Goal: Task Accomplishment & Management: Use online tool/utility

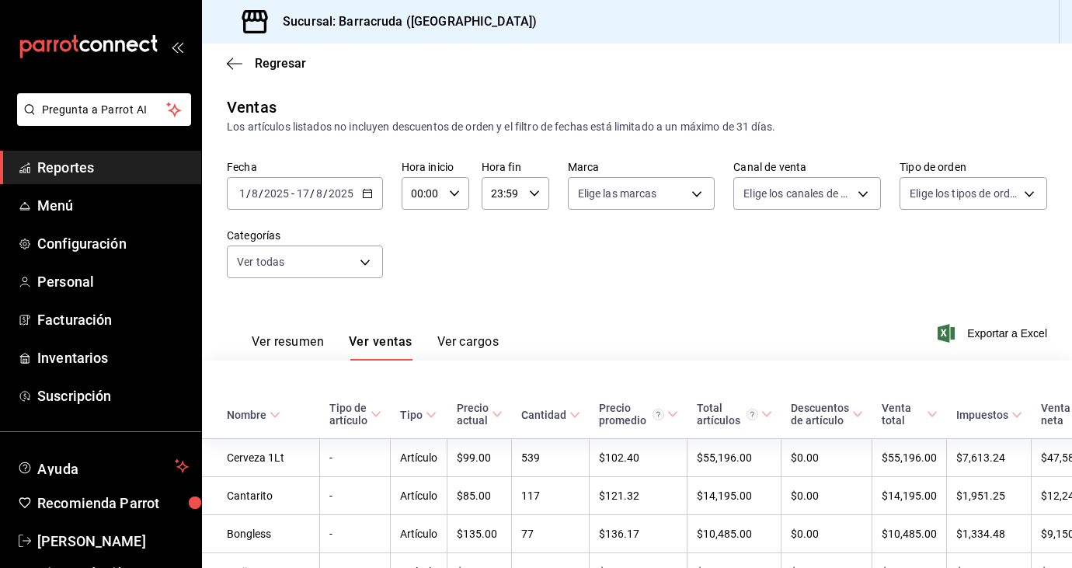
scroll to position [2511, 0]
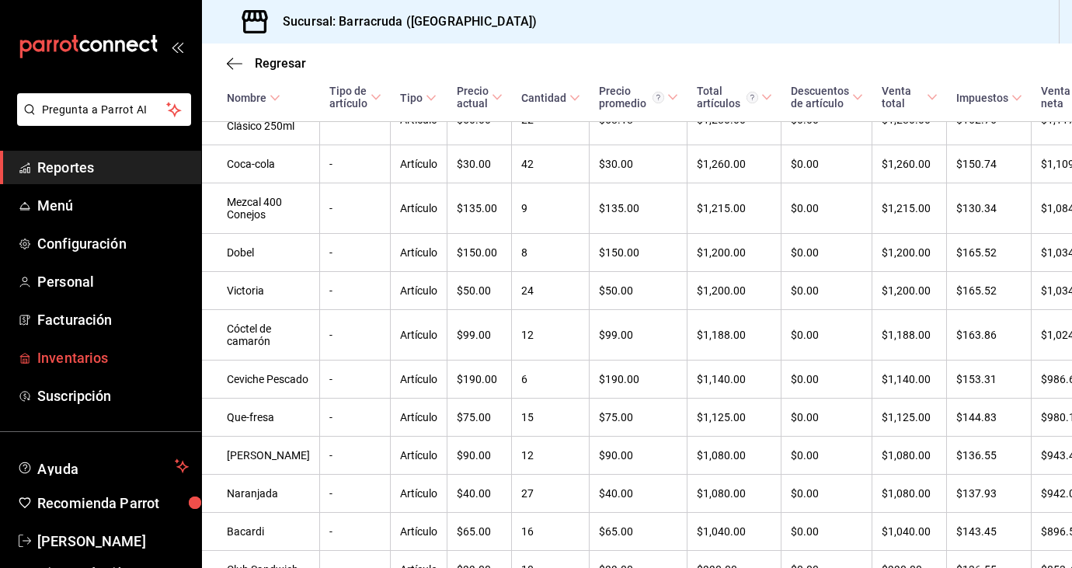
click at [95, 365] on span "Inventarios" at bounding box center [113, 357] width 152 height 21
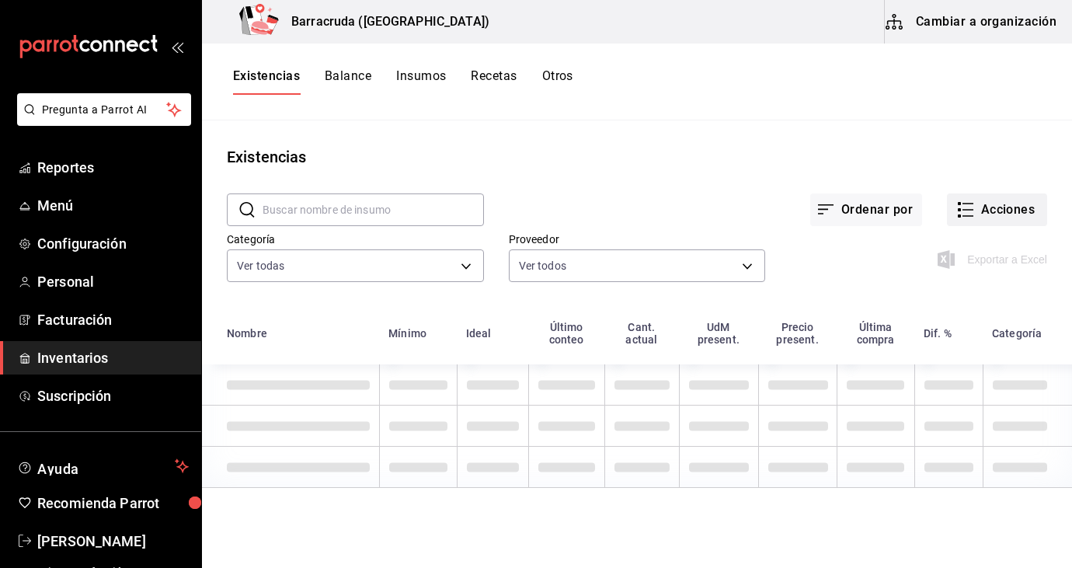
click at [1020, 213] on button "Acciones" at bounding box center [997, 209] width 100 height 33
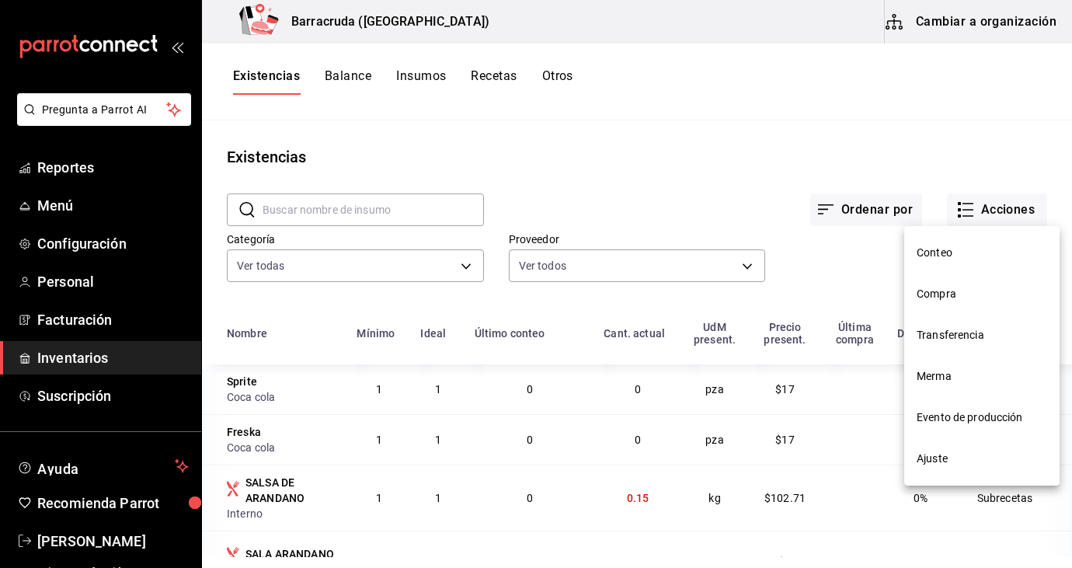
click at [946, 286] on span "Compra" at bounding box center [982, 294] width 131 height 16
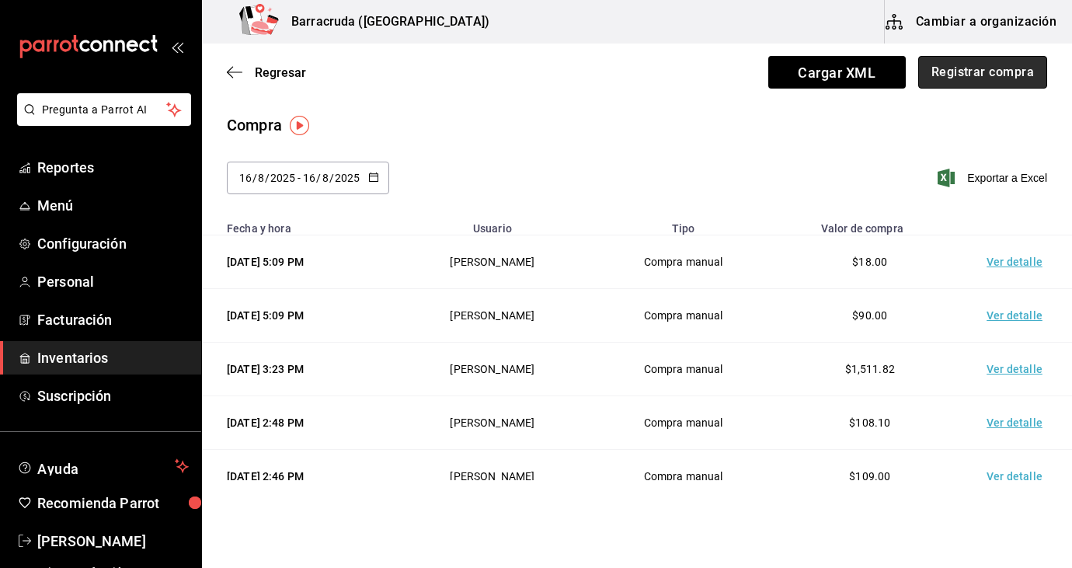
click at [1001, 80] on button "Registrar compra" at bounding box center [982, 72] width 129 height 33
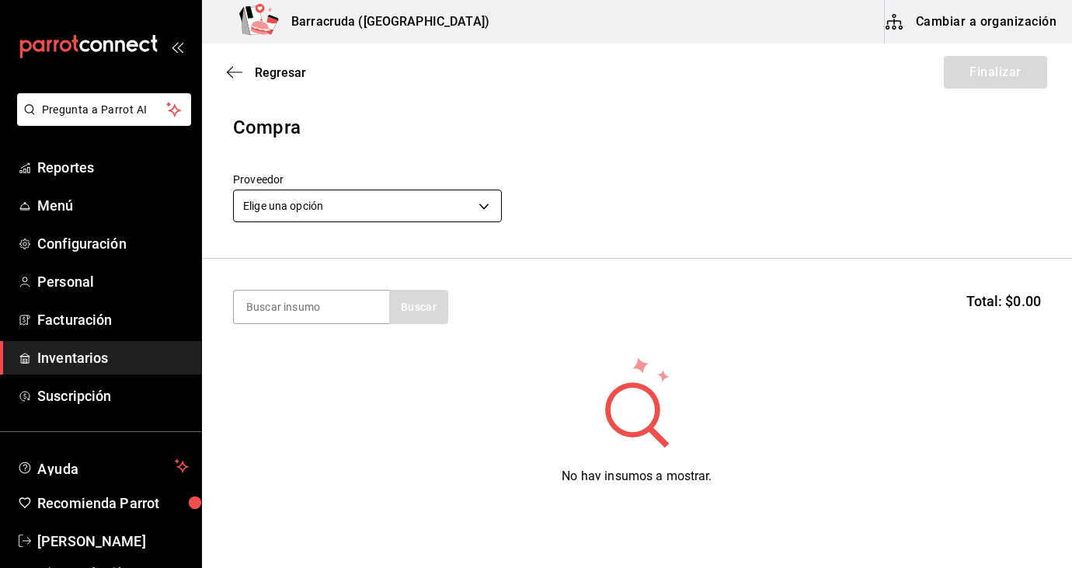
click at [485, 208] on body "Pregunta a Parrot AI Reportes Menú Configuración Personal Facturación Inventari…" at bounding box center [536, 240] width 1072 height 480
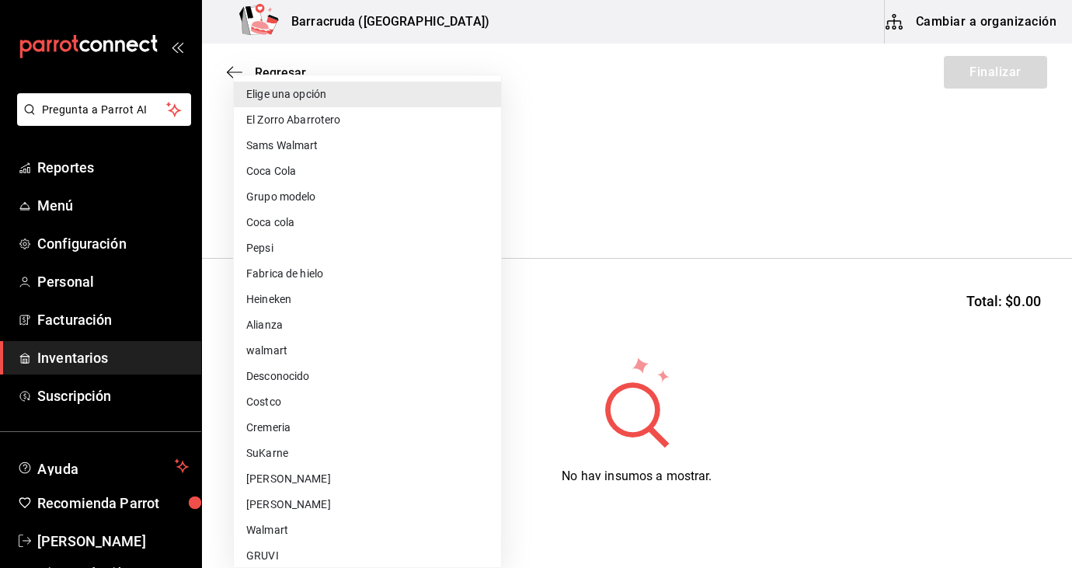
click at [275, 479] on li "[PERSON_NAME]" at bounding box center [367, 479] width 267 height 26
type input "f8227f61-4843-4432-8fcb-4275825620d8"
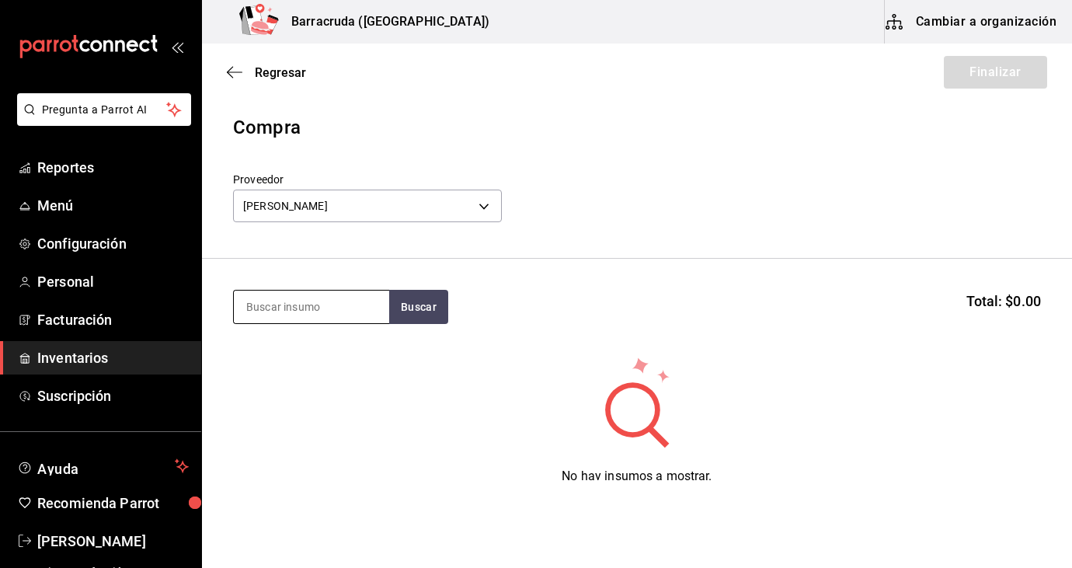
click at [299, 308] on input at bounding box center [311, 307] width 155 height 33
type input "tort"
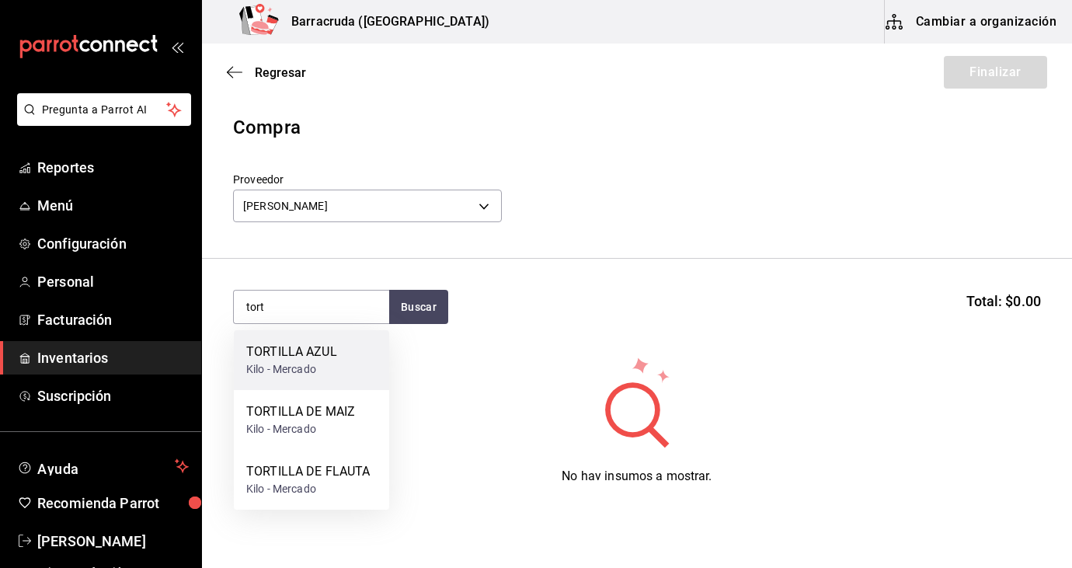
click at [279, 374] on div "Kilo - Mercado" at bounding box center [291, 369] width 91 height 16
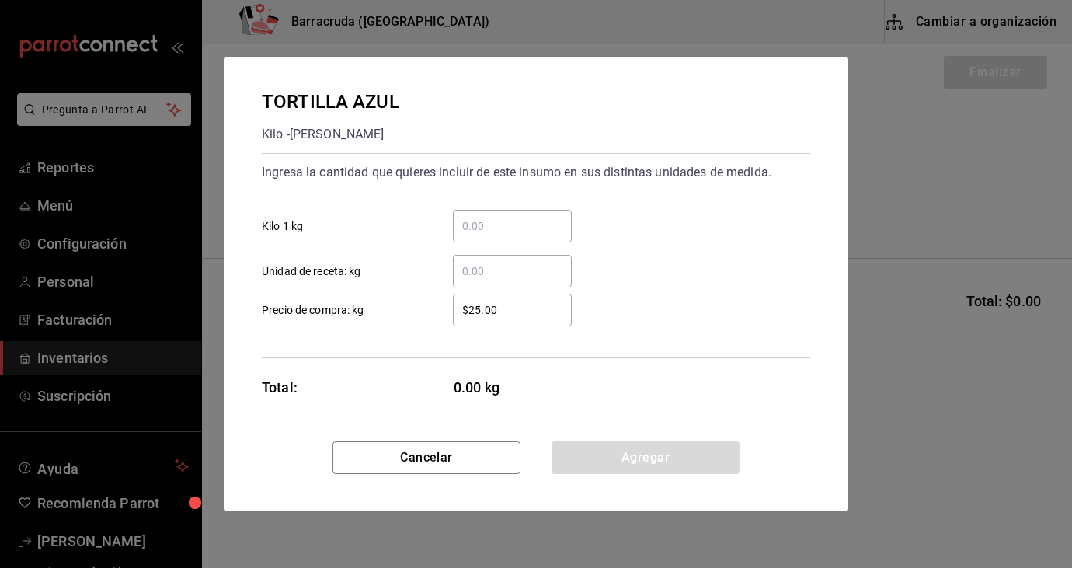
click at [559, 232] on input "​ Kilo 1 kg" at bounding box center [512, 226] width 119 height 19
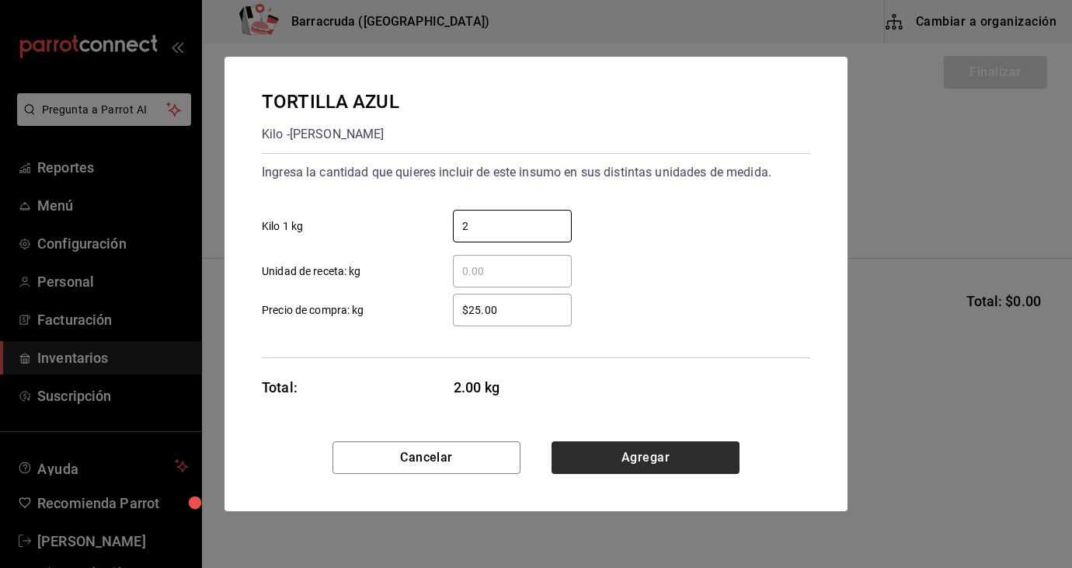
type input "2"
click at [661, 464] on button "Agregar" at bounding box center [646, 457] width 188 height 33
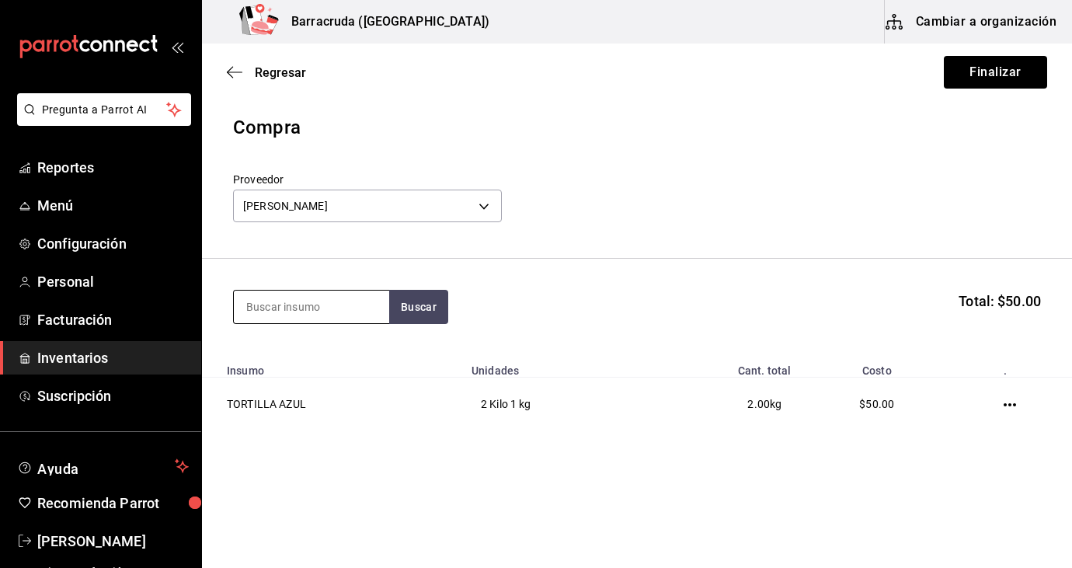
click at [324, 298] on input at bounding box center [311, 307] width 155 height 33
type input "tort"
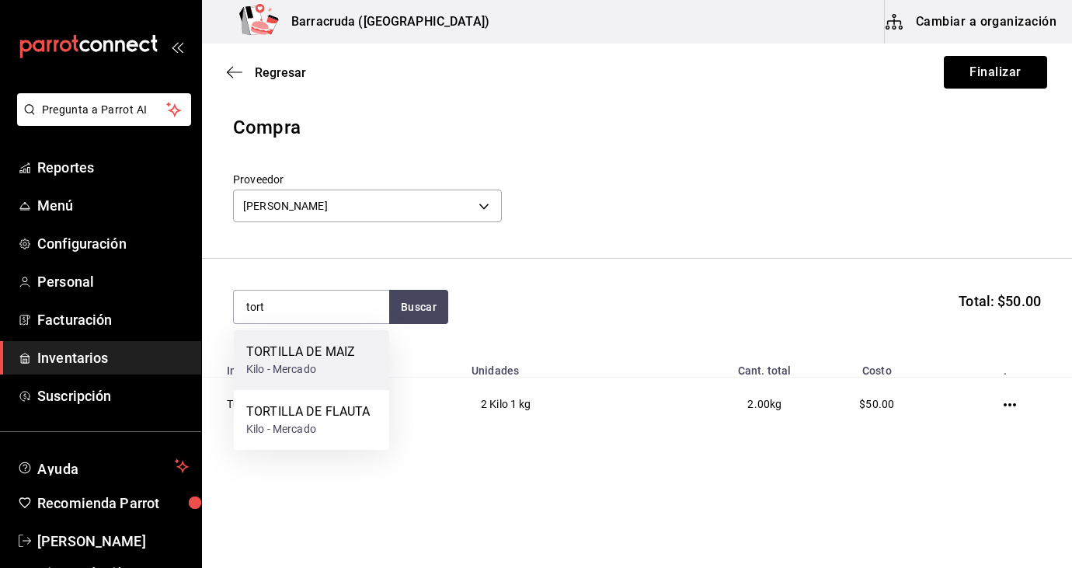
click at [290, 362] on div "Kilo - Mercado" at bounding box center [300, 369] width 109 height 16
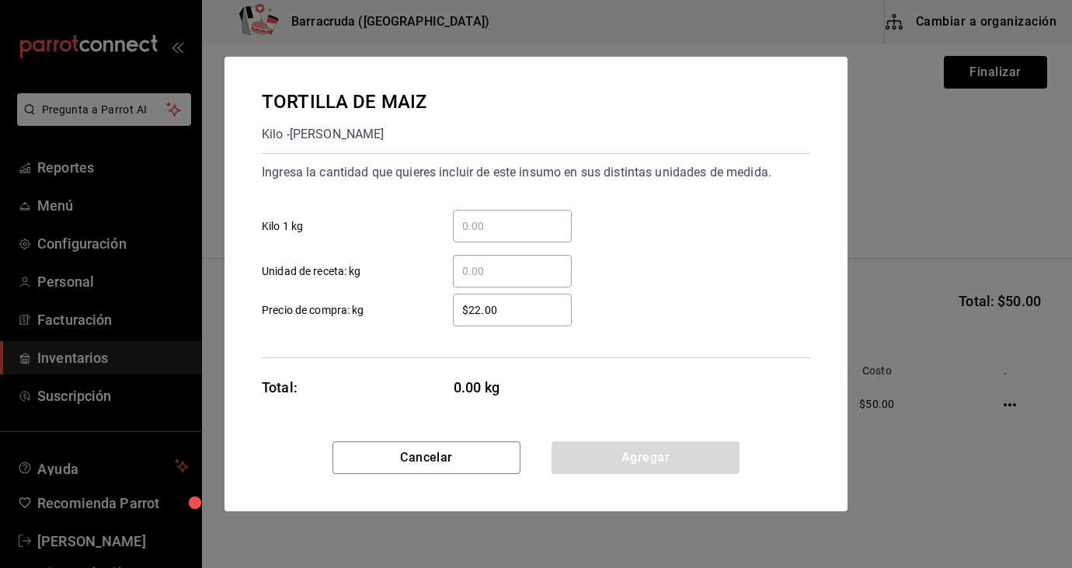
click at [482, 236] on div "​" at bounding box center [512, 226] width 119 height 33
click at [482, 235] on input "​ Kilo 1 kg" at bounding box center [512, 226] width 119 height 19
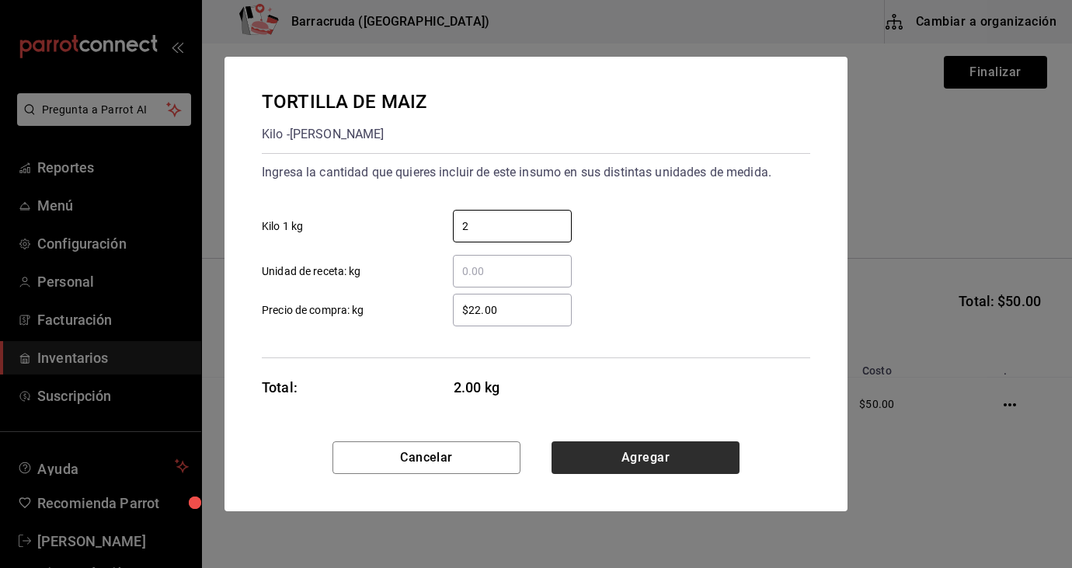
type input "2"
click at [673, 462] on button "Agregar" at bounding box center [646, 457] width 188 height 33
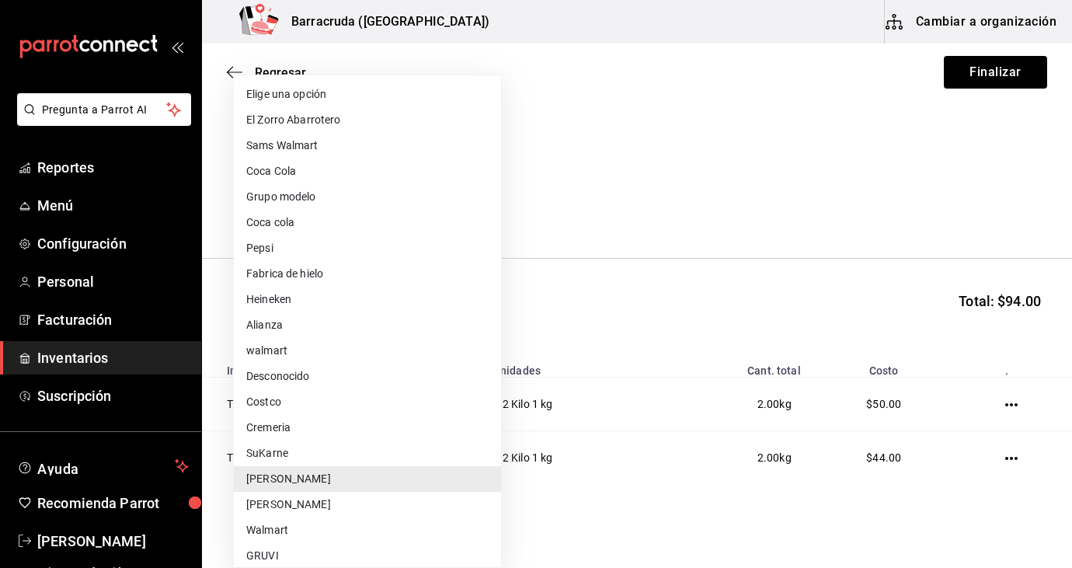
click at [487, 203] on body "Pregunta a Parrot AI Reportes Menú Configuración Personal Facturación Inventari…" at bounding box center [536, 240] width 1072 height 480
click at [632, 101] on div at bounding box center [536, 284] width 1072 height 568
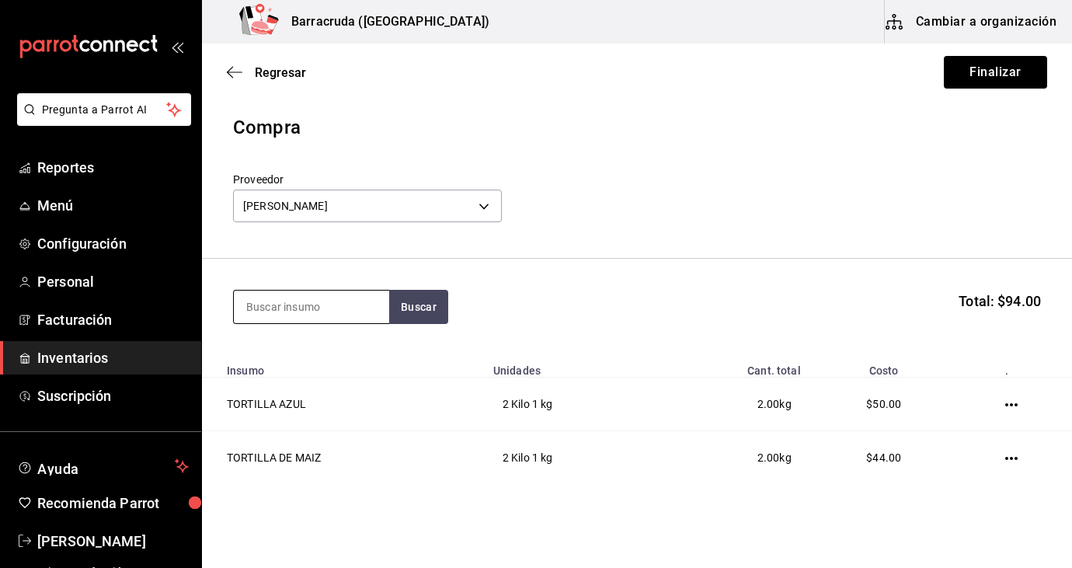
click at [350, 305] on input at bounding box center [311, 307] width 155 height 33
type input "flau"
click at [395, 344] on section "flau Buscar Total: $94.00" at bounding box center [637, 307] width 870 height 96
click at [439, 307] on button "Buscar" at bounding box center [418, 307] width 59 height 34
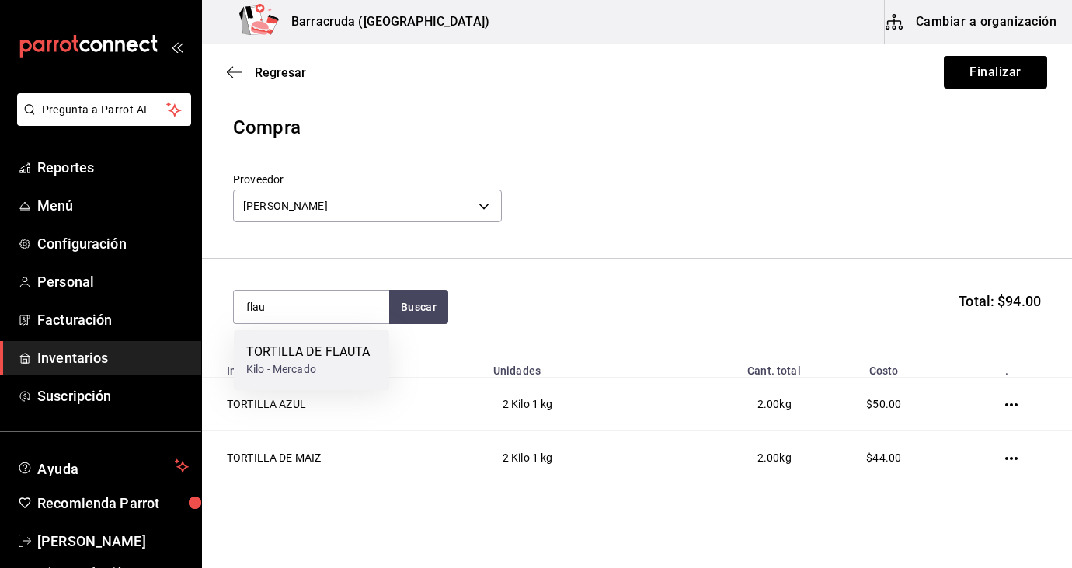
click at [349, 362] on div "Kilo - Mercado" at bounding box center [308, 369] width 124 height 16
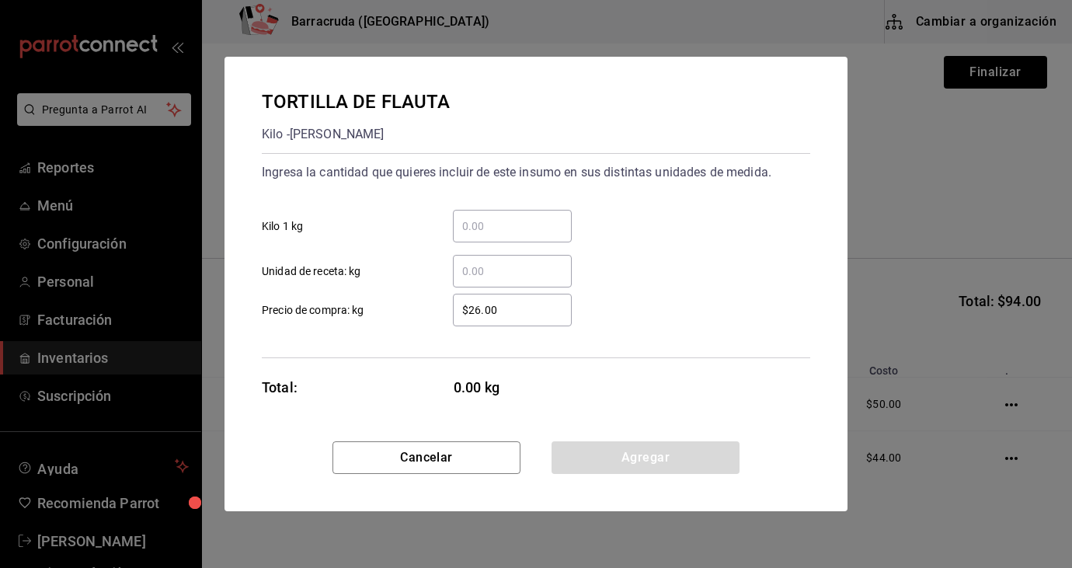
click at [496, 233] on input "​ Kilo 1 kg" at bounding box center [512, 226] width 119 height 19
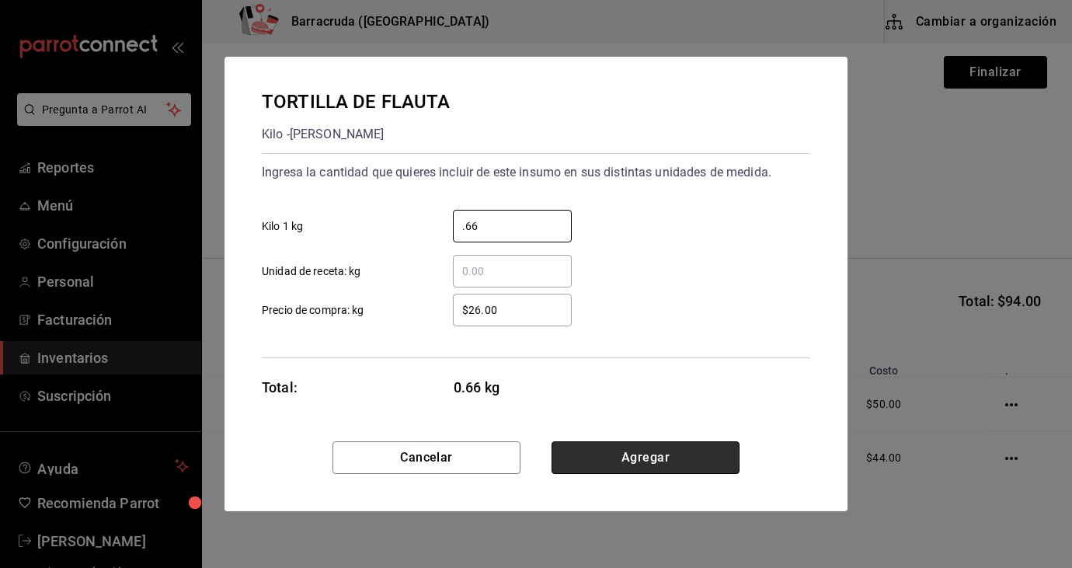
type input "0.66"
click at [615, 454] on button "Agregar" at bounding box center [646, 457] width 188 height 33
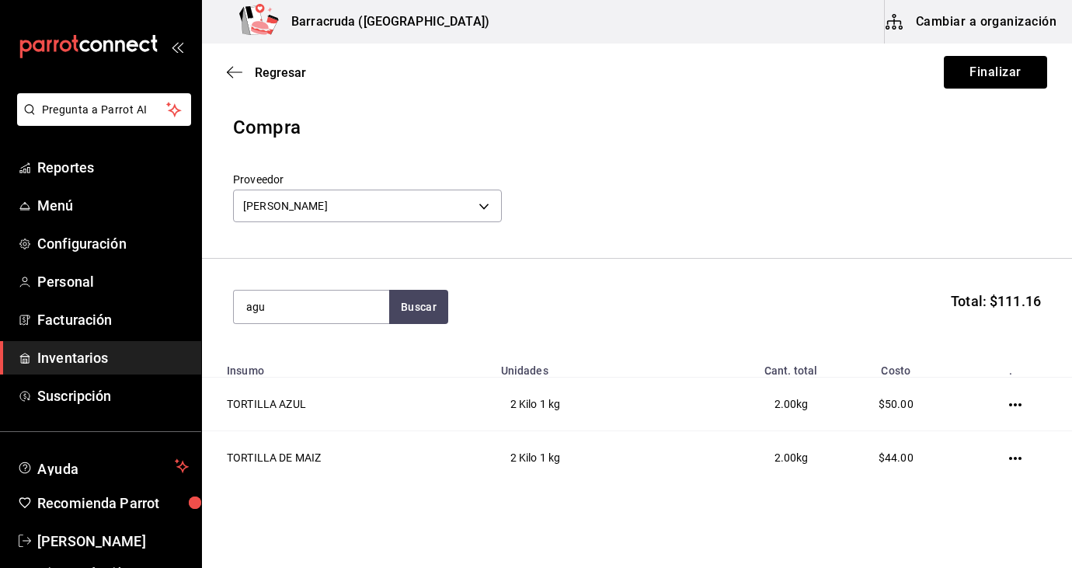
type input "agu"
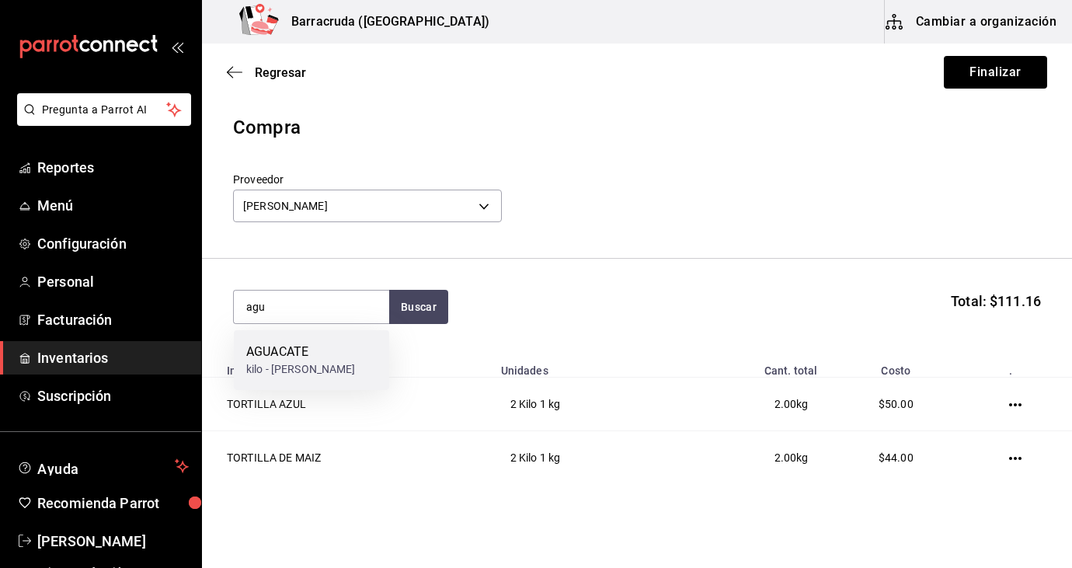
click at [319, 366] on div "AGUACATE kilo - [PERSON_NAME]" at bounding box center [311, 360] width 155 height 60
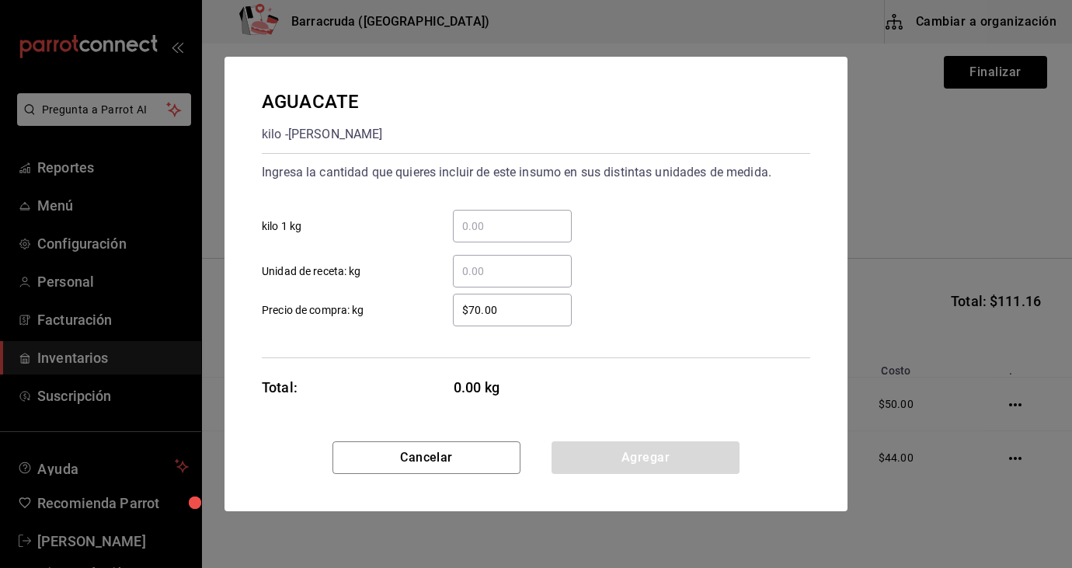
click at [487, 228] on input "​ kilo 1 kg" at bounding box center [512, 226] width 119 height 19
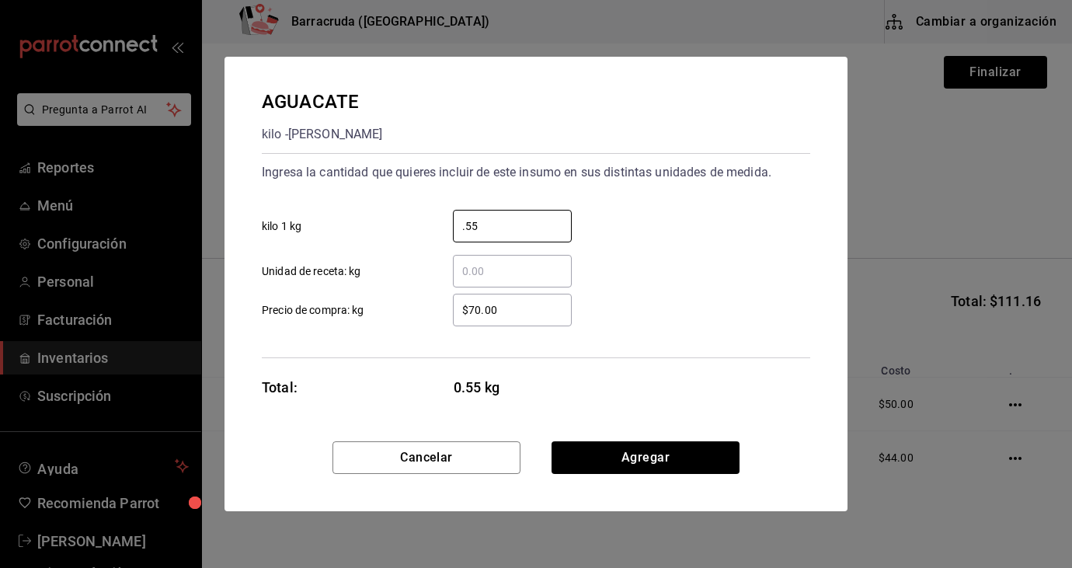
type input "0.55"
click at [482, 308] on input "$70.00" at bounding box center [512, 310] width 119 height 19
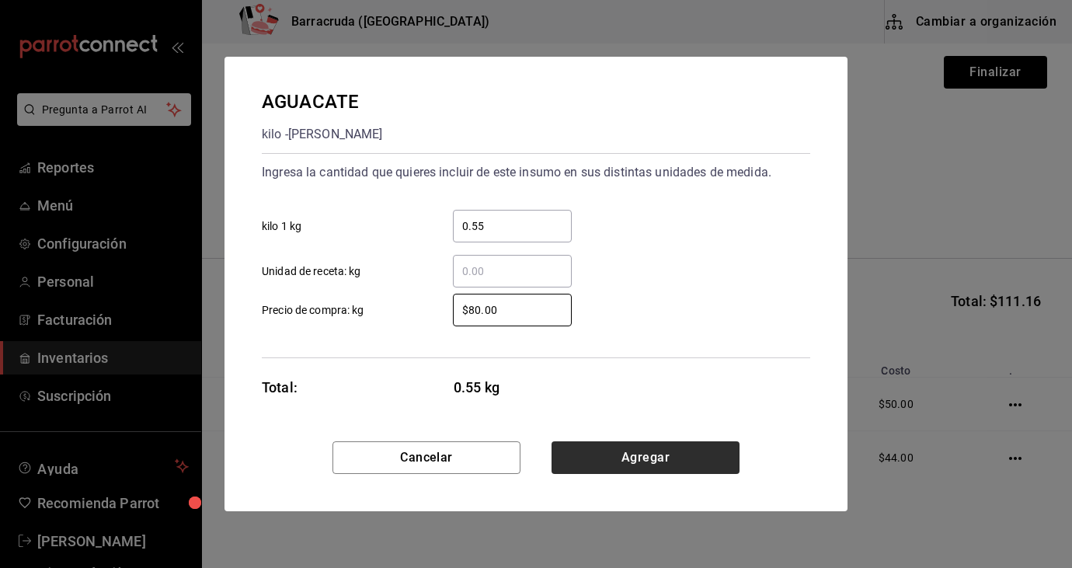
type input "$80.00"
click at [638, 460] on button "Agregar" at bounding box center [646, 457] width 188 height 33
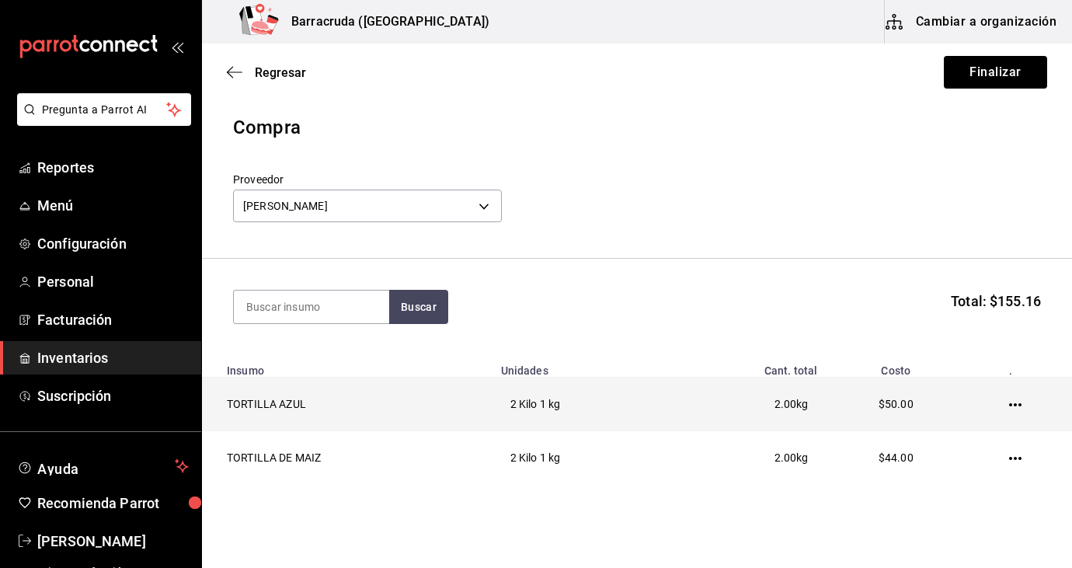
click at [648, 386] on td "2 Kilo 1 kg" at bounding box center [591, 405] width 198 height 54
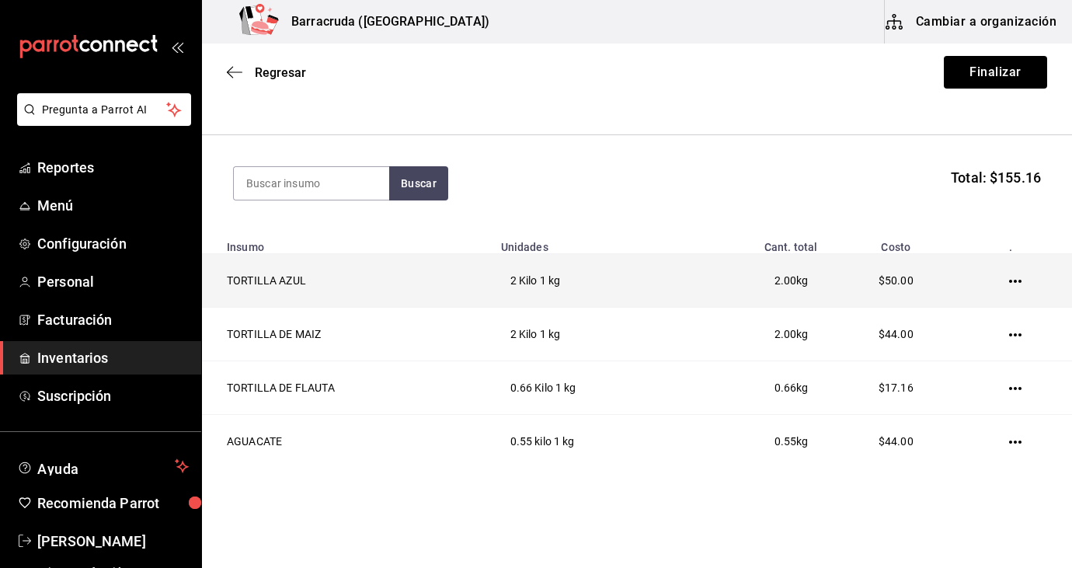
scroll to position [124, 0]
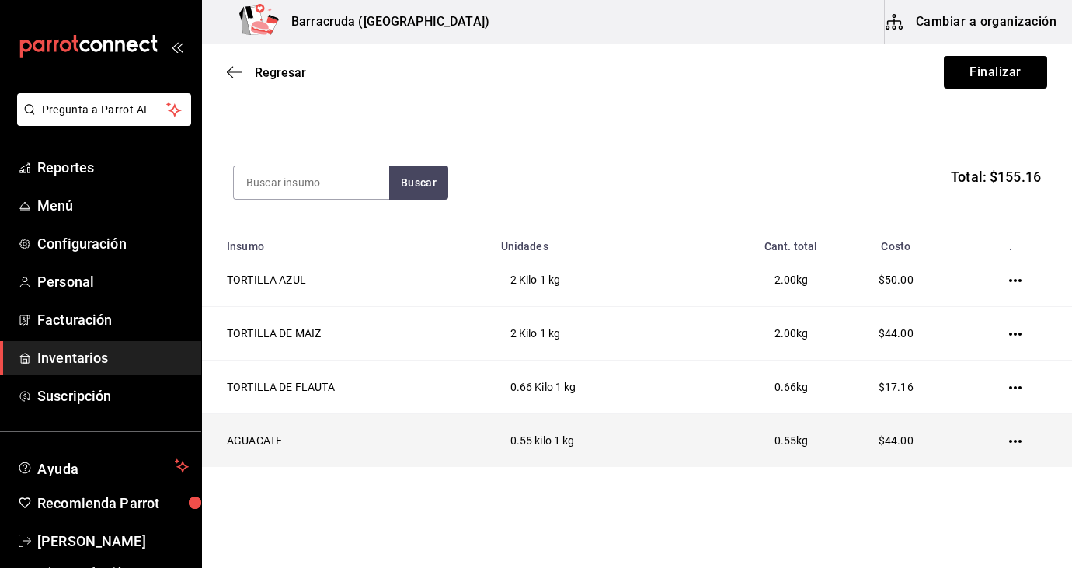
click at [1015, 441] on icon "button" at bounding box center [1015, 441] width 12 height 3
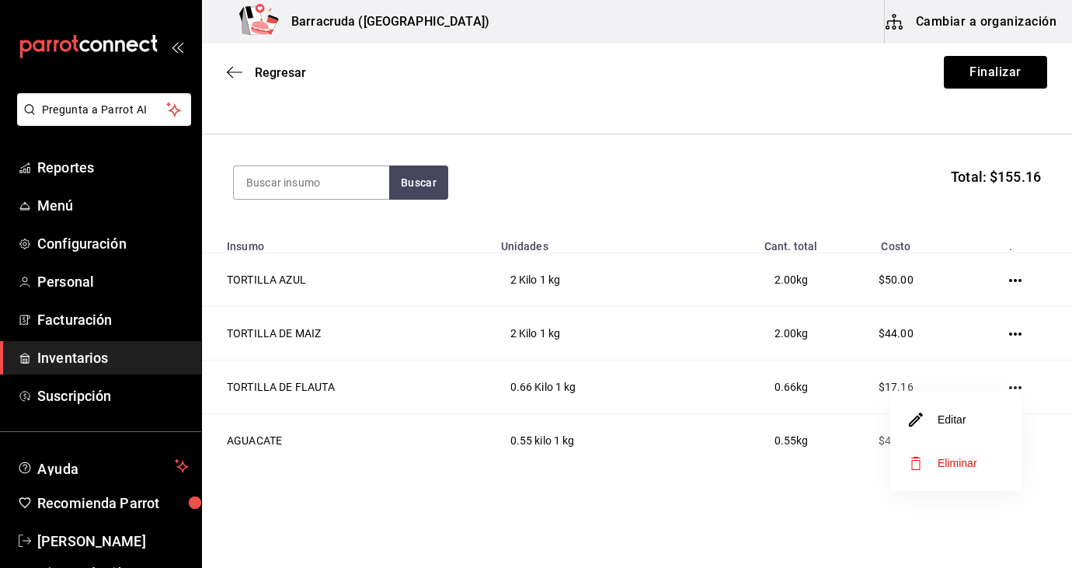
click at [989, 418] on li "Editar" at bounding box center [956, 420] width 131 height 44
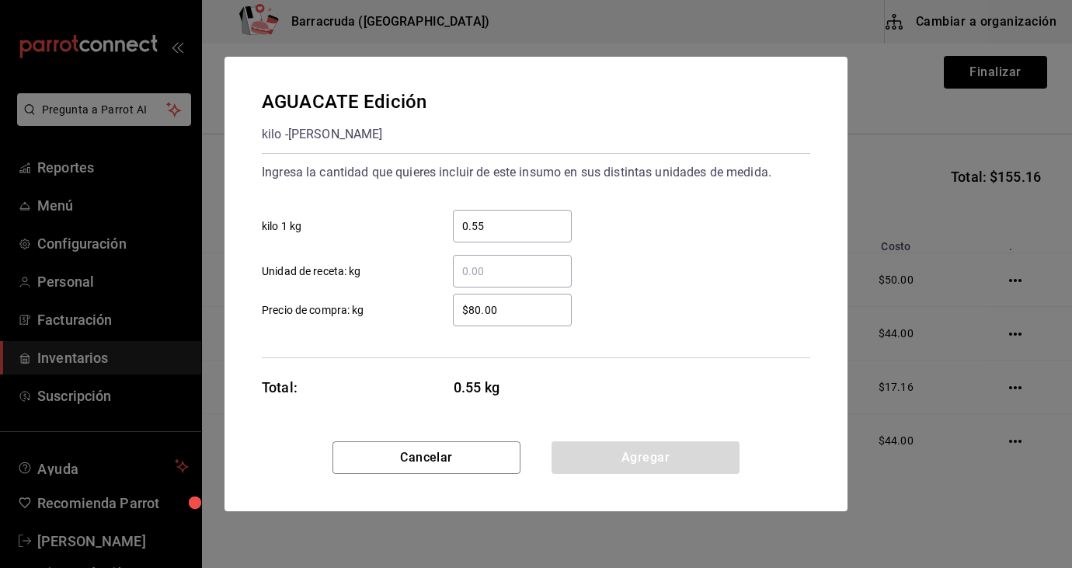
click at [483, 315] on input "$80.00" at bounding box center [512, 310] width 119 height 19
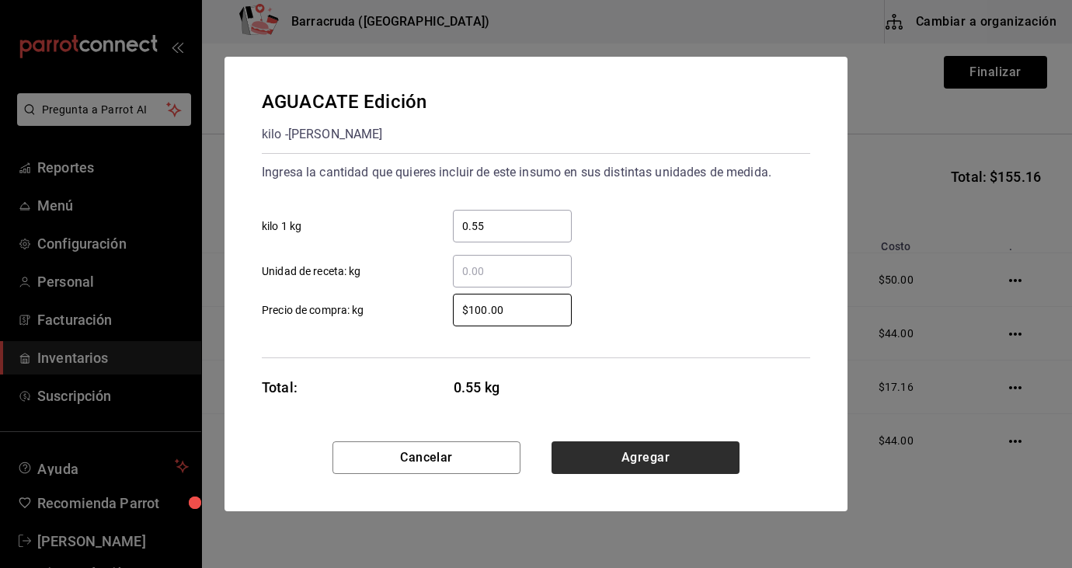
type input "$100.00"
click at [615, 455] on button "Agregar" at bounding box center [646, 457] width 188 height 33
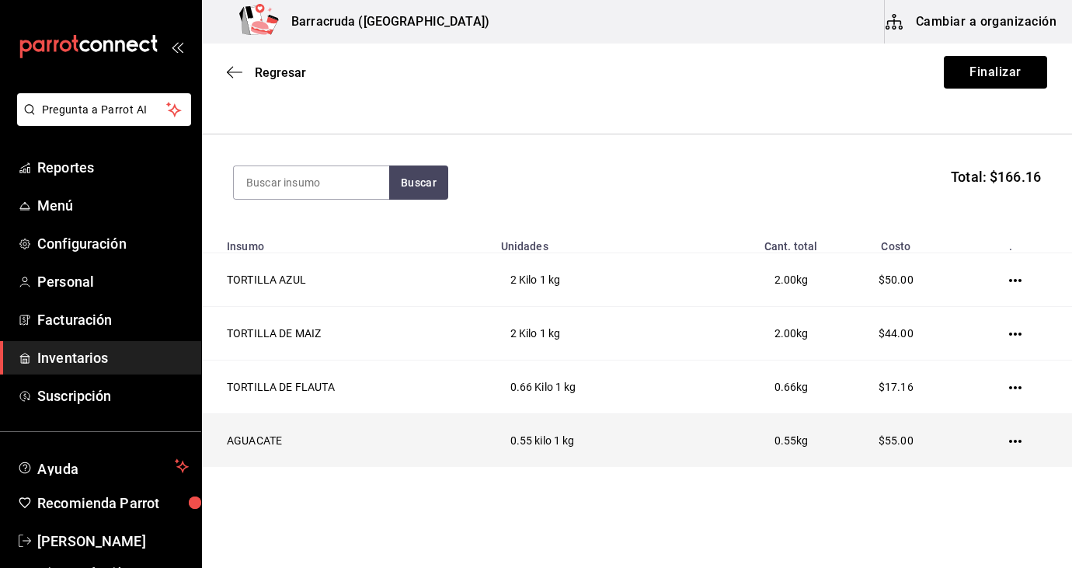
click at [1021, 443] on icon "button" at bounding box center [1015, 441] width 12 height 12
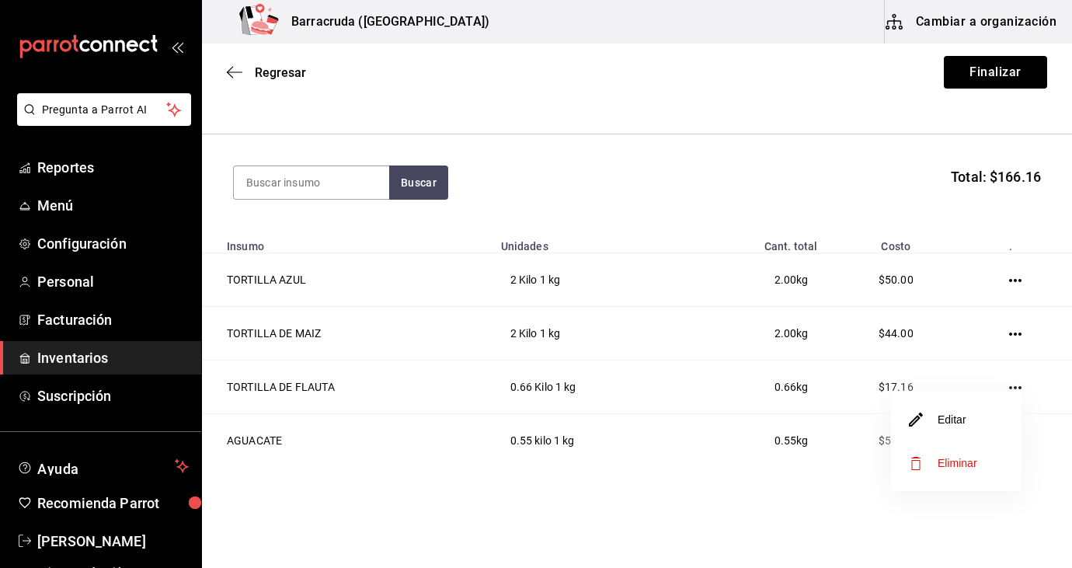
click at [969, 409] on li "Editar" at bounding box center [956, 420] width 131 height 44
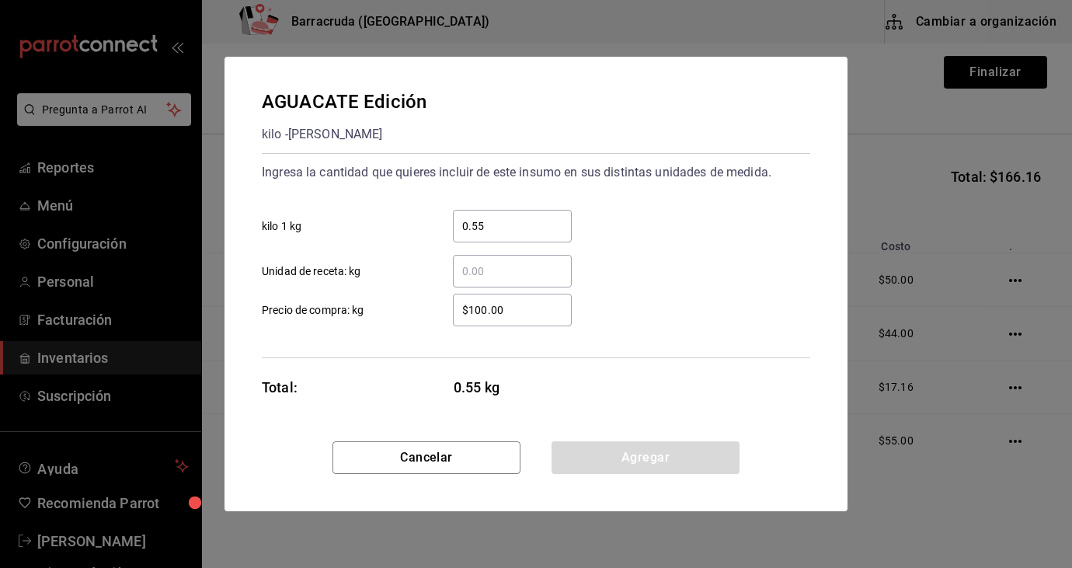
click at [488, 312] on input "$100.00" at bounding box center [512, 310] width 119 height 19
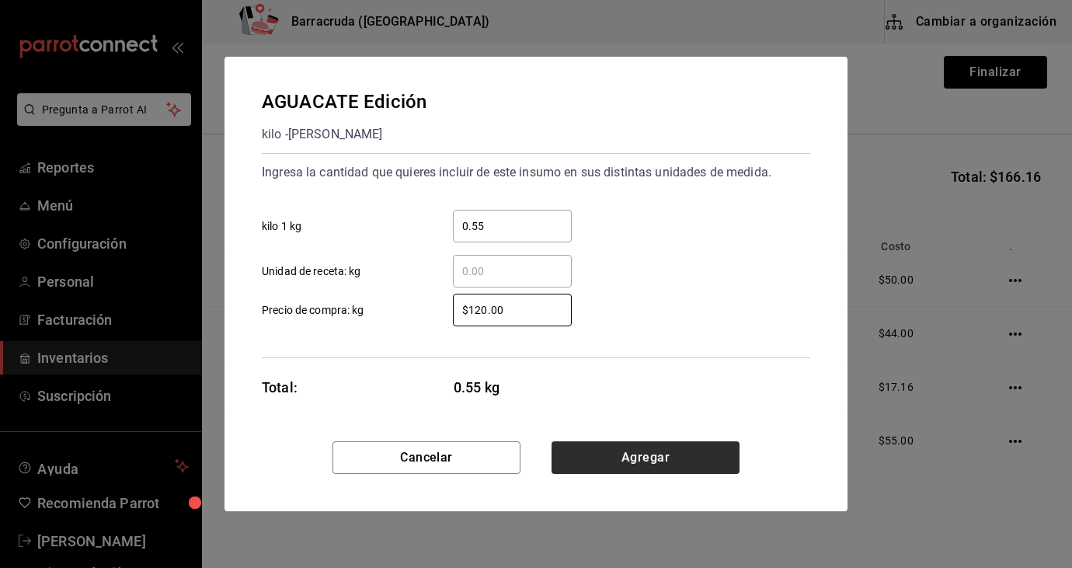
type input "$120.00"
click at [627, 454] on button "Agregar" at bounding box center [646, 457] width 188 height 33
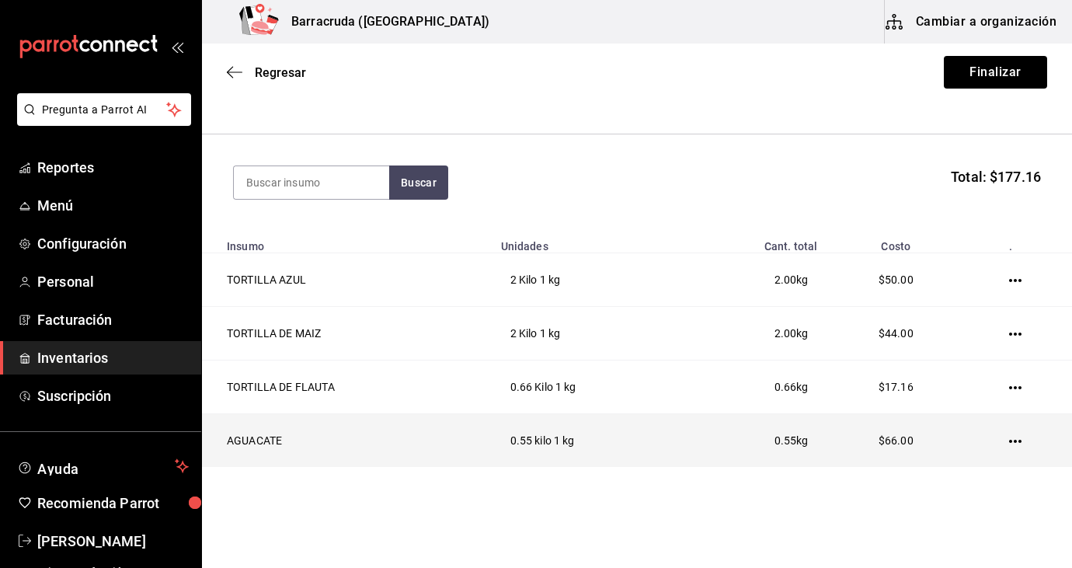
click at [1011, 441] on icon "button" at bounding box center [1015, 441] width 12 height 3
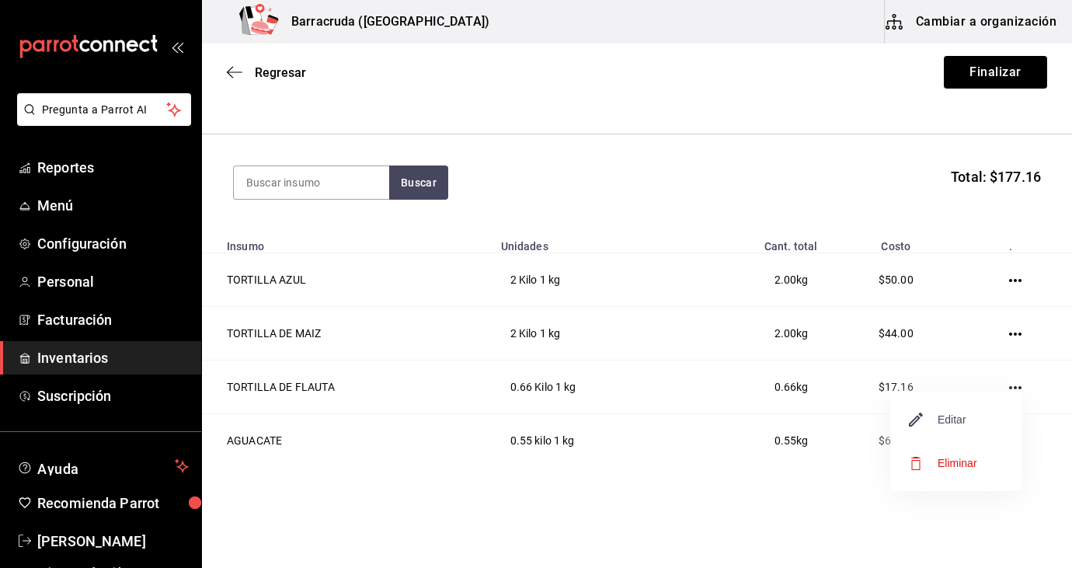
click at [956, 419] on span "Editar" at bounding box center [938, 419] width 57 height 19
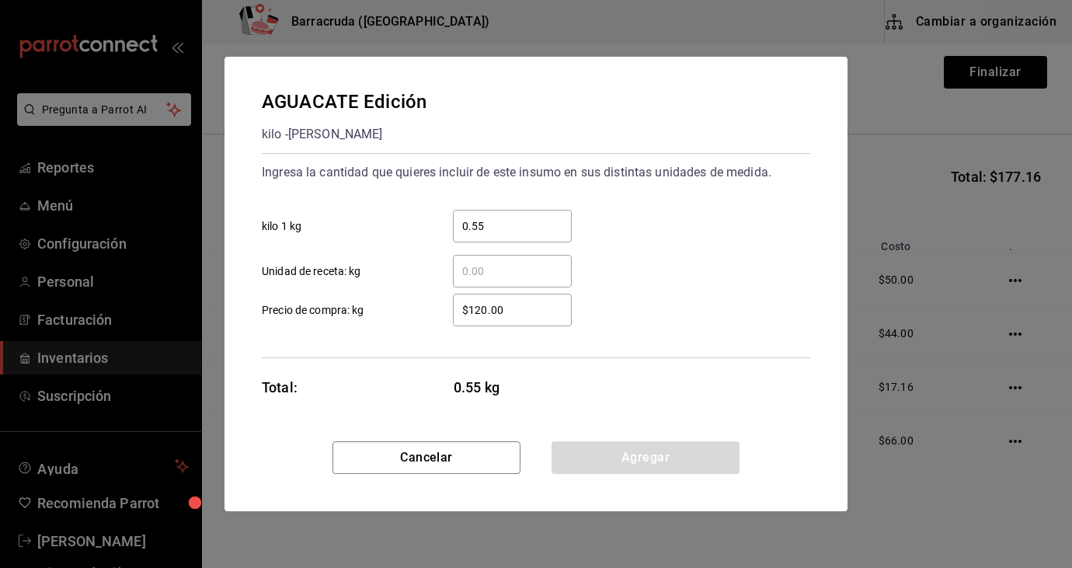
click at [487, 311] on input "$120.00" at bounding box center [512, 310] width 119 height 19
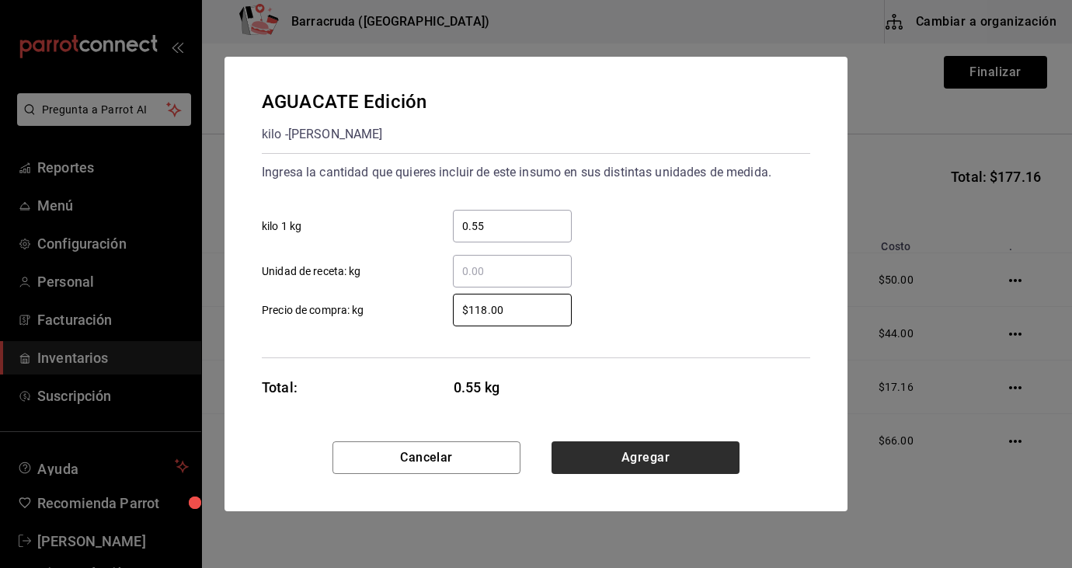
type input "$118.00"
click at [622, 455] on button "Agregar" at bounding box center [646, 457] width 188 height 33
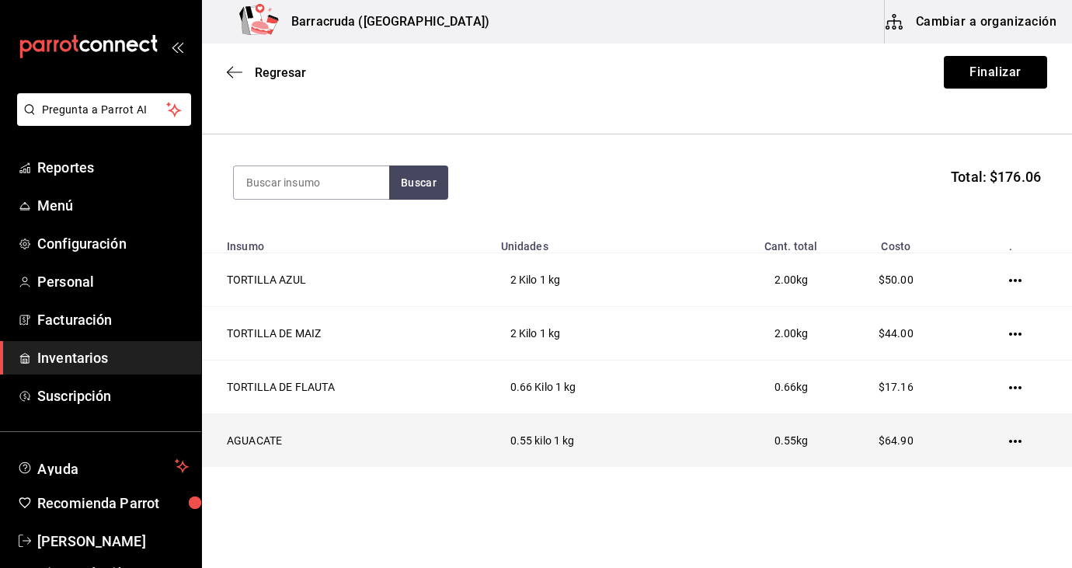
click at [1019, 444] on icon "button" at bounding box center [1015, 441] width 12 height 12
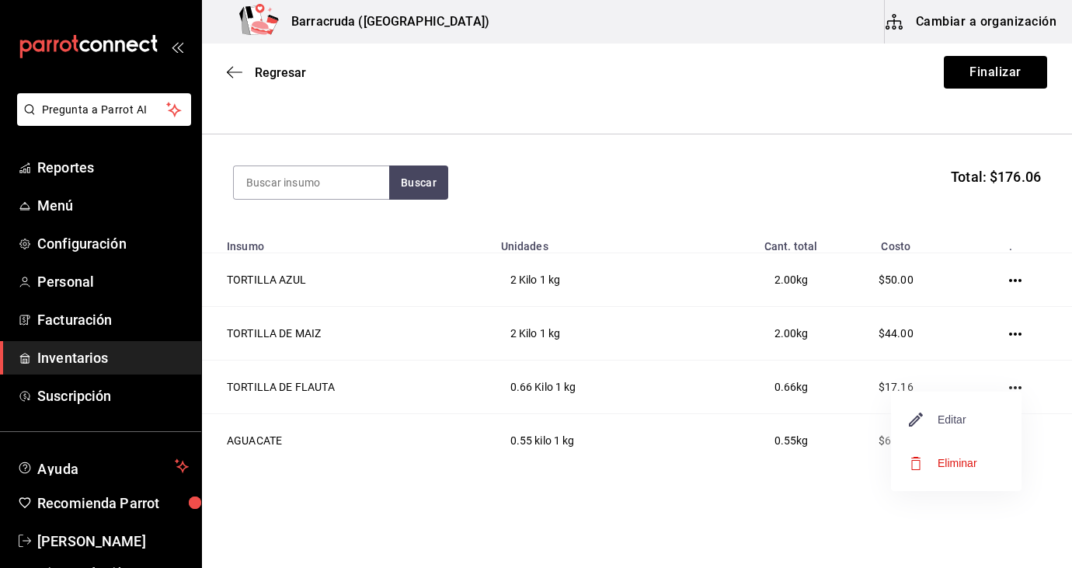
click at [962, 420] on span "Editar" at bounding box center [938, 419] width 57 height 19
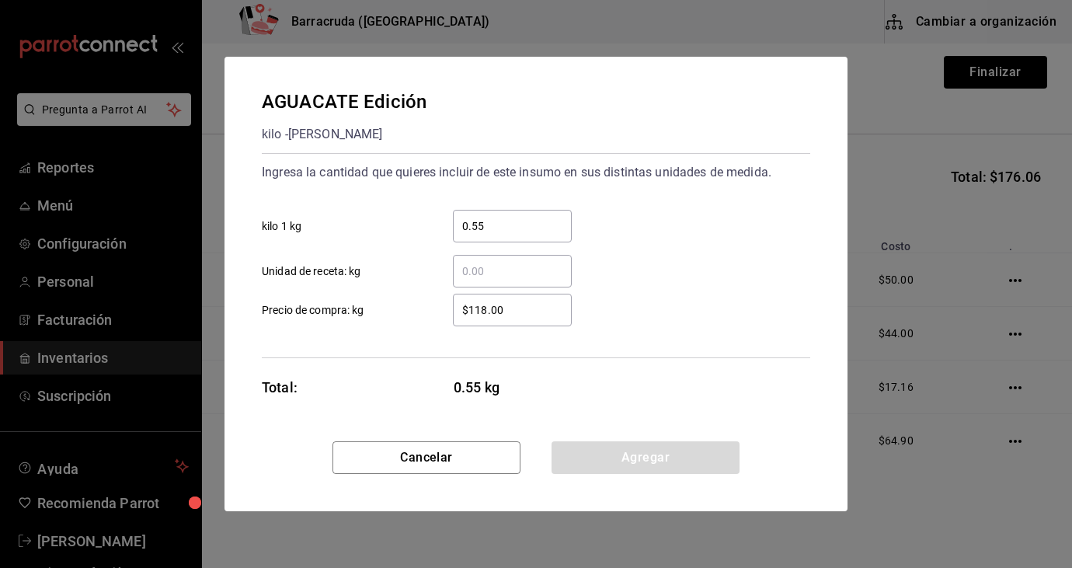
click at [486, 313] on input "$118.00" at bounding box center [512, 310] width 119 height 19
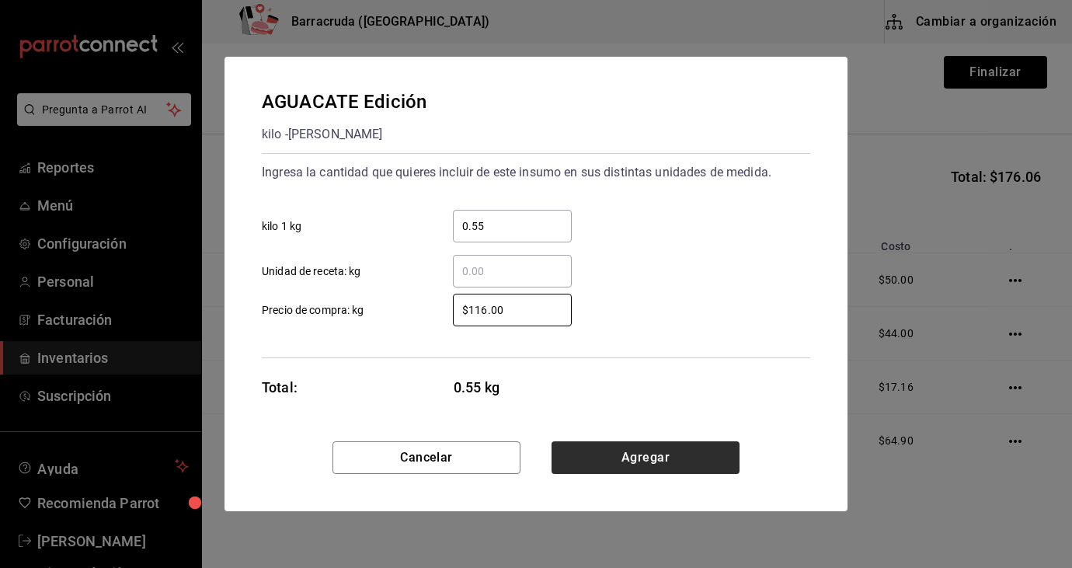
type input "$116.00"
click at [681, 469] on button "Agregar" at bounding box center [646, 457] width 188 height 33
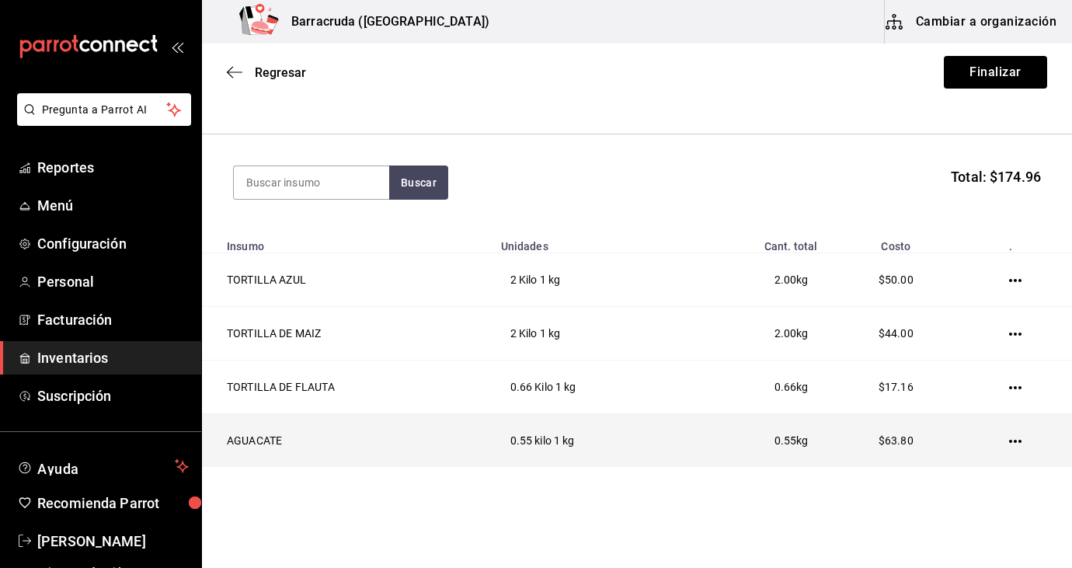
click at [1013, 442] on icon "button" at bounding box center [1015, 441] width 12 height 12
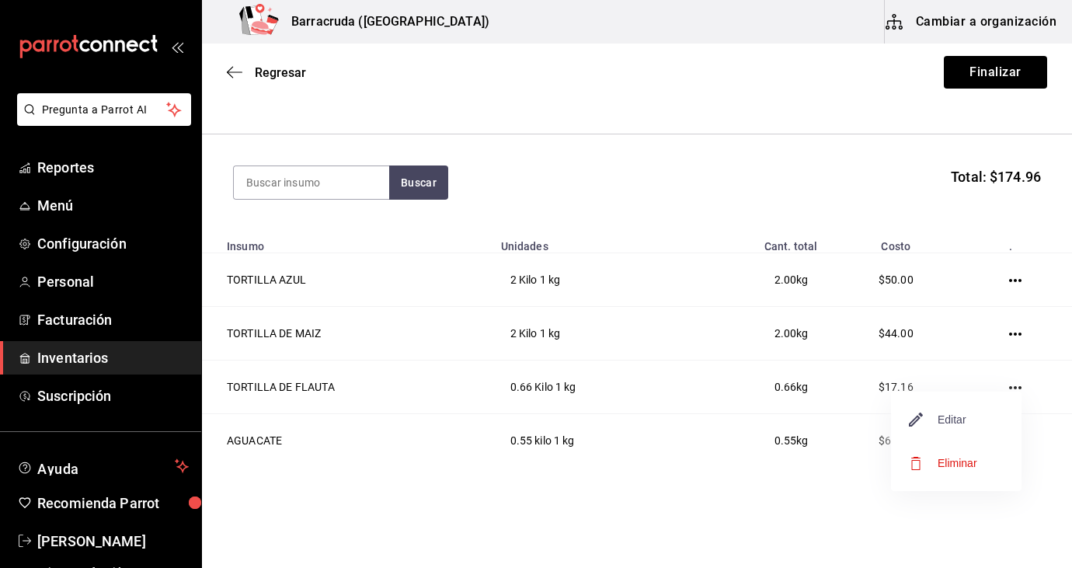
click at [944, 415] on span "Editar" at bounding box center [938, 419] width 57 height 19
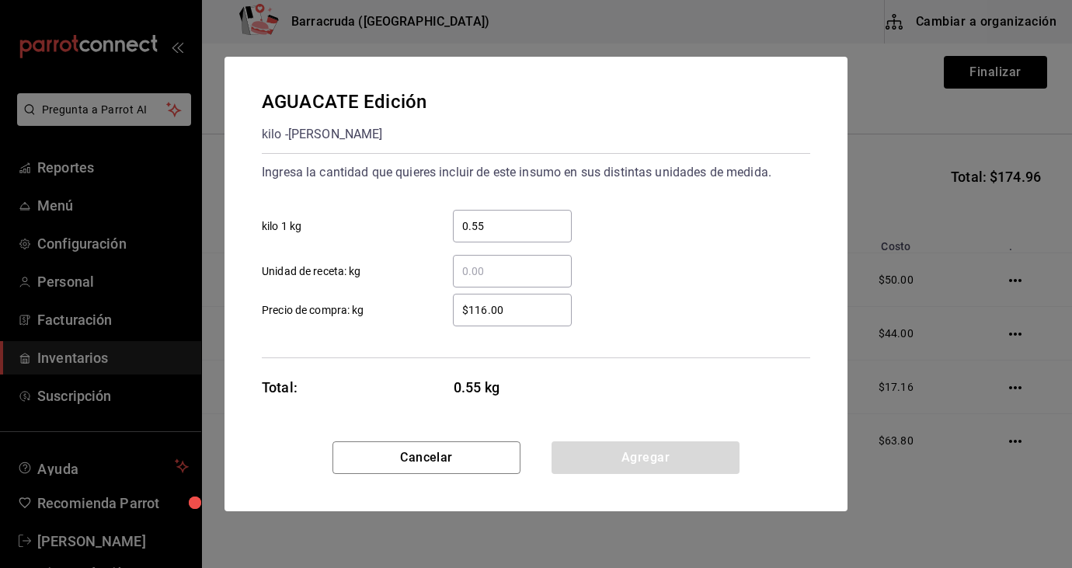
click at [489, 315] on input "$116.00" at bounding box center [512, 310] width 119 height 19
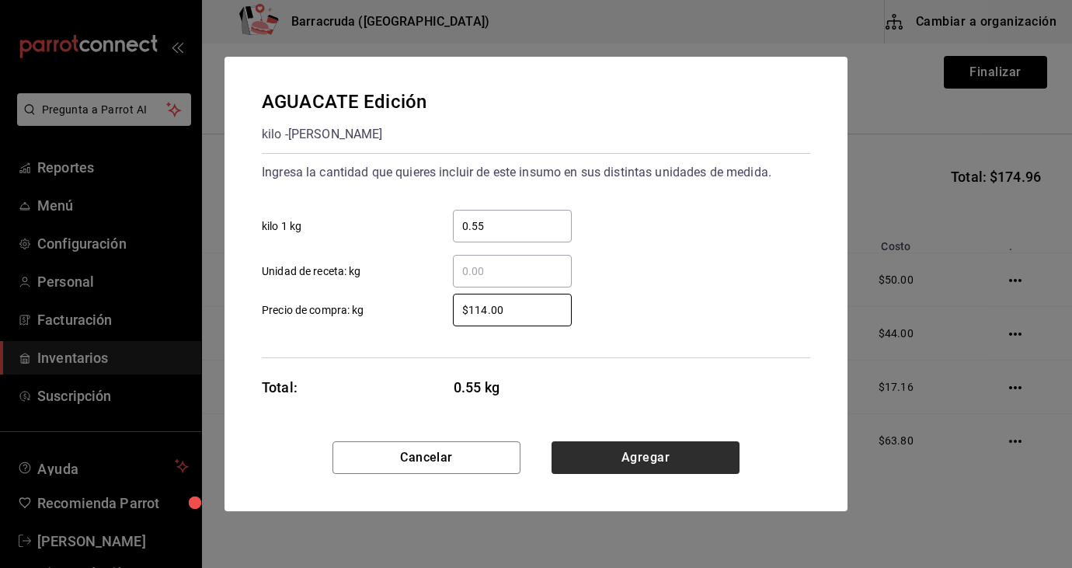
type input "$114.00"
click at [627, 458] on button "Agregar" at bounding box center [646, 457] width 188 height 33
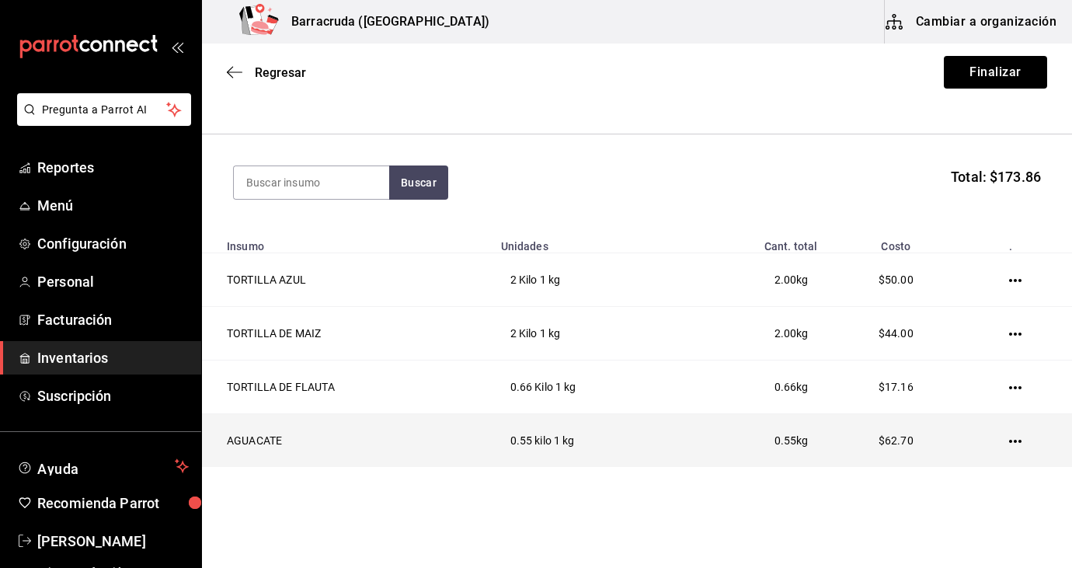
click at [1010, 440] on icon "button" at bounding box center [1015, 441] width 12 height 3
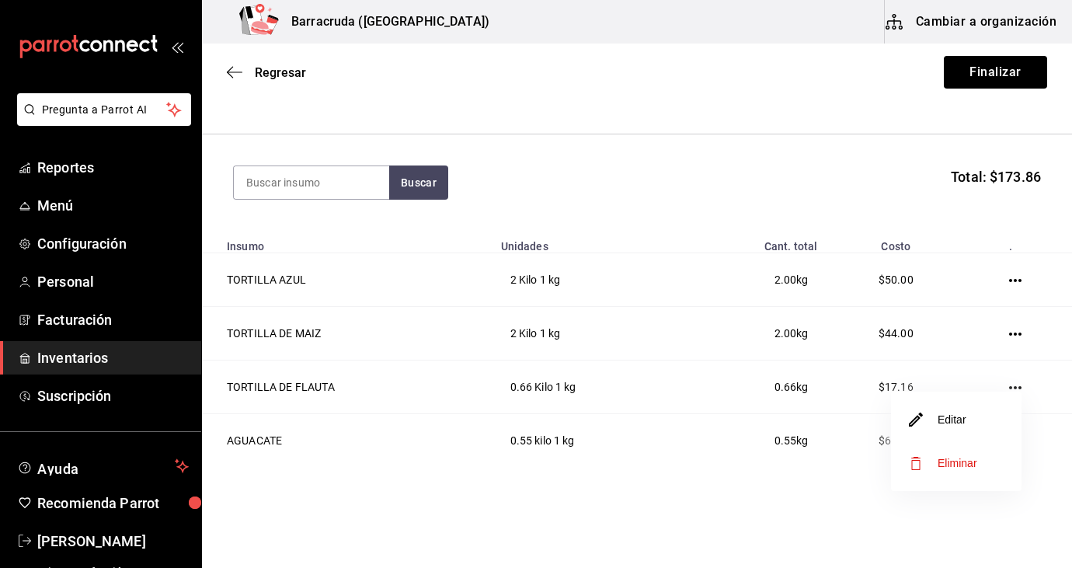
click at [972, 422] on li "Editar" at bounding box center [956, 420] width 131 height 44
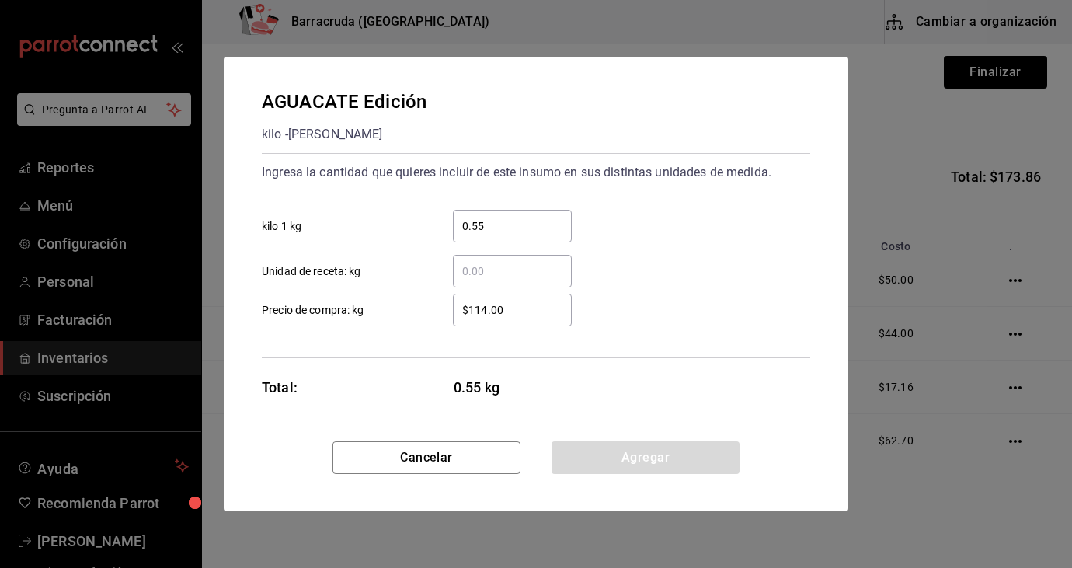
click at [486, 312] on input "$114.00" at bounding box center [512, 310] width 119 height 19
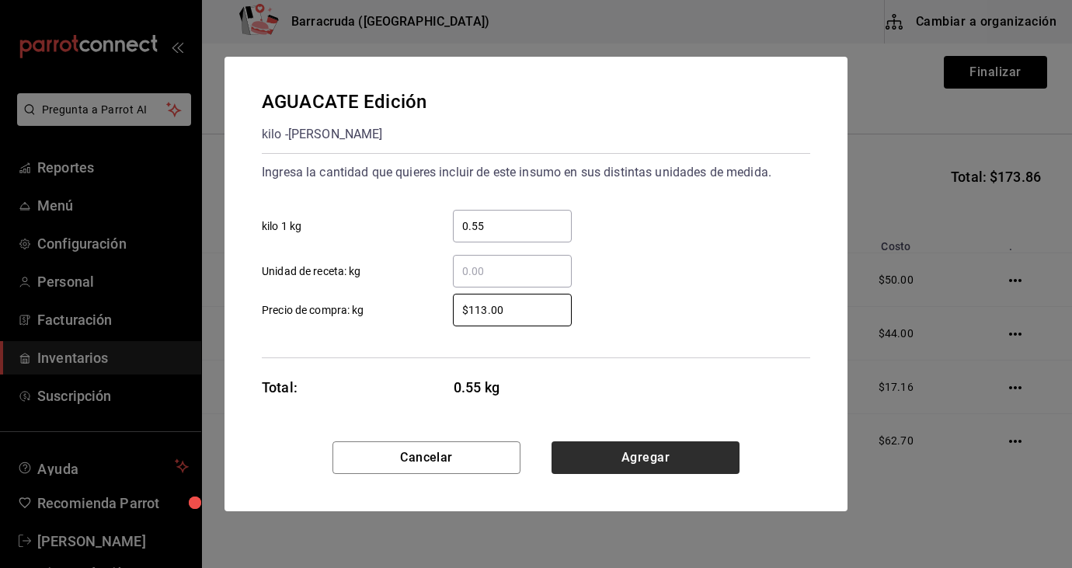
type input "$113.00"
click at [638, 465] on button "Agregar" at bounding box center [646, 457] width 188 height 33
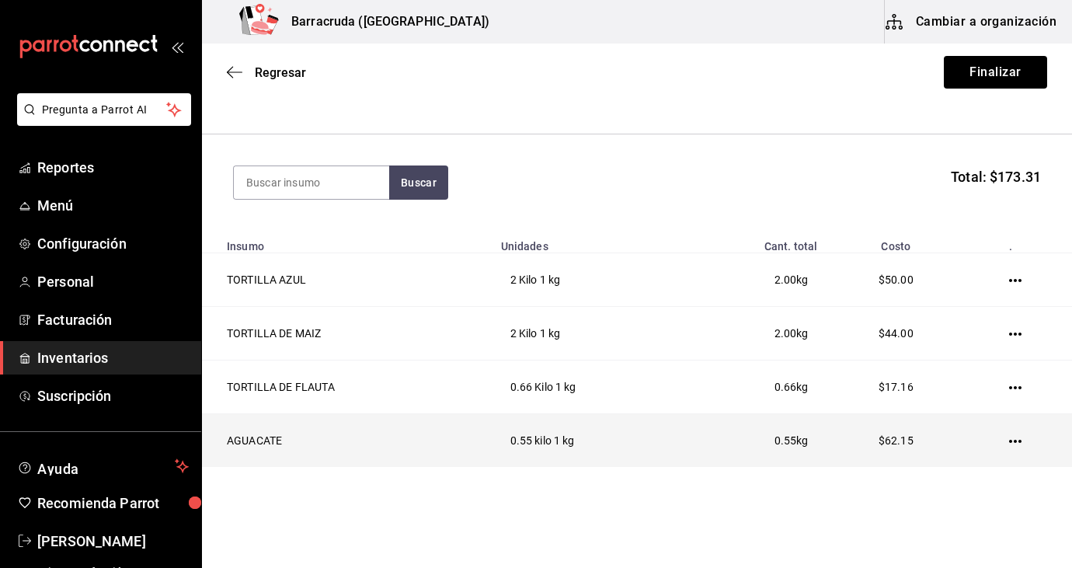
click at [1020, 443] on icon "button" at bounding box center [1015, 441] width 12 height 3
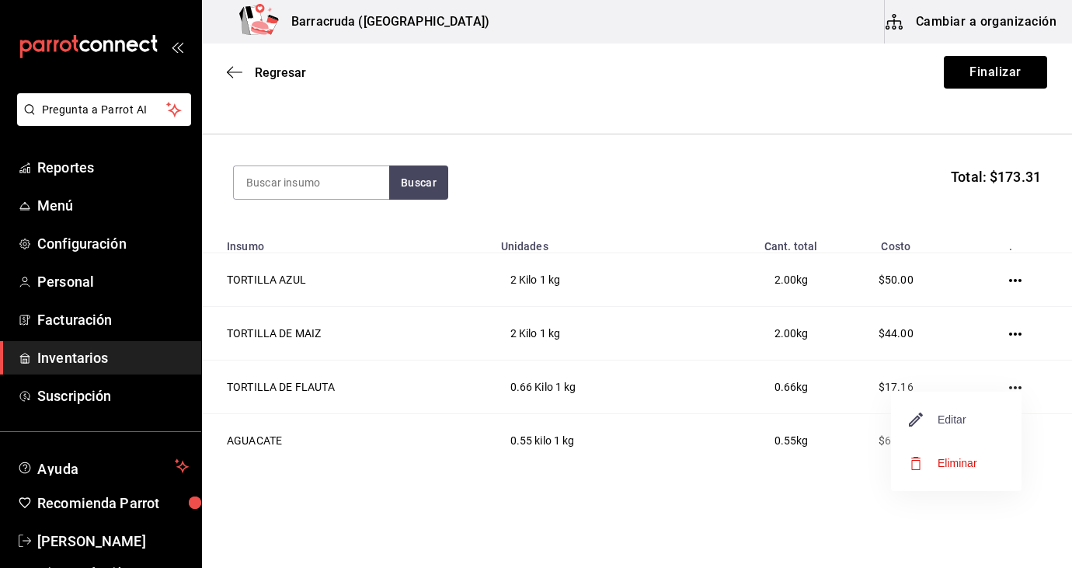
click at [955, 419] on span "Editar" at bounding box center [938, 419] width 57 height 19
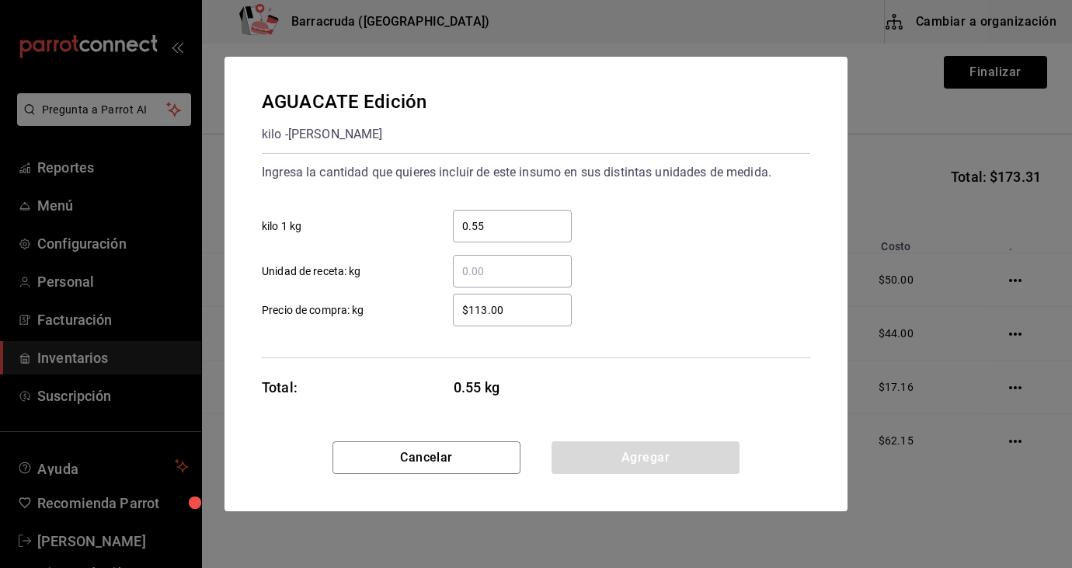
click at [489, 312] on input "$113.00" at bounding box center [512, 310] width 119 height 19
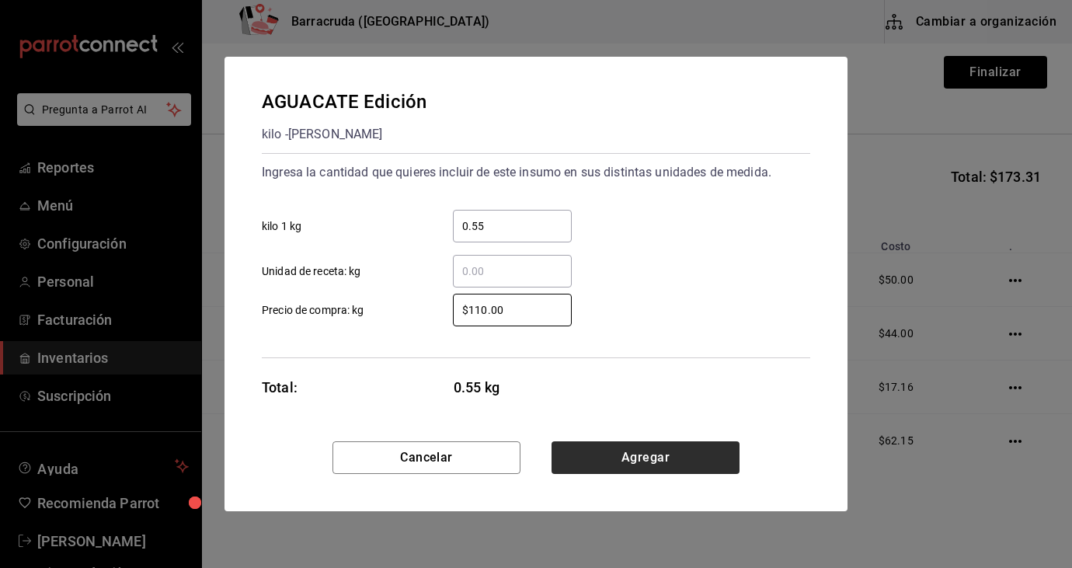
type input "$110.00"
click at [622, 466] on button "Agregar" at bounding box center [646, 457] width 188 height 33
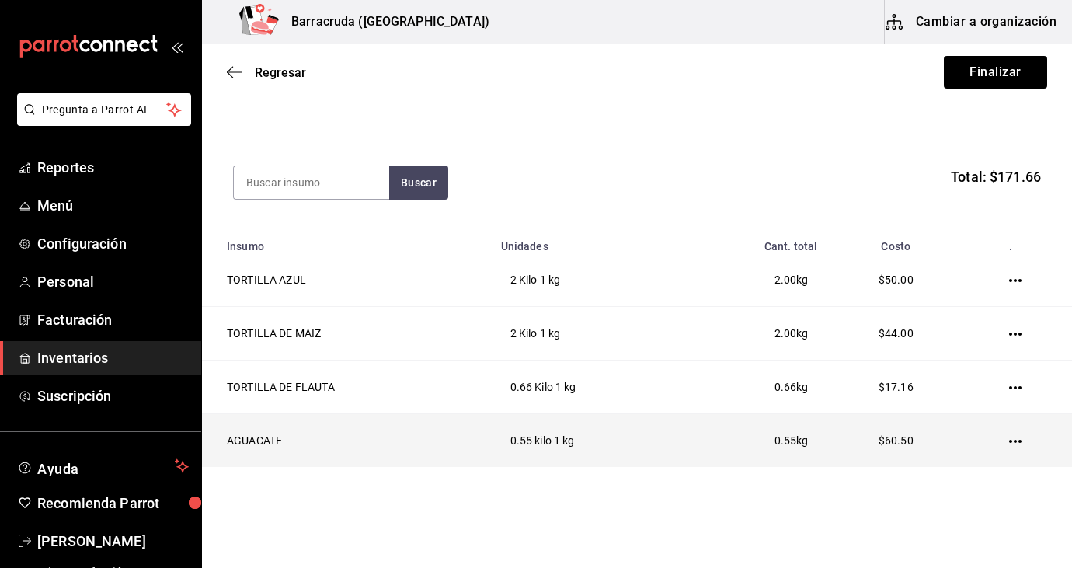
click at [1016, 442] on icon "button" at bounding box center [1015, 441] width 12 height 3
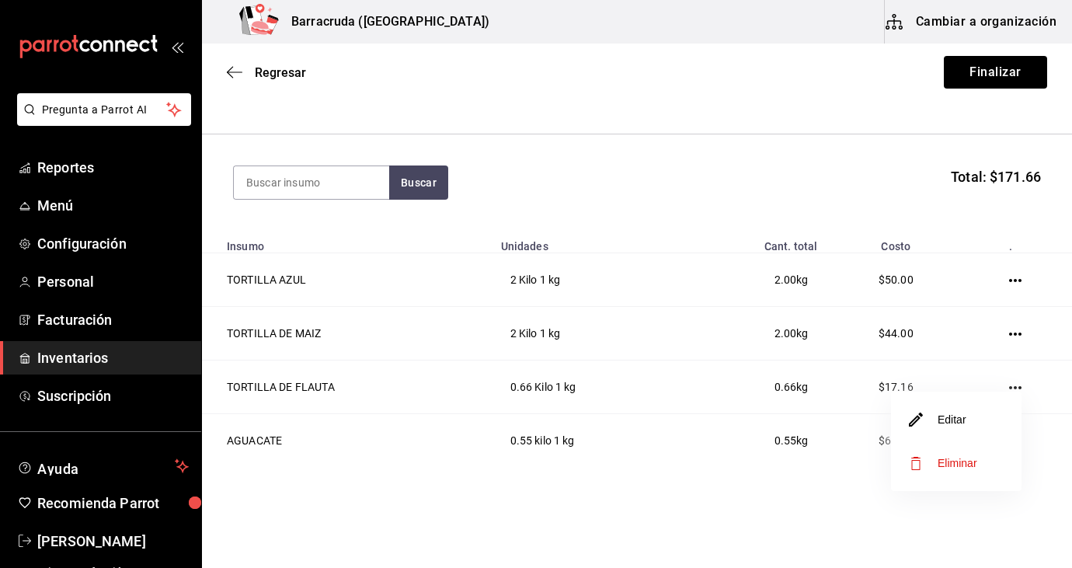
click at [974, 419] on li "Editar" at bounding box center [956, 420] width 131 height 44
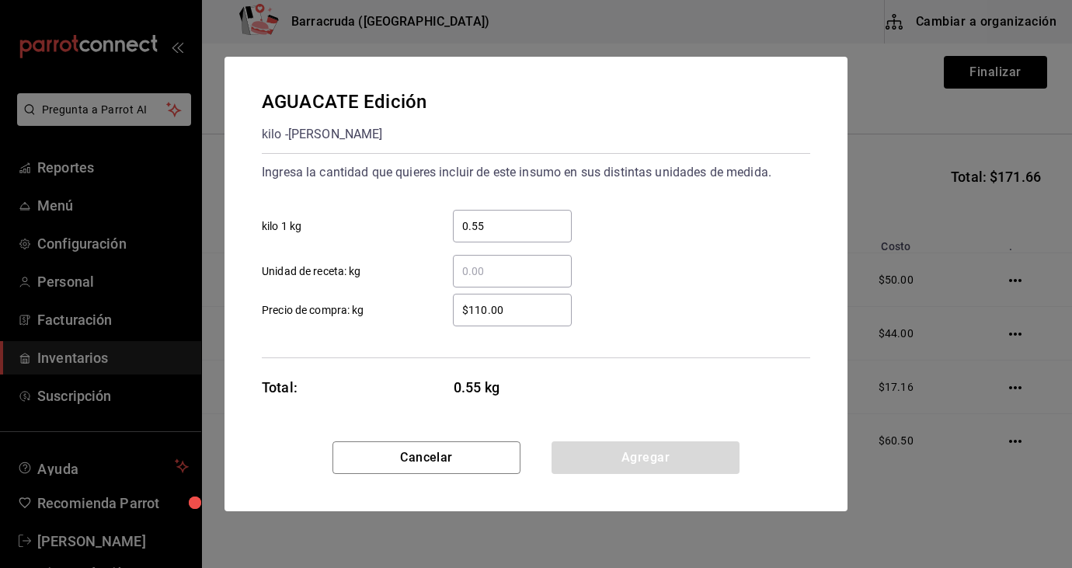
click at [487, 312] on input "$110.00" at bounding box center [512, 310] width 119 height 19
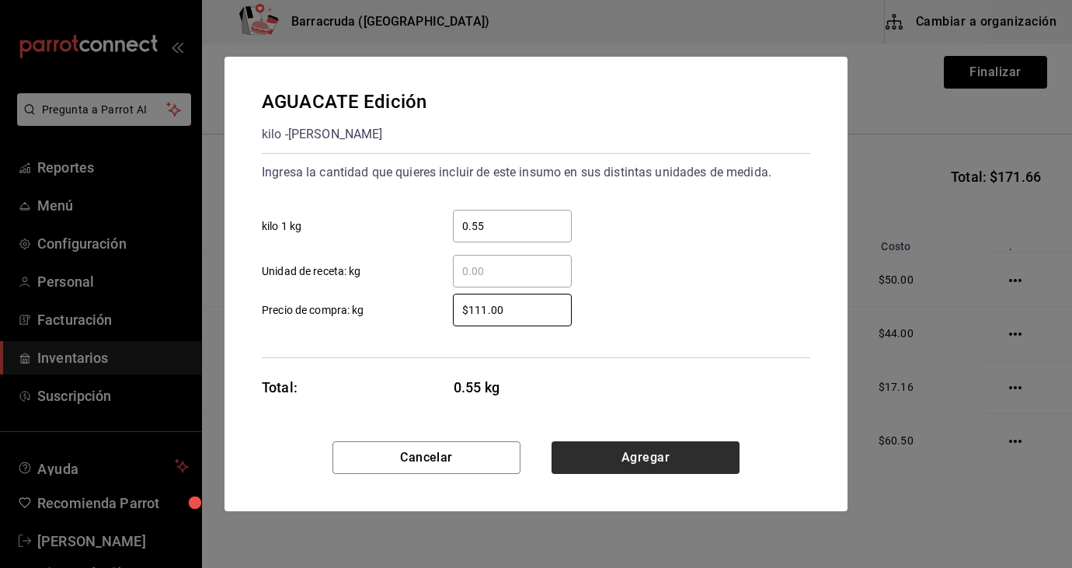
type input "$111.00"
click at [632, 458] on button "Agregar" at bounding box center [646, 457] width 188 height 33
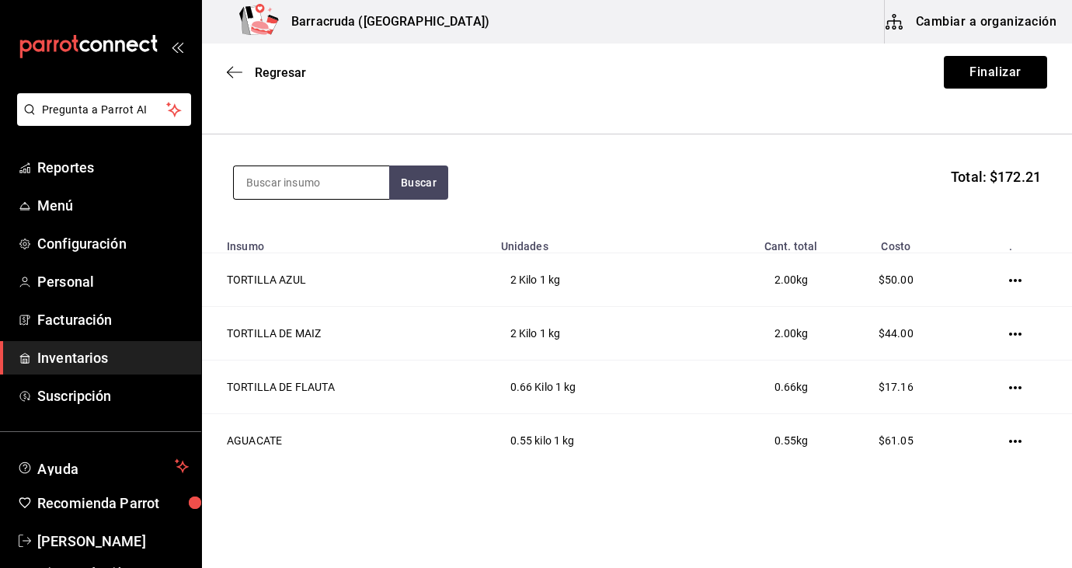
click at [343, 181] on input at bounding box center [311, 182] width 155 height 33
type input "cilan"
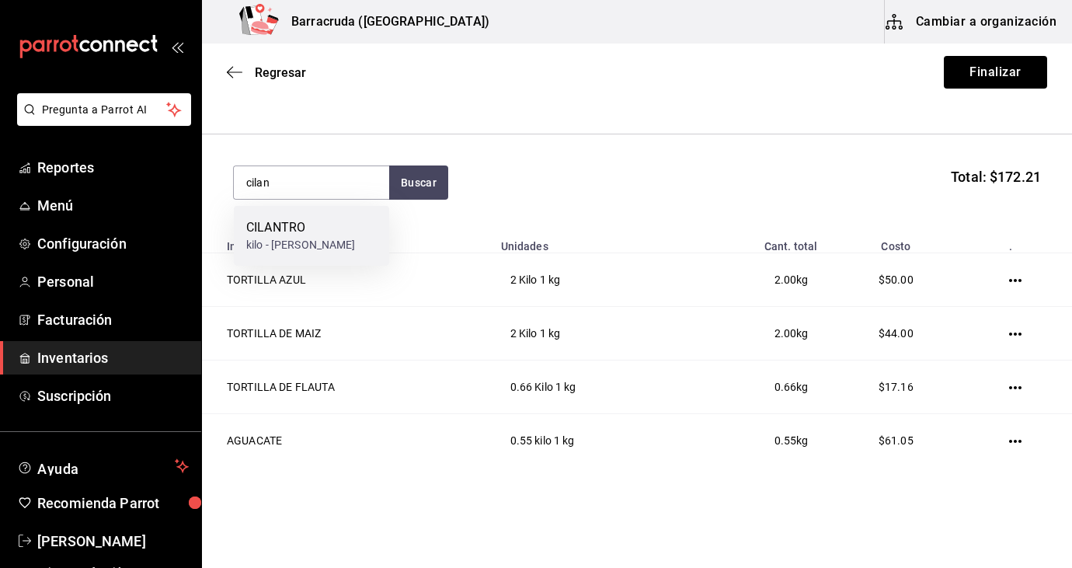
click at [298, 228] on div "CILANTRO" at bounding box center [301, 227] width 110 height 19
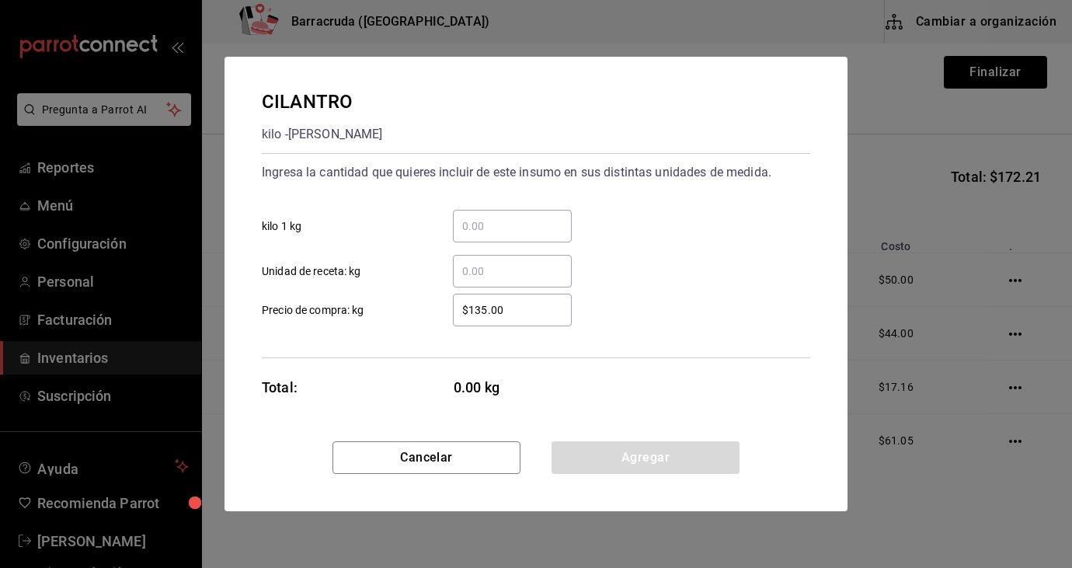
click at [495, 228] on input "​ kilo 1 kg" at bounding box center [512, 226] width 119 height 19
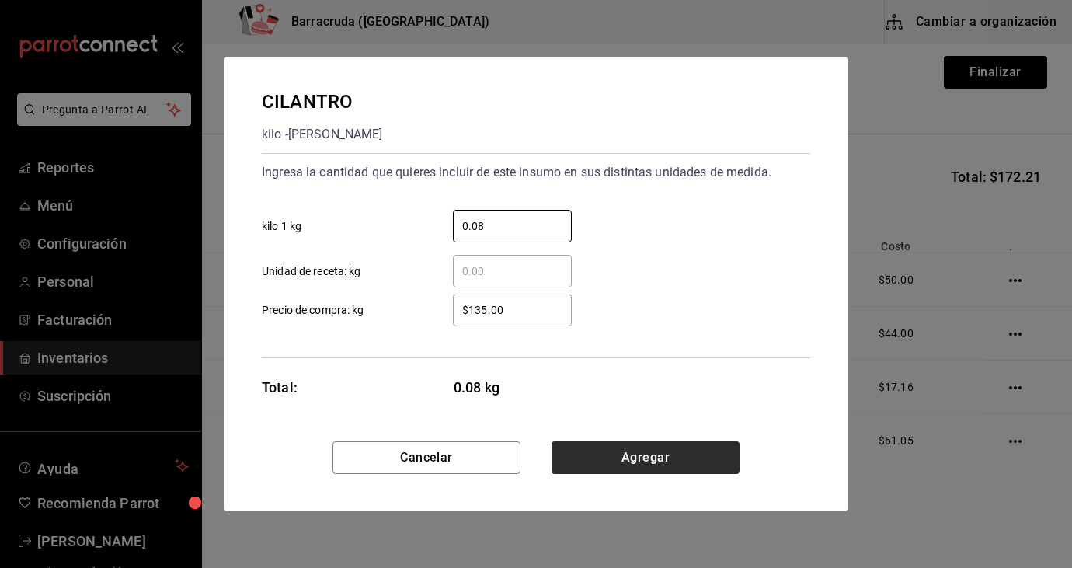
type input "0.08"
click at [636, 458] on button "Agregar" at bounding box center [646, 457] width 188 height 33
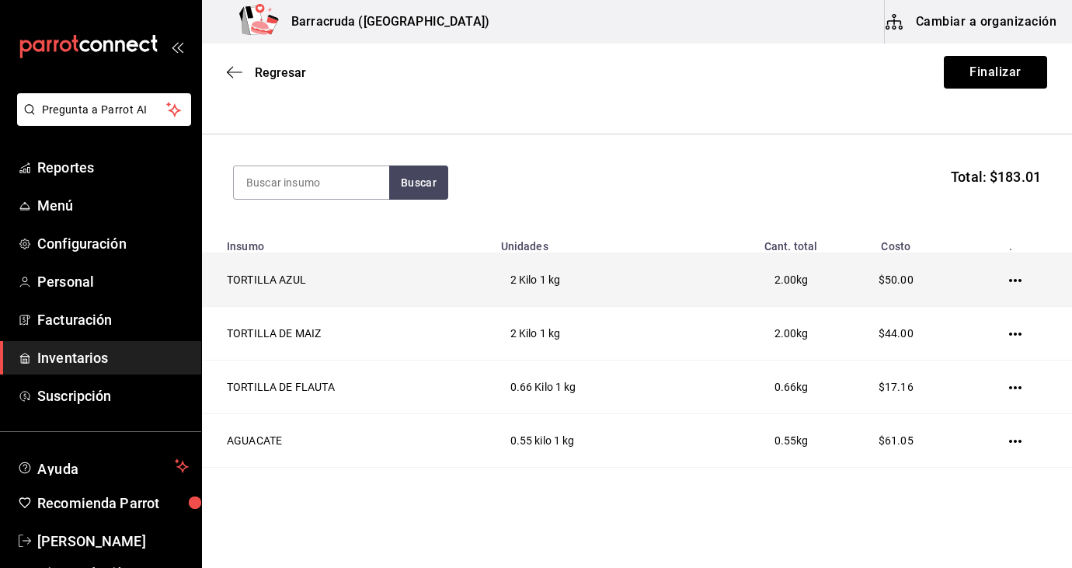
click at [623, 304] on td "2 Kilo 1 kg" at bounding box center [591, 280] width 198 height 54
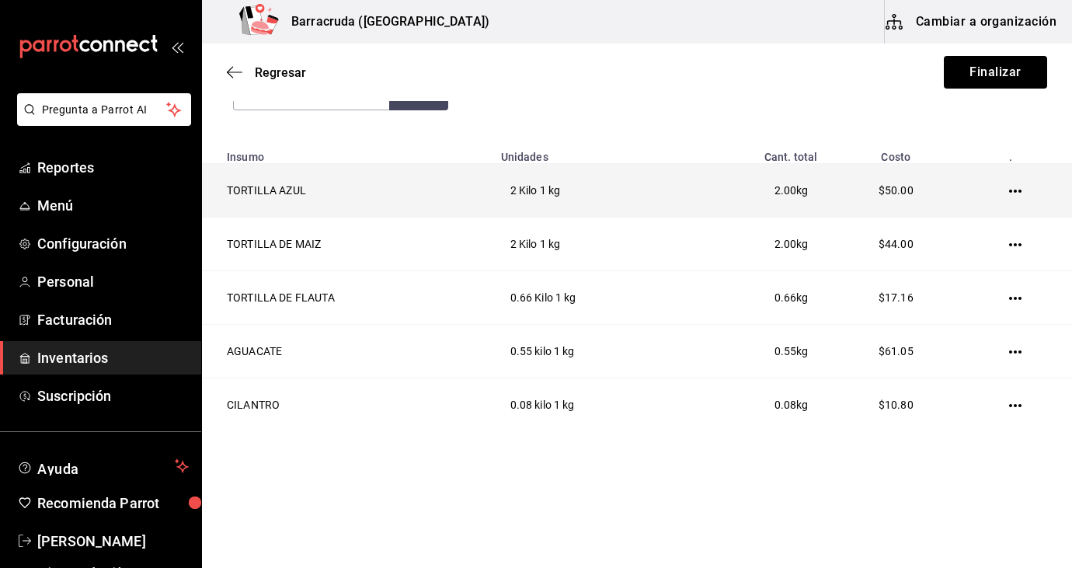
scroll to position [214, 0]
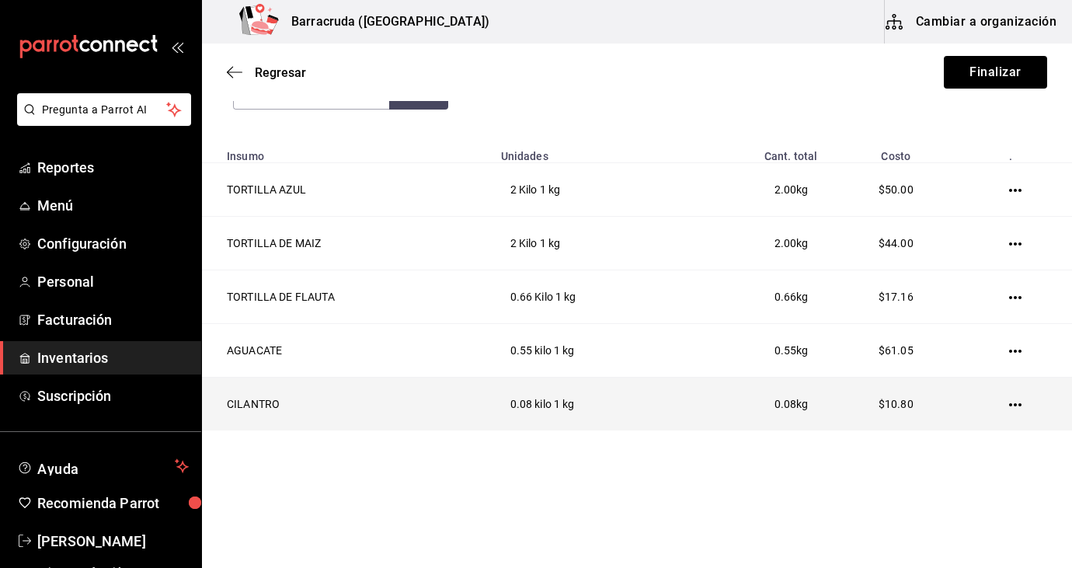
click at [1017, 405] on icon "button" at bounding box center [1015, 405] width 12 height 12
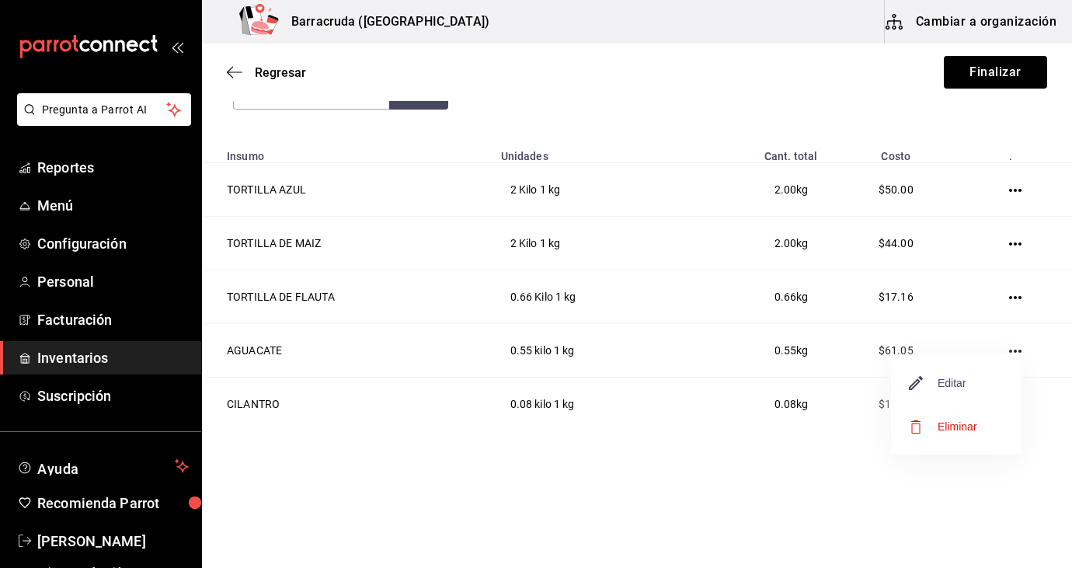
click at [937, 377] on span "Editar" at bounding box center [938, 383] width 57 height 19
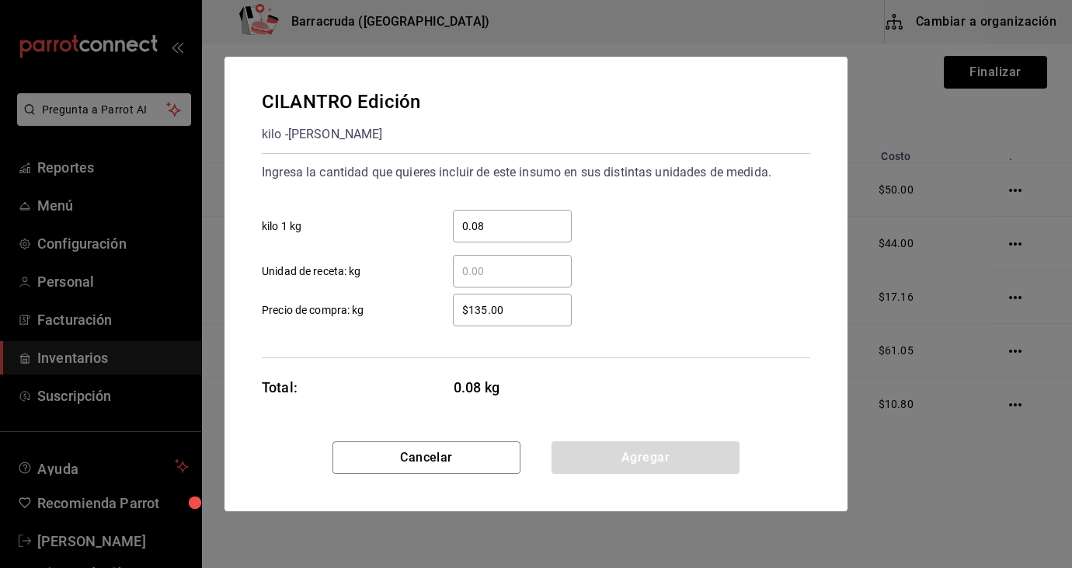
click at [493, 309] on input "$135.00" at bounding box center [512, 310] width 119 height 19
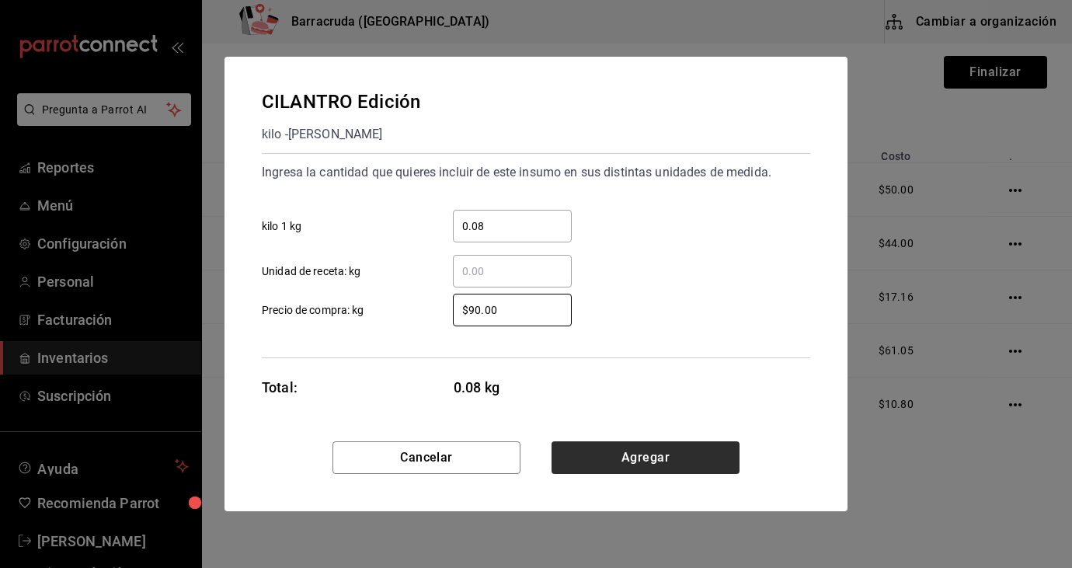
type input "$90.00"
click at [634, 461] on button "Agregar" at bounding box center [646, 457] width 188 height 33
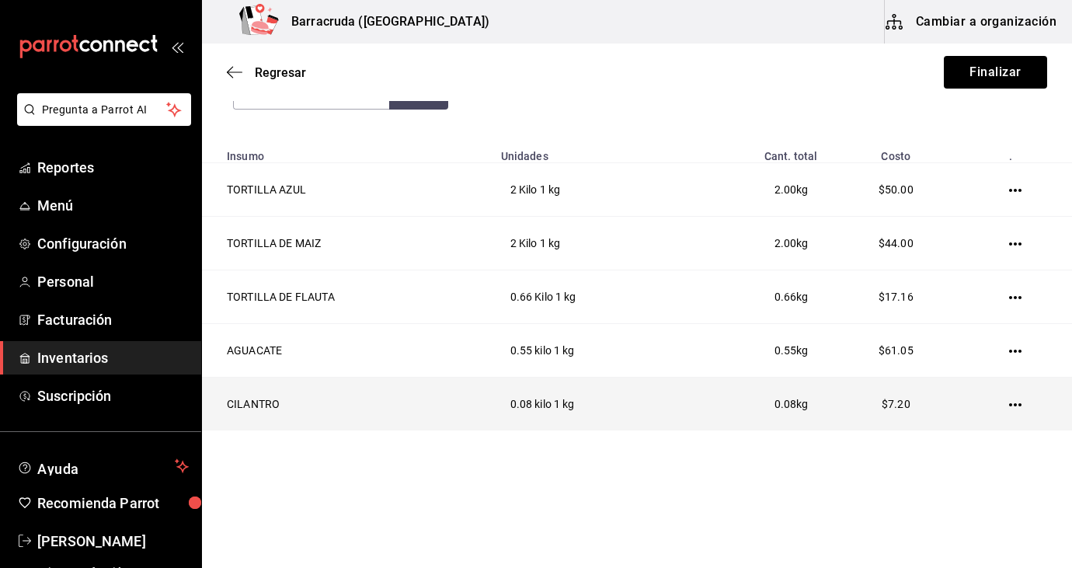
click at [1015, 409] on icon "button" at bounding box center [1015, 405] width 12 height 12
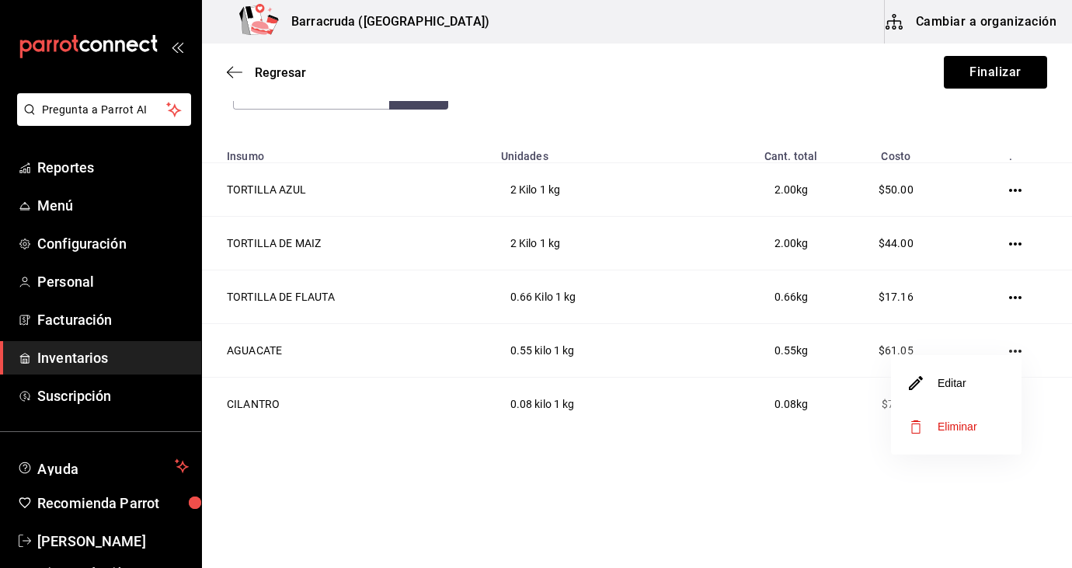
click at [964, 393] on li "Editar" at bounding box center [956, 383] width 131 height 44
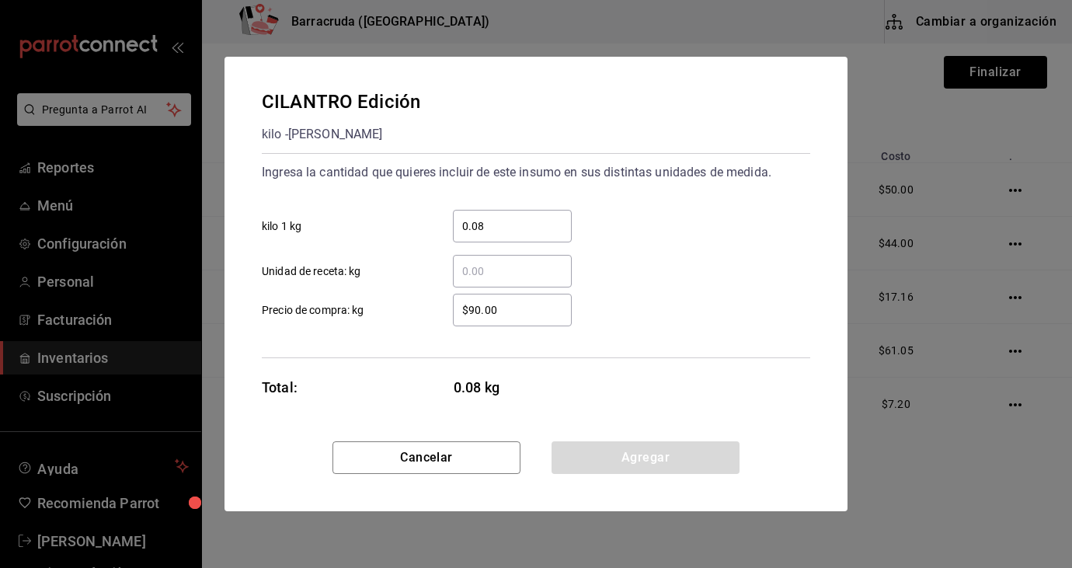
click at [506, 310] on input "$90.00" at bounding box center [512, 310] width 119 height 19
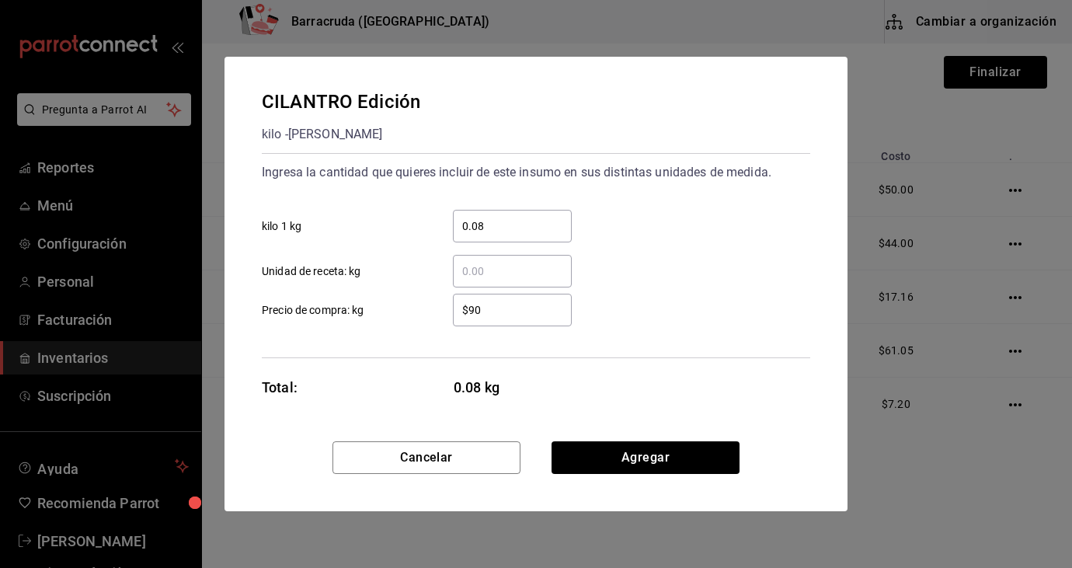
type input "$9"
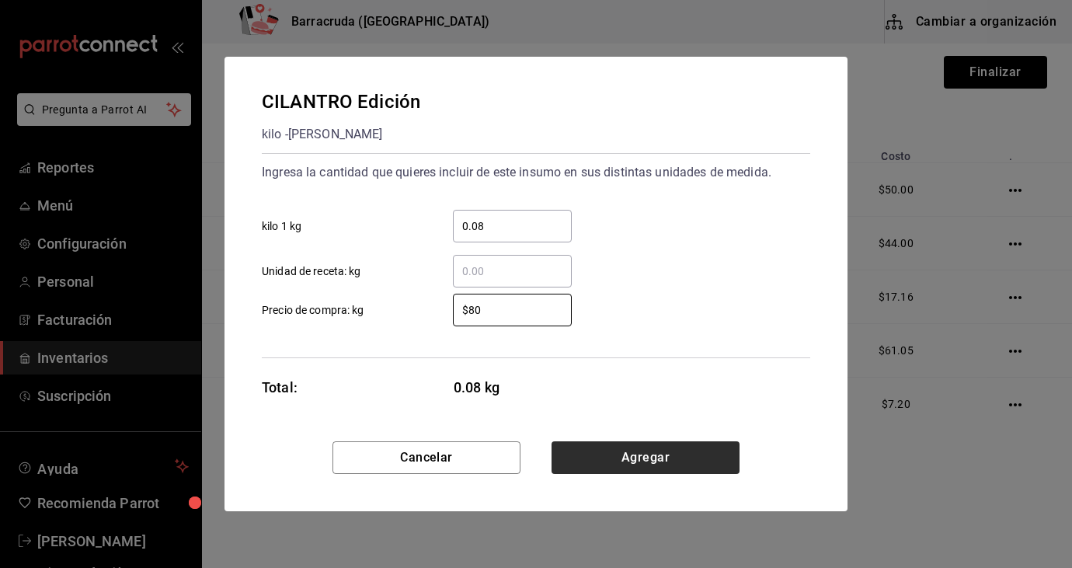
type input "$80"
click at [687, 465] on button "Agregar" at bounding box center [646, 457] width 188 height 33
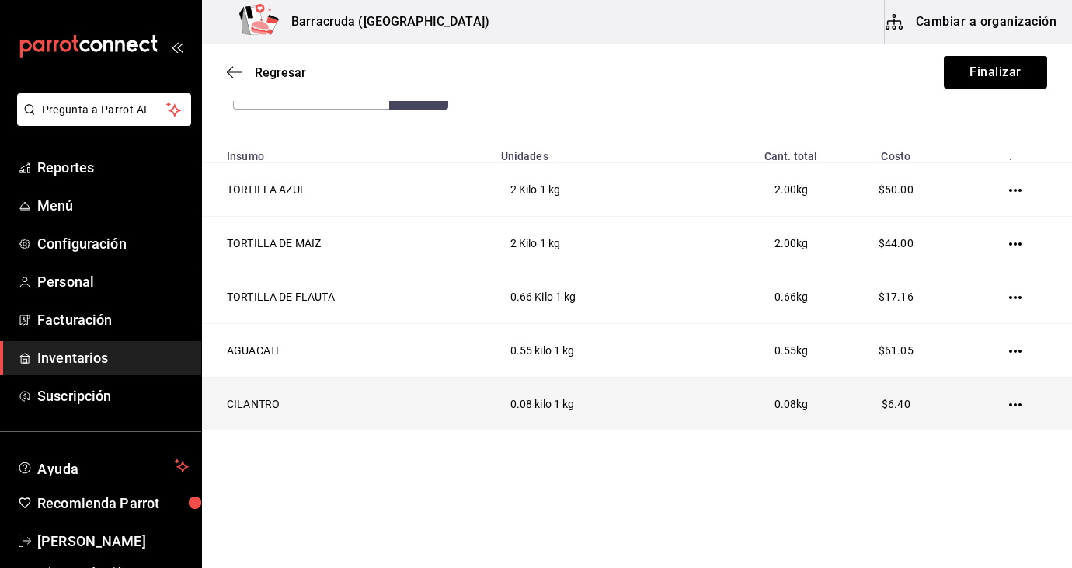
click at [1017, 402] on icon "button" at bounding box center [1015, 405] width 12 height 12
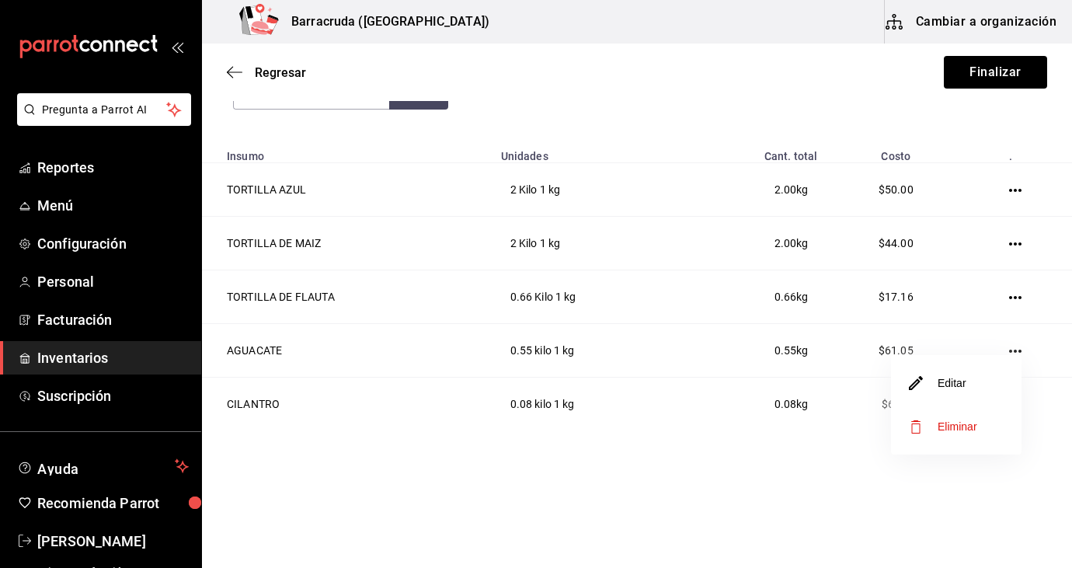
click at [967, 386] on li "Editar" at bounding box center [956, 383] width 131 height 44
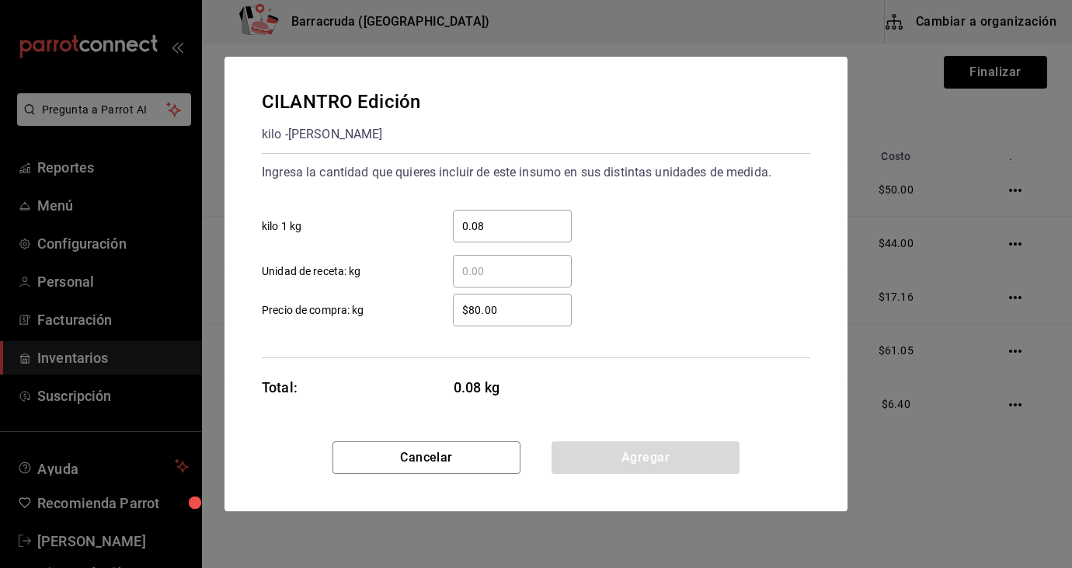
click at [504, 313] on input "$80.00" at bounding box center [512, 310] width 119 height 19
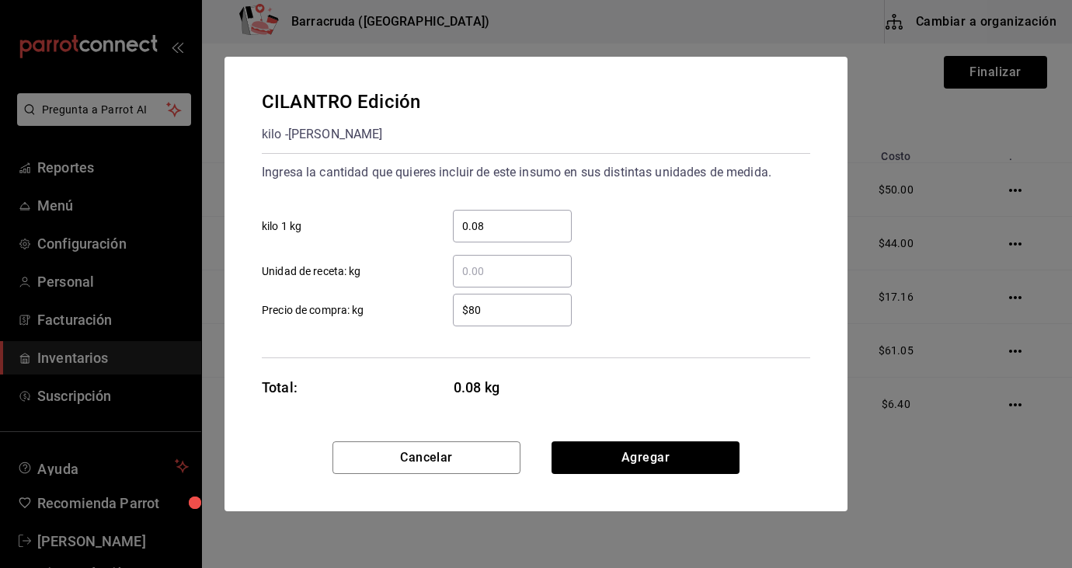
type input "$8"
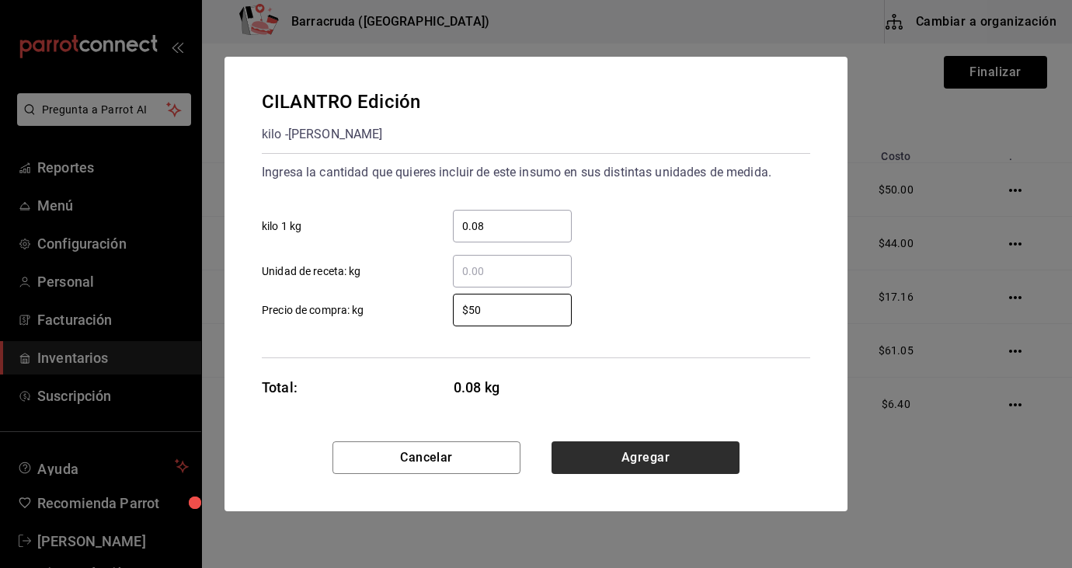
type input "$50"
click at [682, 455] on button "Agregar" at bounding box center [646, 457] width 188 height 33
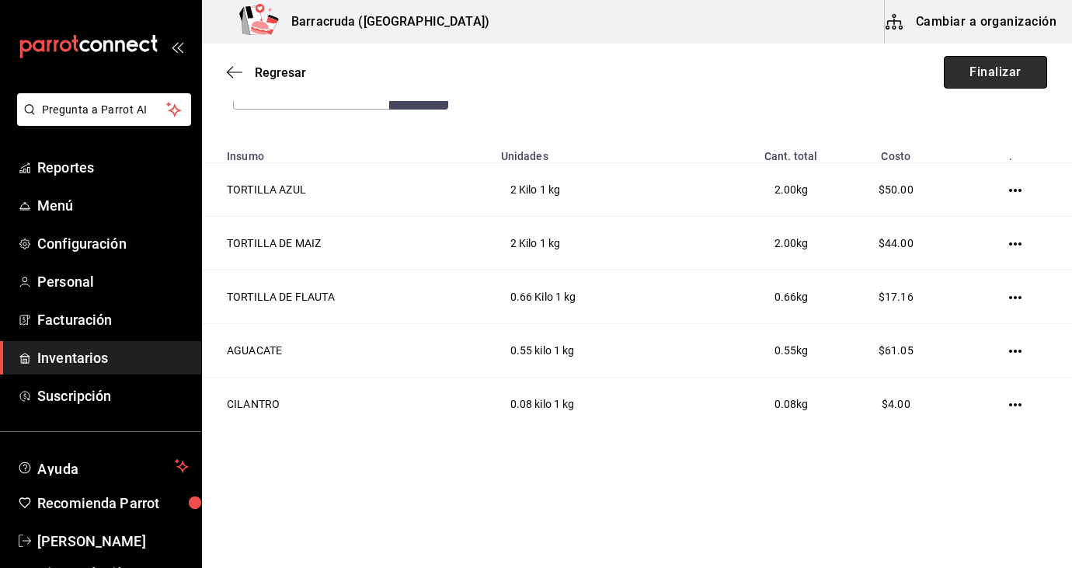
click at [1015, 76] on button "Finalizar" at bounding box center [995, 72] width 103 height 33
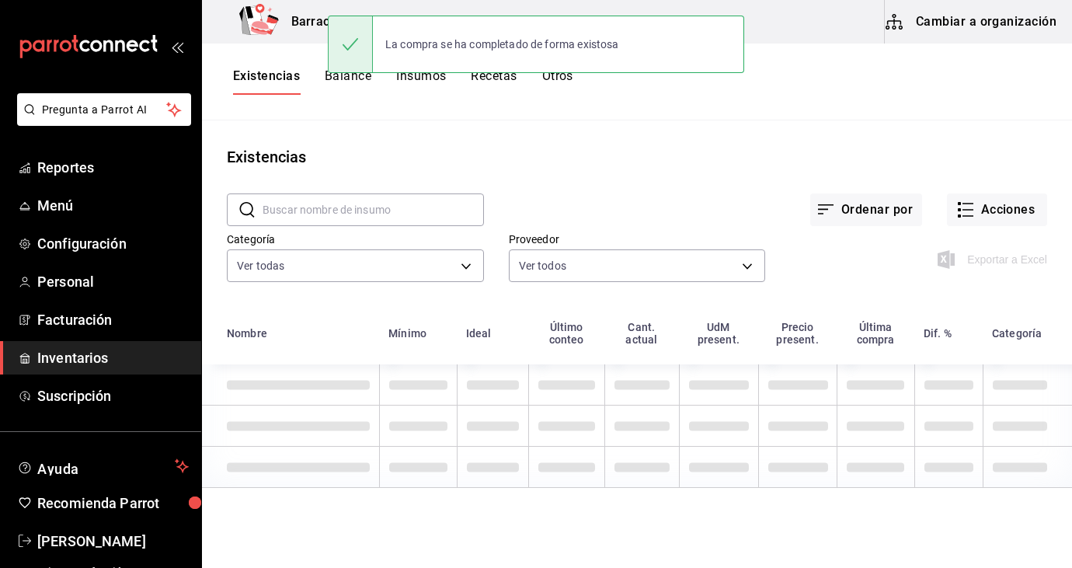
click at [383, 208] on input "text" at bounding box center [373, 209] width 221 height 31
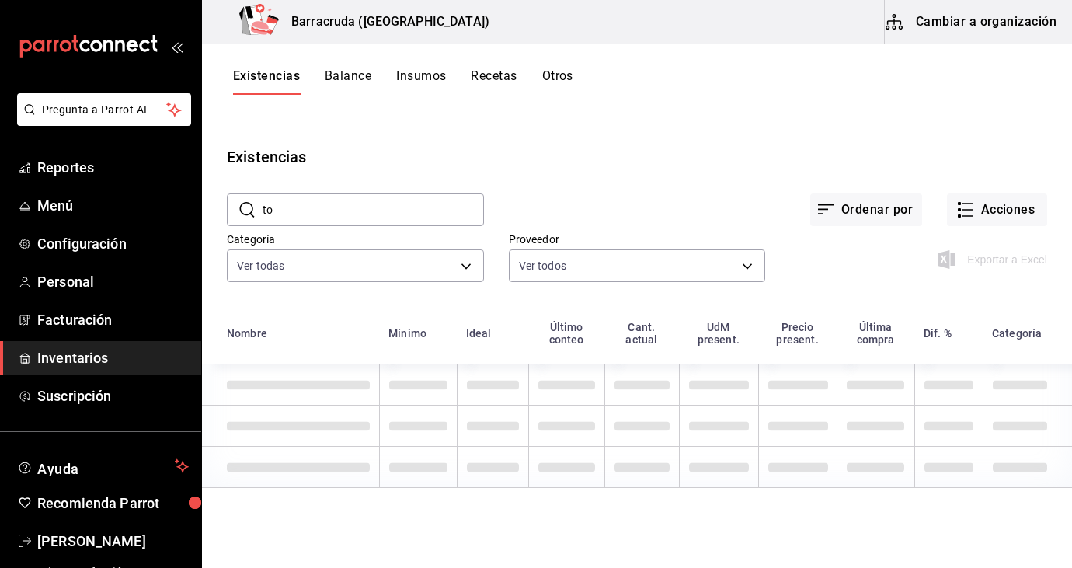
type input "t"
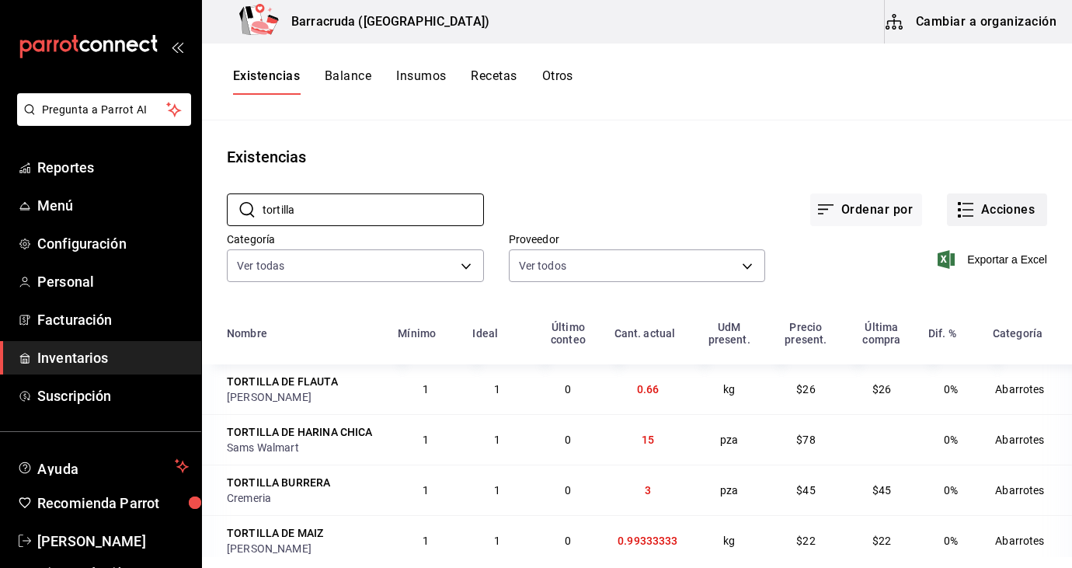
type input "tortilla"
click at [993, 216] on button "Acciones" at bounding box center [997, 209] width 100 height 33
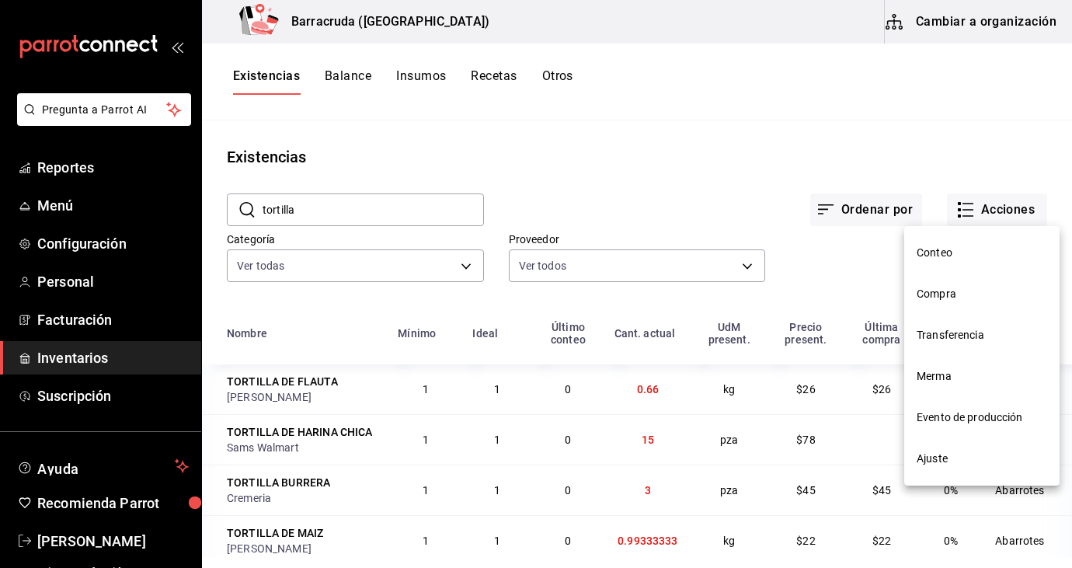
click at [938, 305] on li "Compra" at bounding box center [981, 293] width 155 height 41
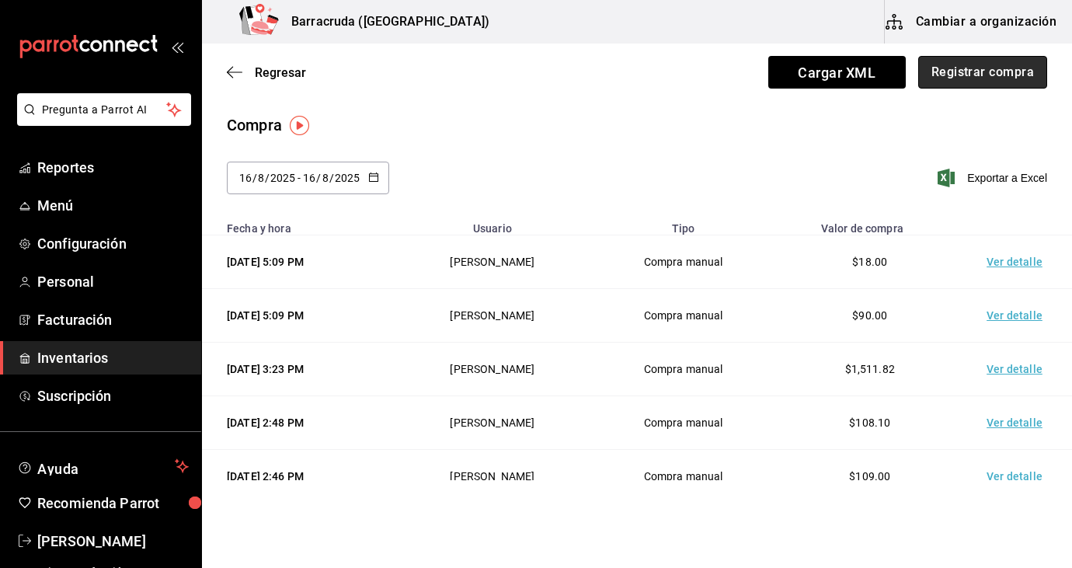
click at [992, 81] on button "Registrar compra" at bounding box center [982, 72] width 129 height 33
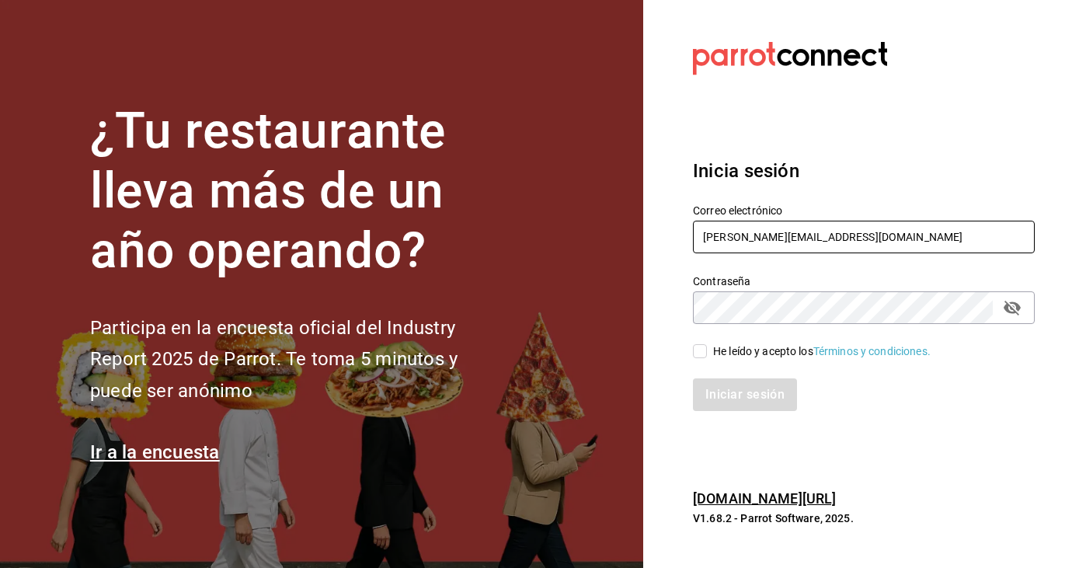
click at [929, 242] on input "kari.cl.93@hotmail.com" at bounding box center [864, 237] width 342 height 33
type input "k"
type input "sandiaromcar@gmail.com"
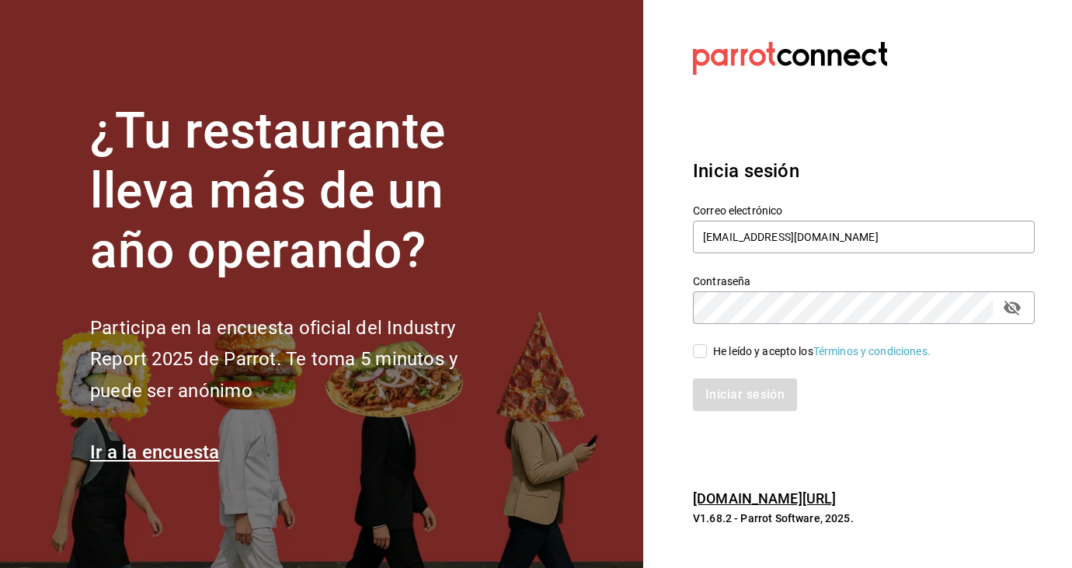
click at [703, 352] on input "He leído y acepto los Términos y condiciones." at bounding box center [700, 351] width 14 height 14
checkbox input "true"
click at [750, 399] on button "Iniciar sesión" at bounding box center [746, 394] width 106 height 33
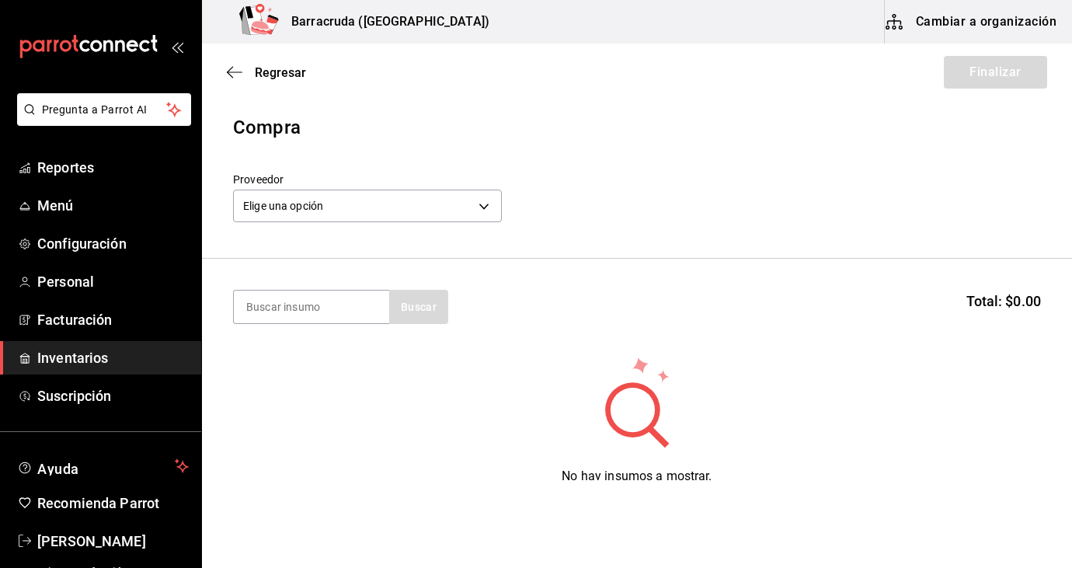
click at [66, 364] on span "Inventarios" at bounding box center [113, 357] width 152 height 21
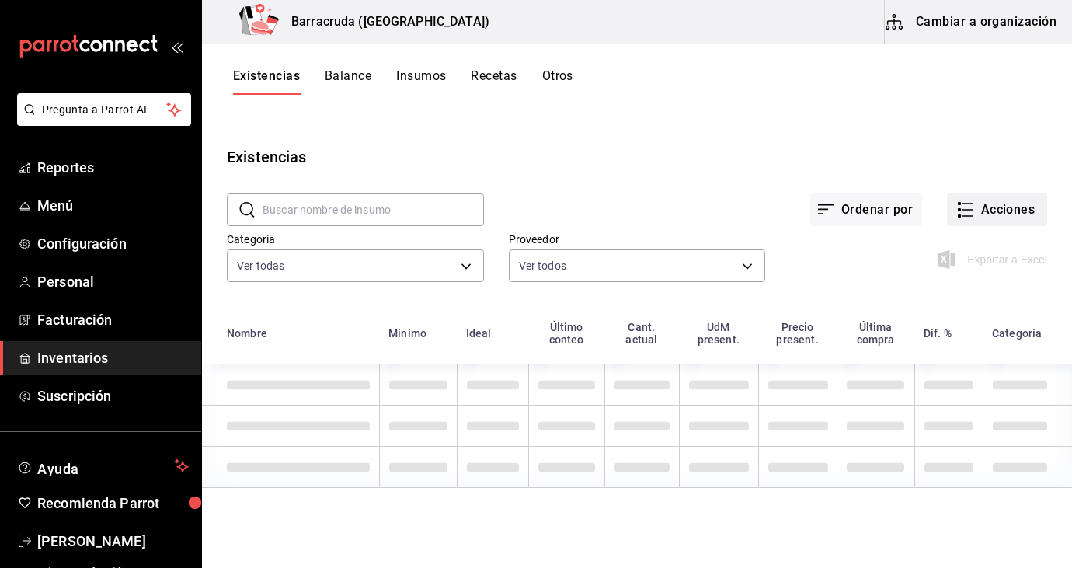
click at [1016, 207] on button "Acciones" at bounding box center [997, 209] width 100 height 33
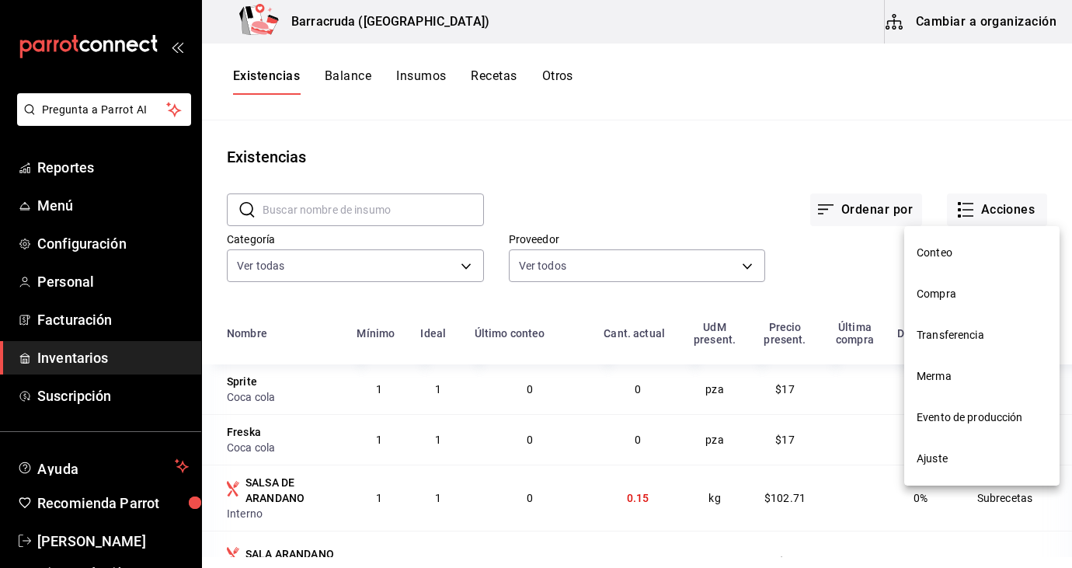
click at [946, 299] on span "Compra" at bounding box center [982, 294] width 131 height 16
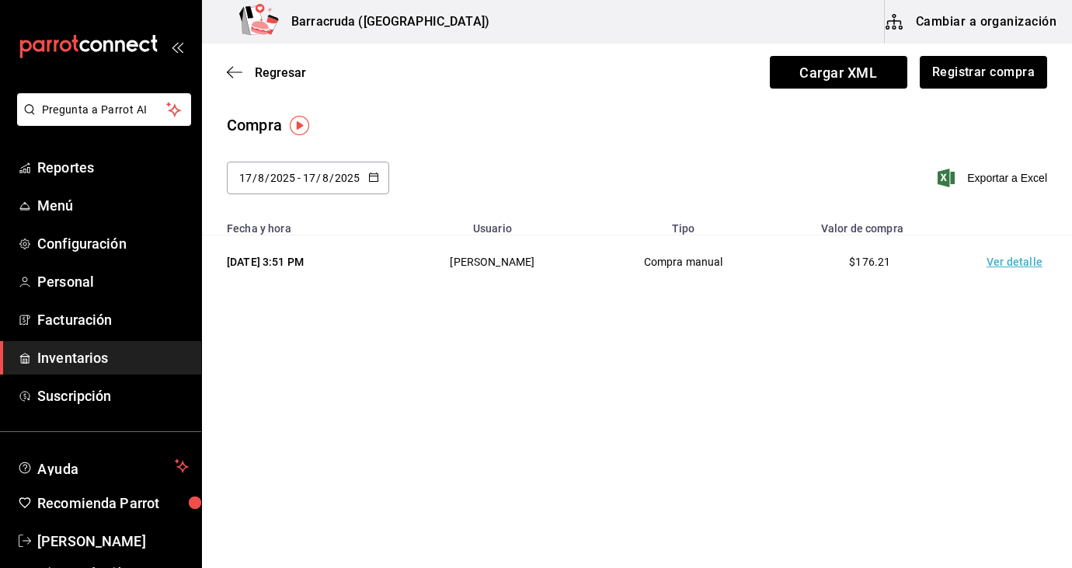
click at [1028, 267] on td "Ver detalle" at bounding box center [1017, 262] width 109 height 54
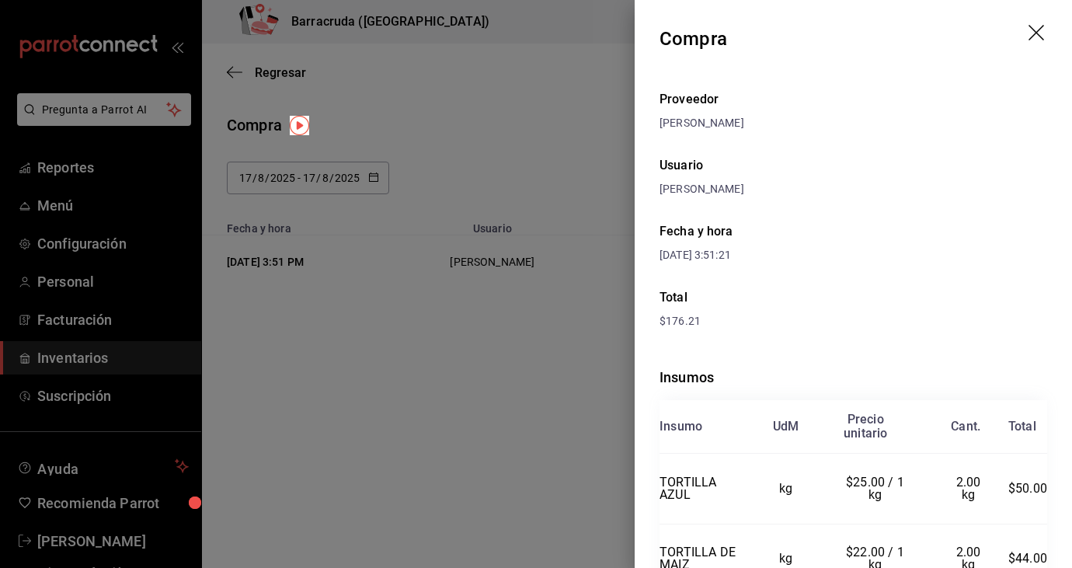
click at [1000, 257] on div "Fecha y hora 17/08/2025 3:51:21" at bounding box center [854, 243] width 388 height 66
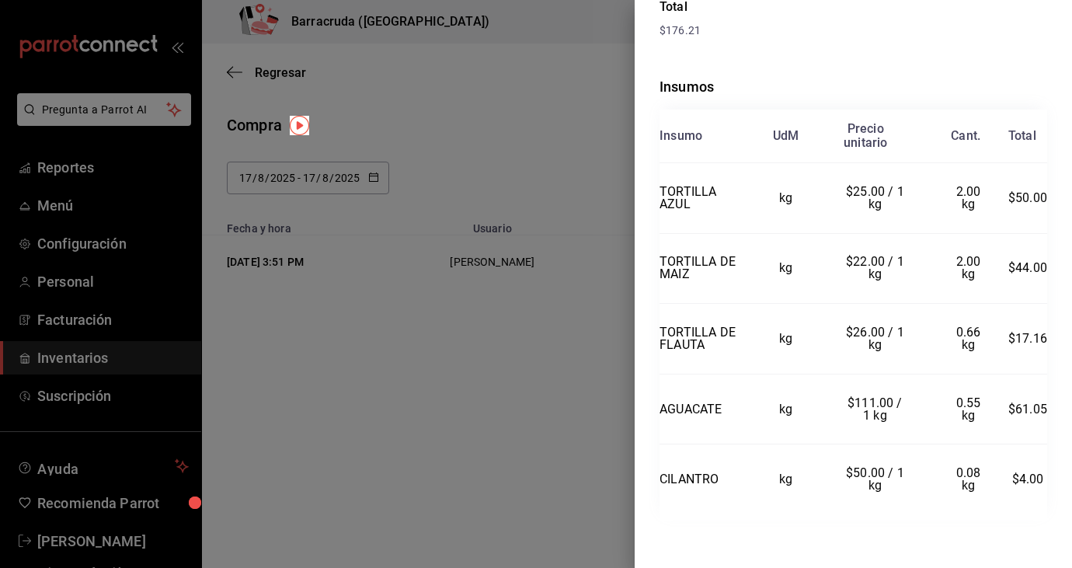
scroll to position [293, 0]
click at [551, 155] on div at bounding box center [536, 284] width 1072 height 568
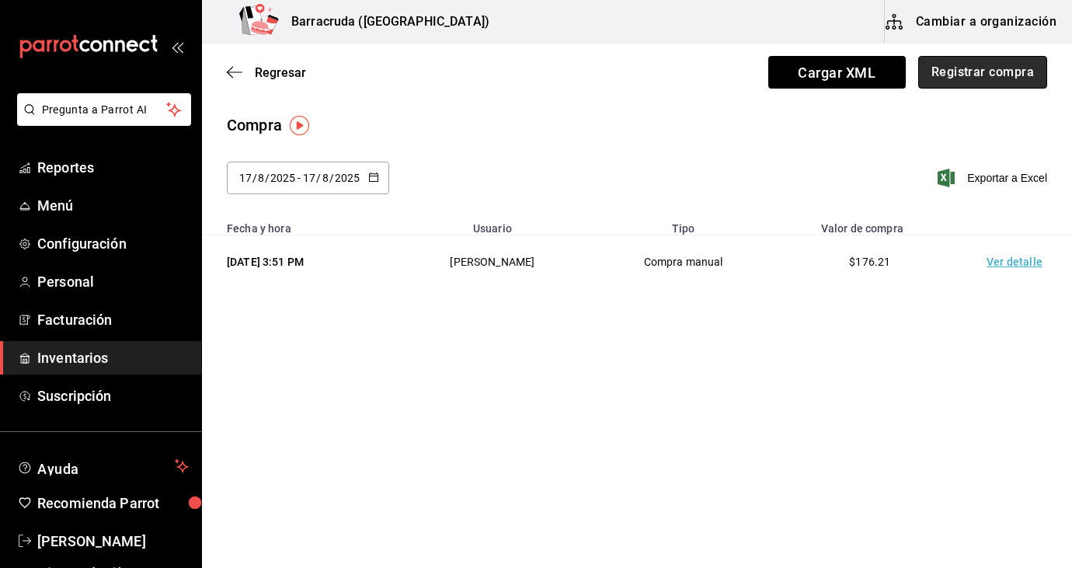
click at [967, 67] on button "Registrar compra" at bounding box center [982, 72] width 129 height 33
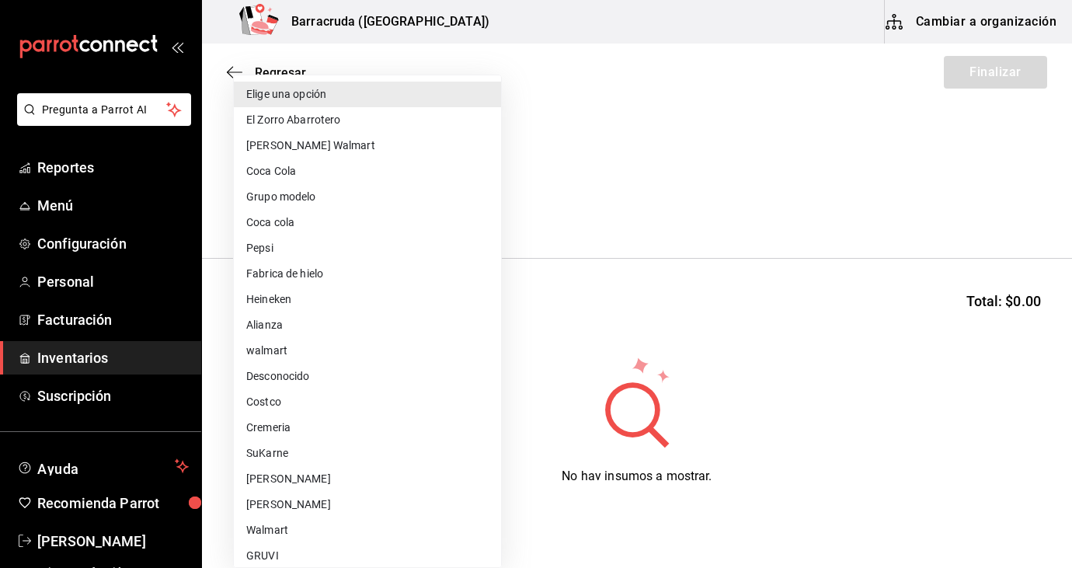
click at [345, 214] on body "Pregunta a Parrot AI Reportes Menú Configuración Personal Facturación Inventari…" at bounding box center [536, 240] width 1072 height 480
click at [750, 28] on div at bounding box center [536, 284] width 1072 height 568
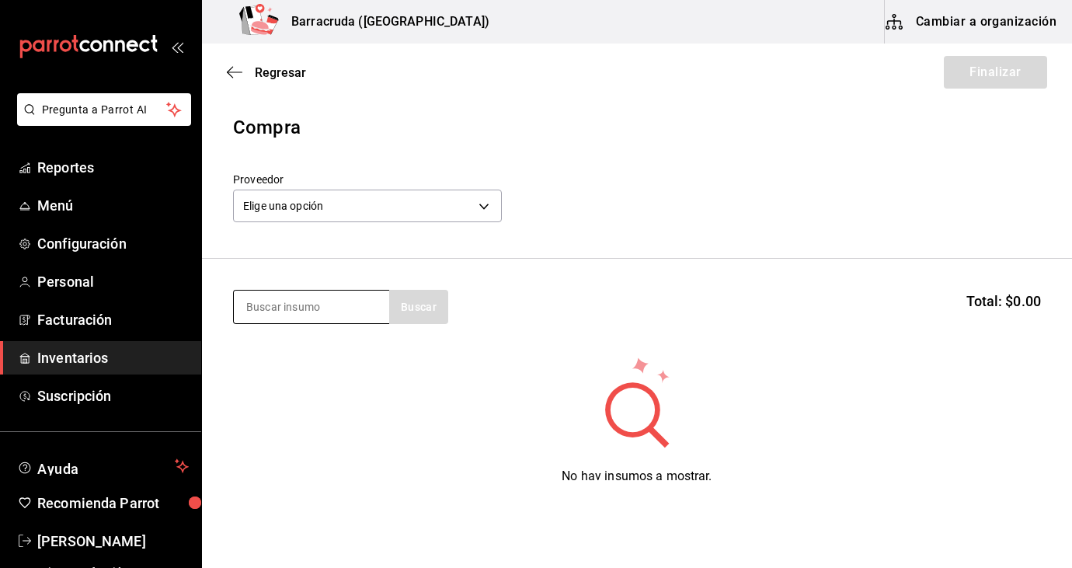
click at [319, 301] on input at bounding box center [311, 307] width 155 height 33
type input "tortillas de har"
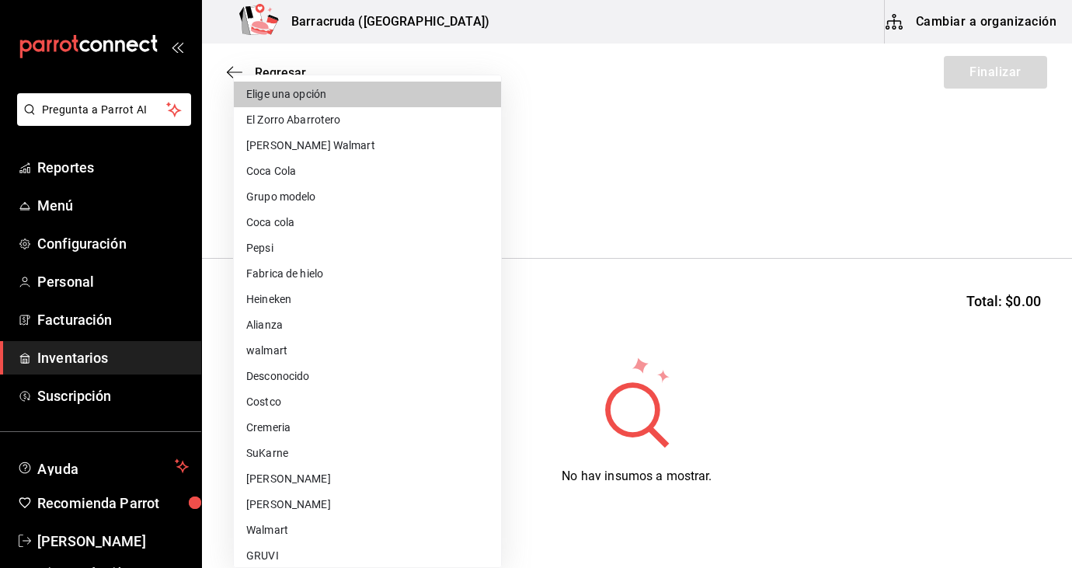
click at [479, 207] on body "Pregunta a Parrot AI Reportes Menú Configuración Personal Facturación Inventari…" at bounding box center [536, 240] width 1072 height 480
click at [310, 155] on li "Sams Walmart" at bounding box center [367, 146] width 267 height 26
type input "03d91d22-1985-4d76-8d10-3f9019204566"
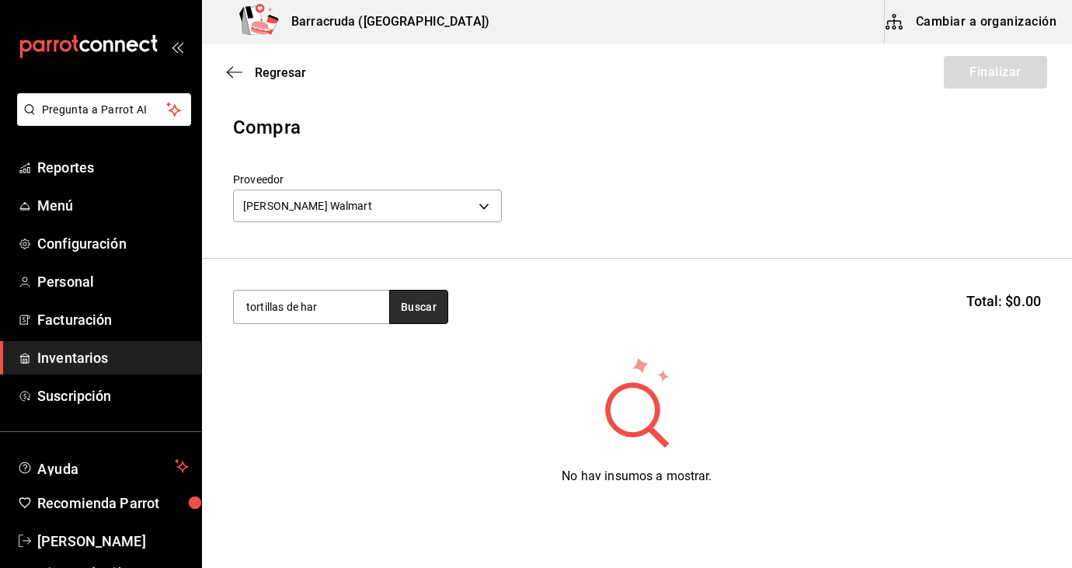
click at [417, 308] on button "Buscar" at bounding box center [418, 307] width 59 height 34
click at [441, 309] on button "Buscar" at bounding box center [418, 307] width 59 height 34
type input "t"
type input "tortilla de ha"
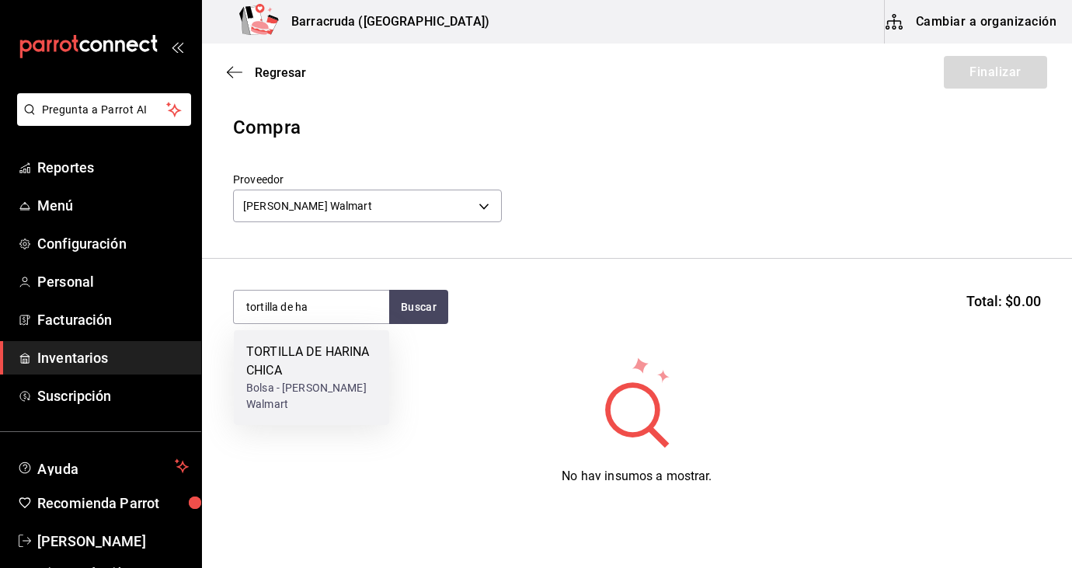
click at [320, 373] on div "TORTILLA DE HARINA CHICA" at bounding box center [311, 361] width 131 height 37
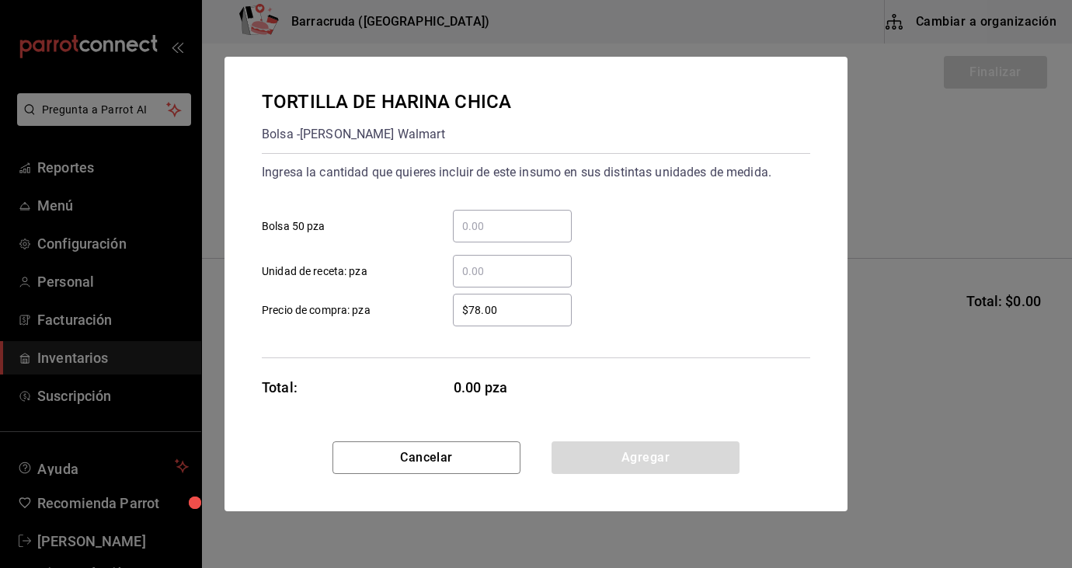
click at [508, 232] on input "​ Bolsa 50 pza" at bounding box center [512, 226] width 119 height 19
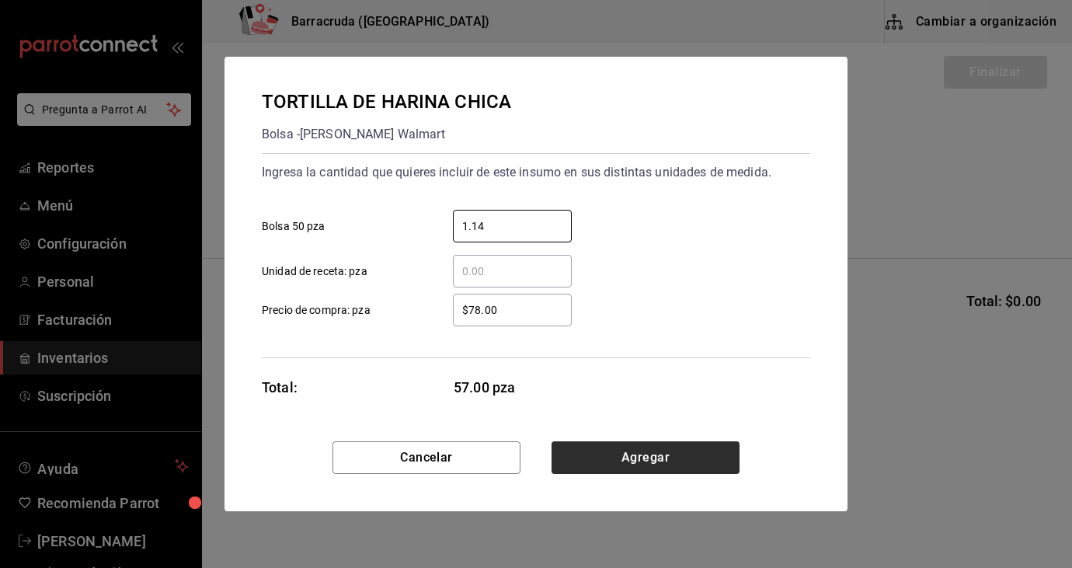
type input "1.14"
click at [626, 455] on button "Agregar" at bounding box center [646, 457] width 188 height 33
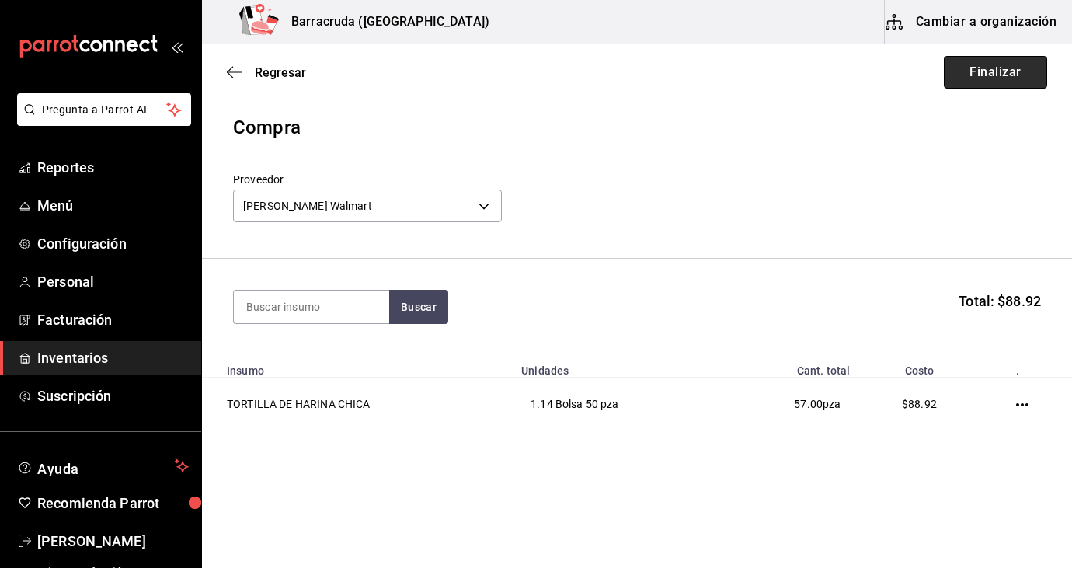
click at [983, 79] on button "Finalizar" at bounding box center [995, 72] width 103 height 33
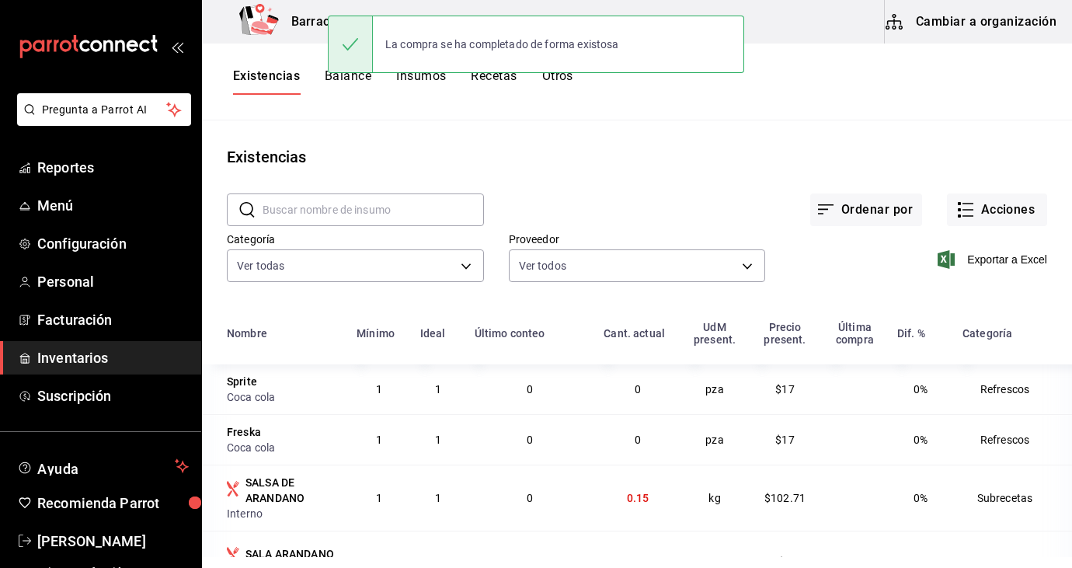
click at [390, 207] on input "text" at bounding box center [373, 209] width 221 height 31
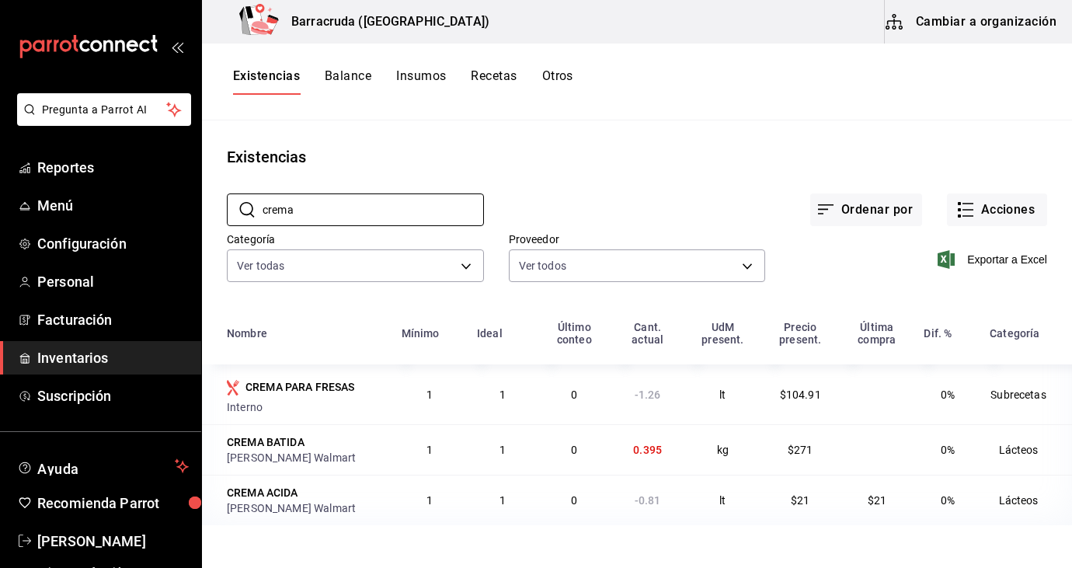
type input "crema"
click at [371, 445] on div "CREMA BATIDA" at bounding box center [305, 442] width 156 height 16
click at [525, 332] on th "Ideal" at bounding box center [503, 338] width 70 height 53
click at [1010, 215] on button "Acciones" at bounding box center [997, 209] width 100 height 33
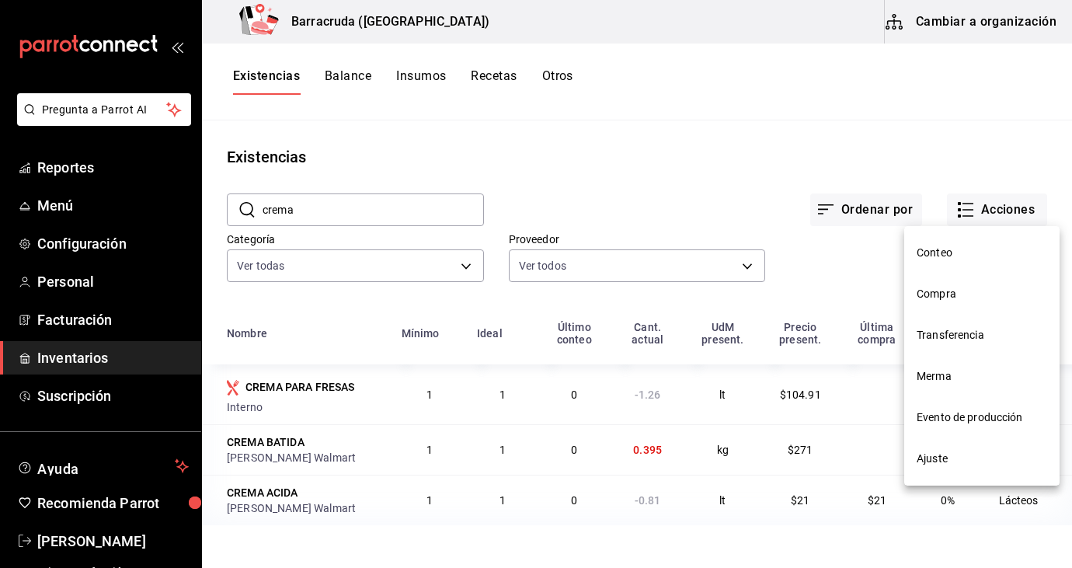
click at [946, 421] on span "Evento de producción" at bounding box center [982, 417] width 131 height 16
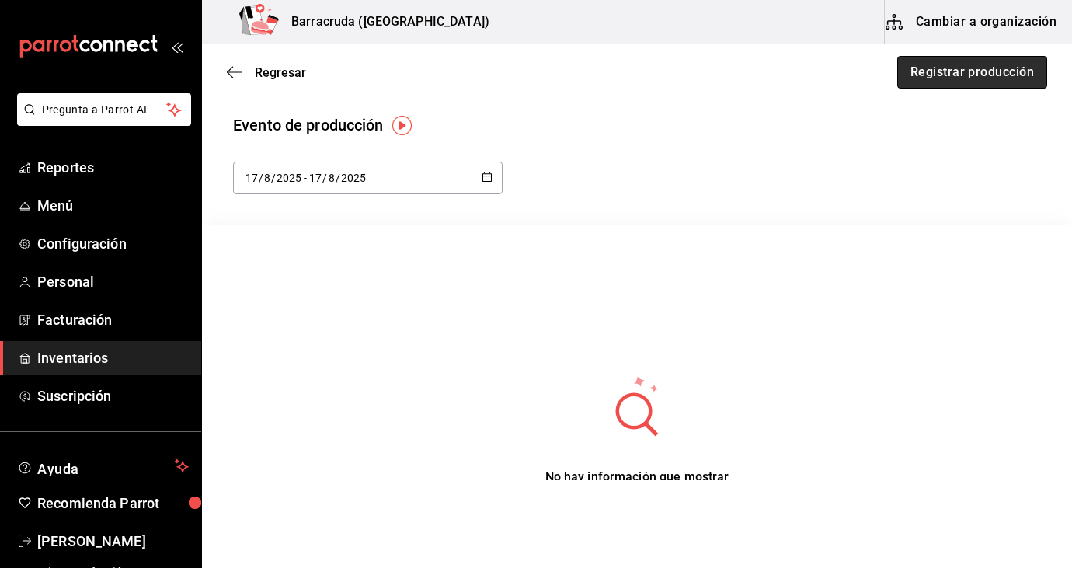
click at [953, 73] on button "Registrar producción" at bounding box center [972, 72] width 150 height 33
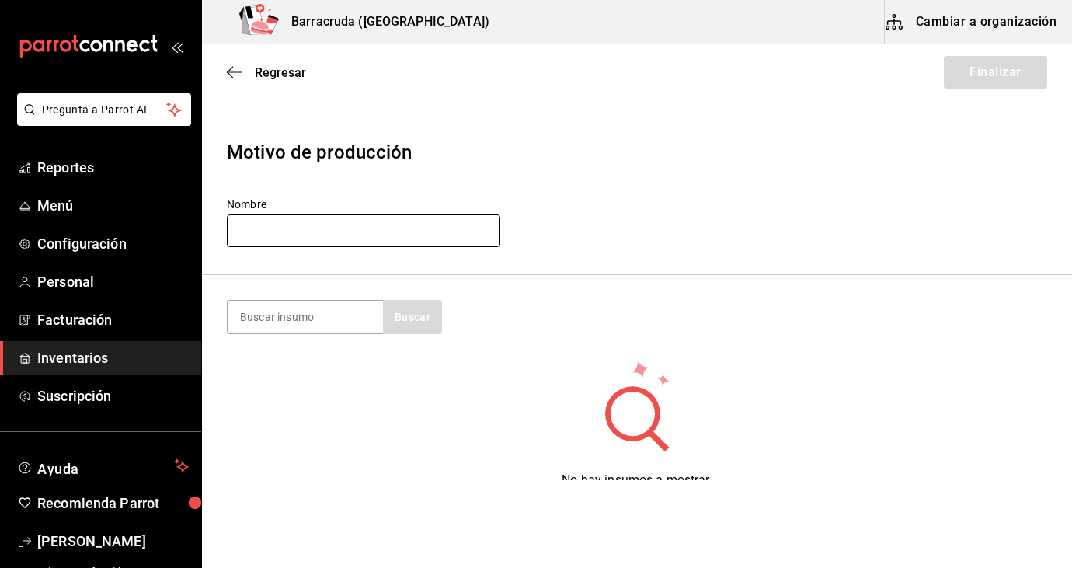
click at [313, 234] on input "text" at bounding box center [363, 230] width 273 height 33
type input "17/08/2025"
click at [280, 315] on input at bounding box center [305, 317] width 155 height 33
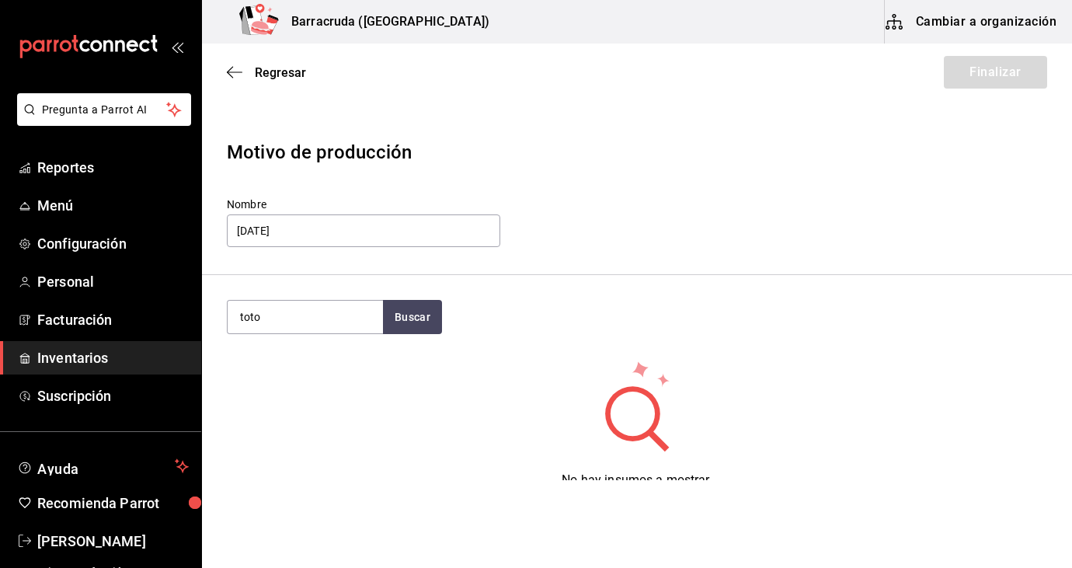
type input "toto"
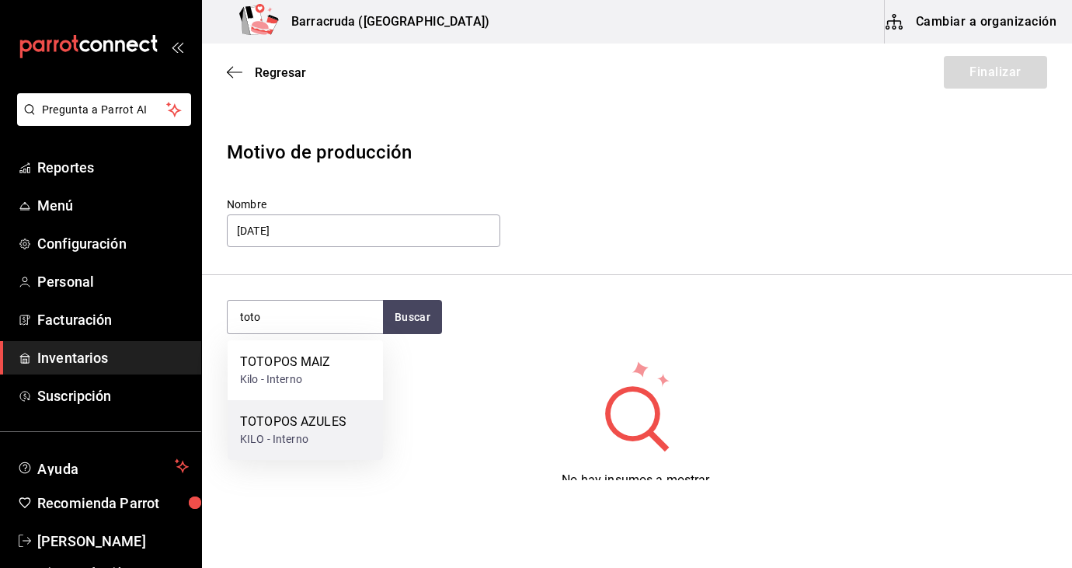
click at [321, 431] on div "KILO - Interno" at bounding box center [293, 439] width 106 height 16
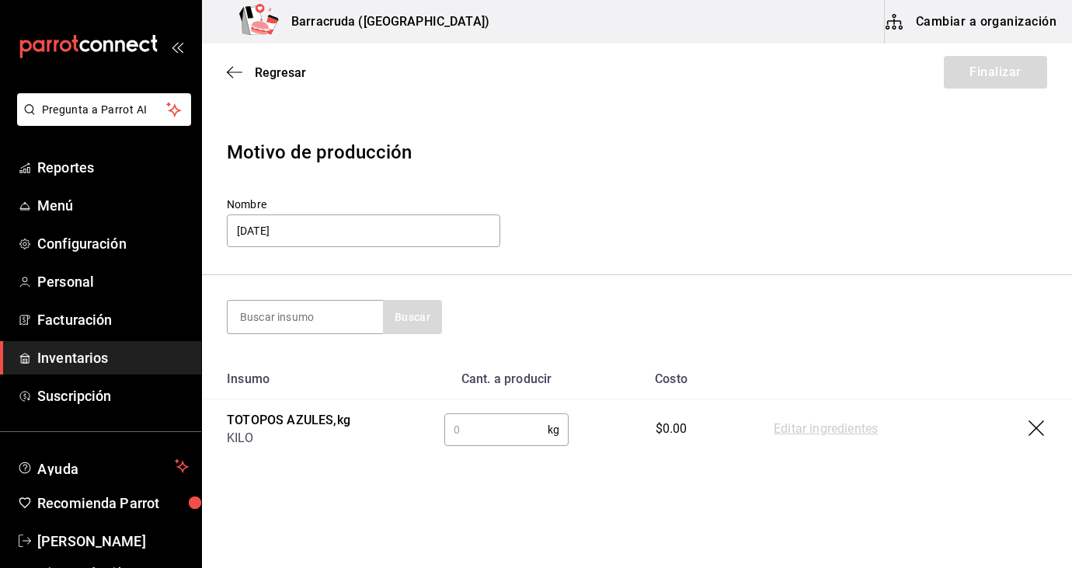
click at [502, 424] on input "text" at bounding box center [495, 429] width 103 height 31
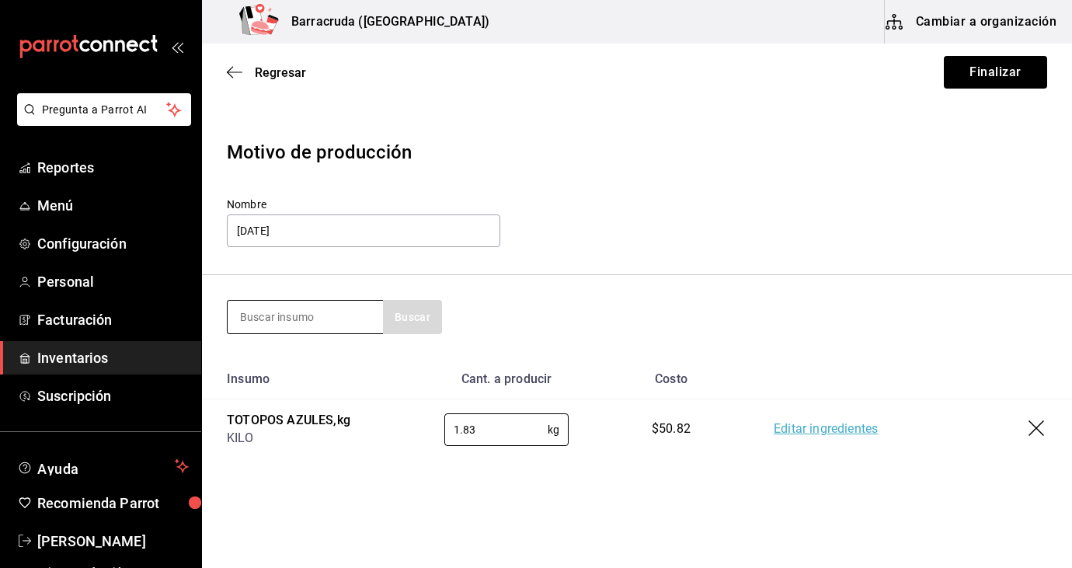
type input "1.83"
click at [328, 313] on input at bounding box center [305, 317] width 155 height 33
type input "totopo"
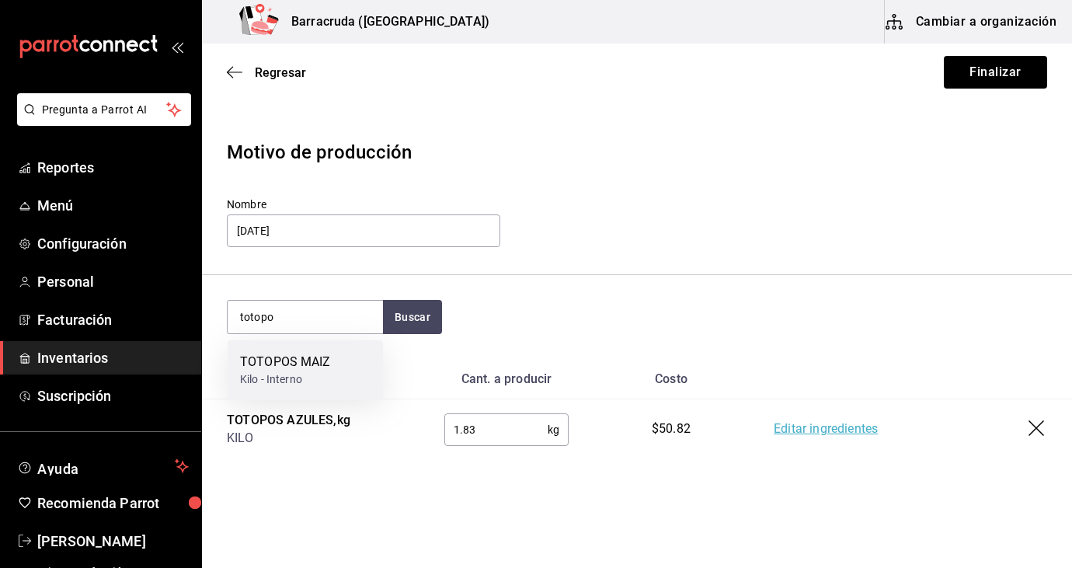
click at [304, 366] on div "TOTOPOS MAIZ" at bounding box center [285, 362] width 91 height 19
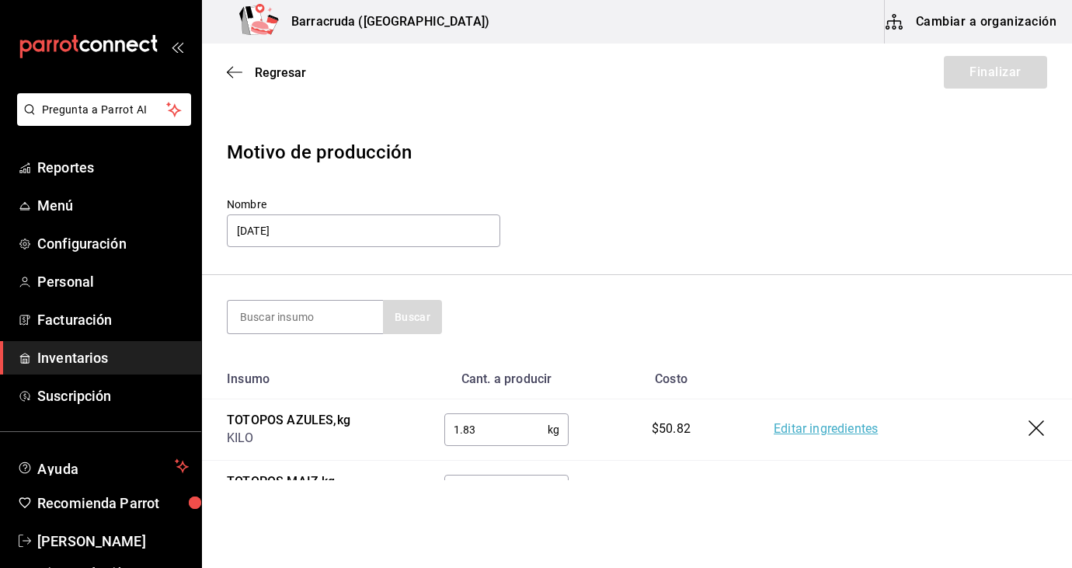
click at [643, 326] on div "Buscar" at bounding box center [637, 317] width 820 height 34
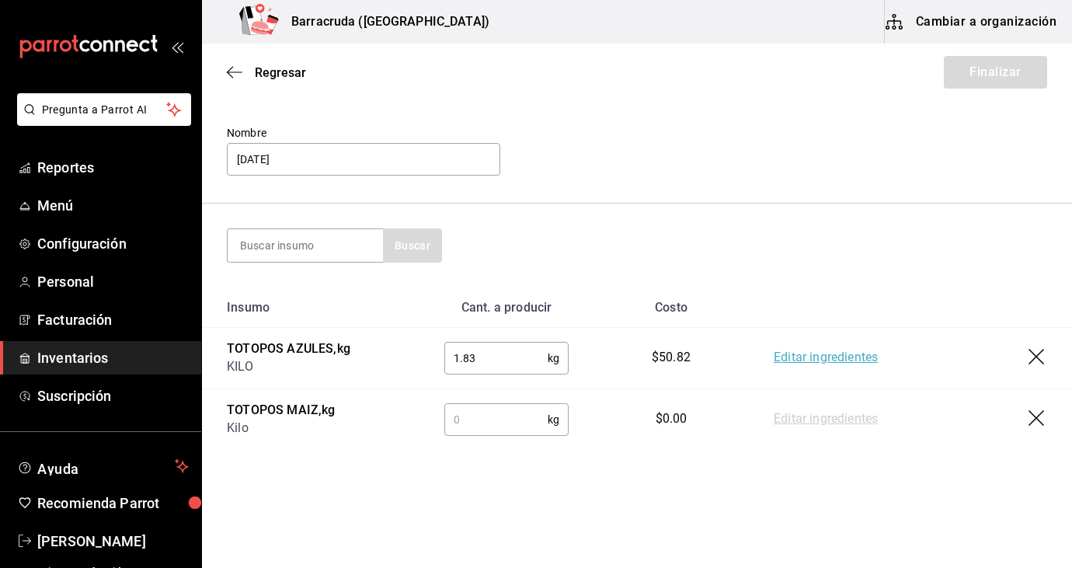
scroll to position [78, 0]
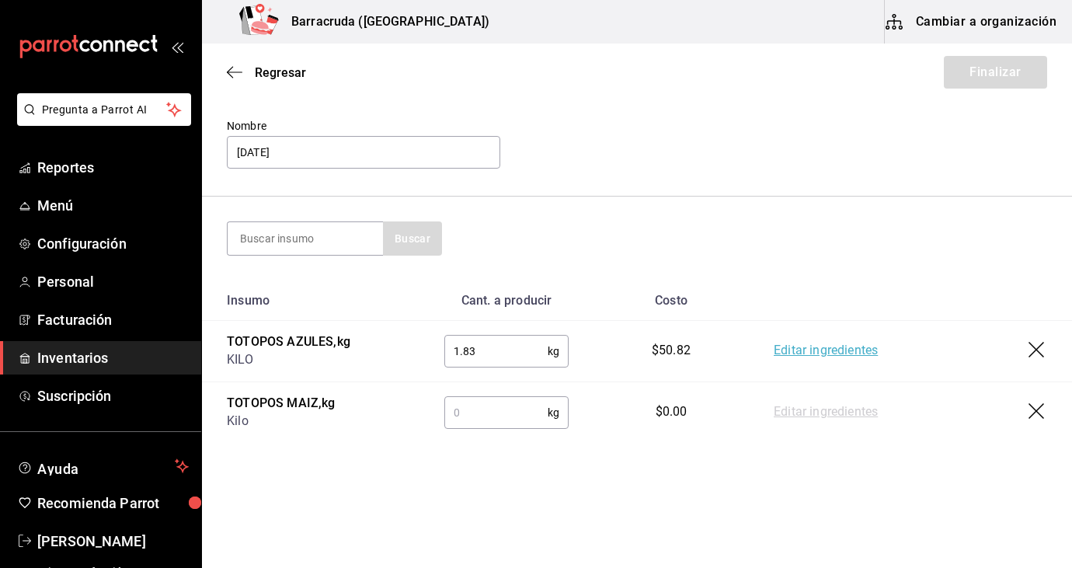
click at [495, 412] on input "text" at bounding box center [495, 412] width 103 height 31
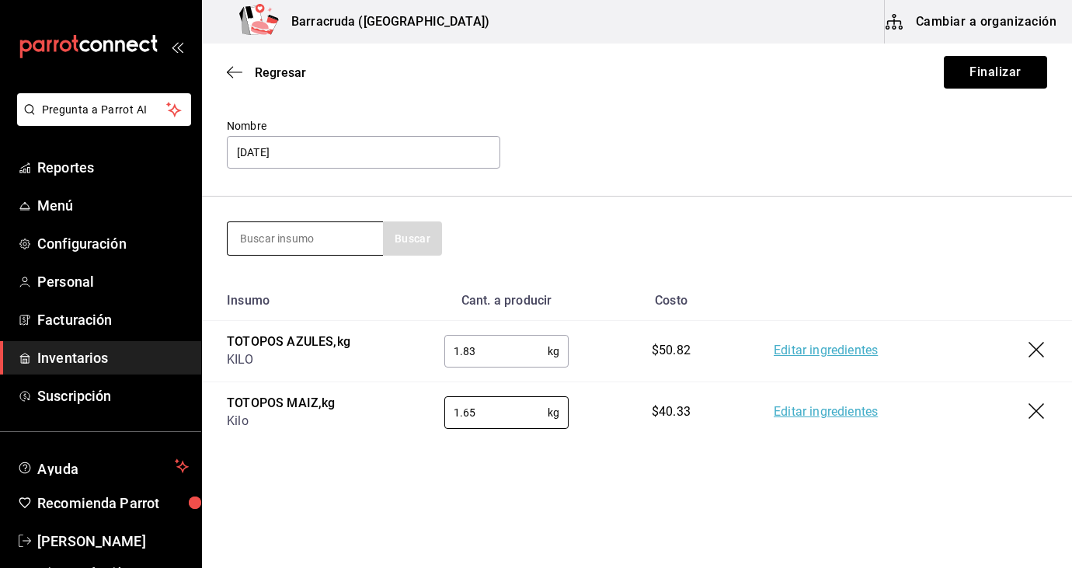
type input "1.65"
click at [312, 245] on input at bounding box center [305, 238] width 155 height 33
type input "arroz"
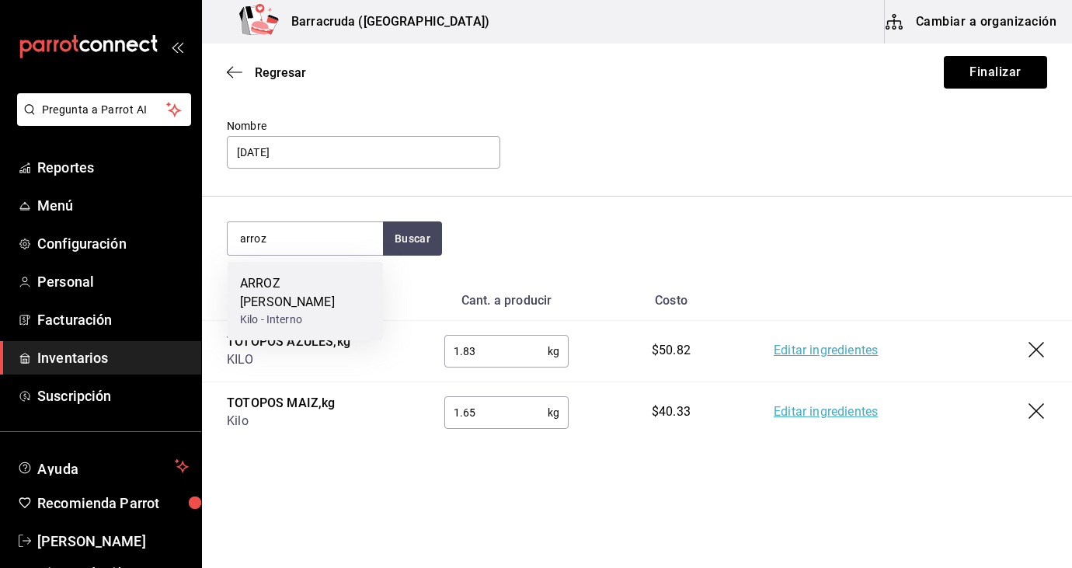
click at [329, 312] on div "Kilo - Interno" at bounding box center [305, 320] width 131 height 16
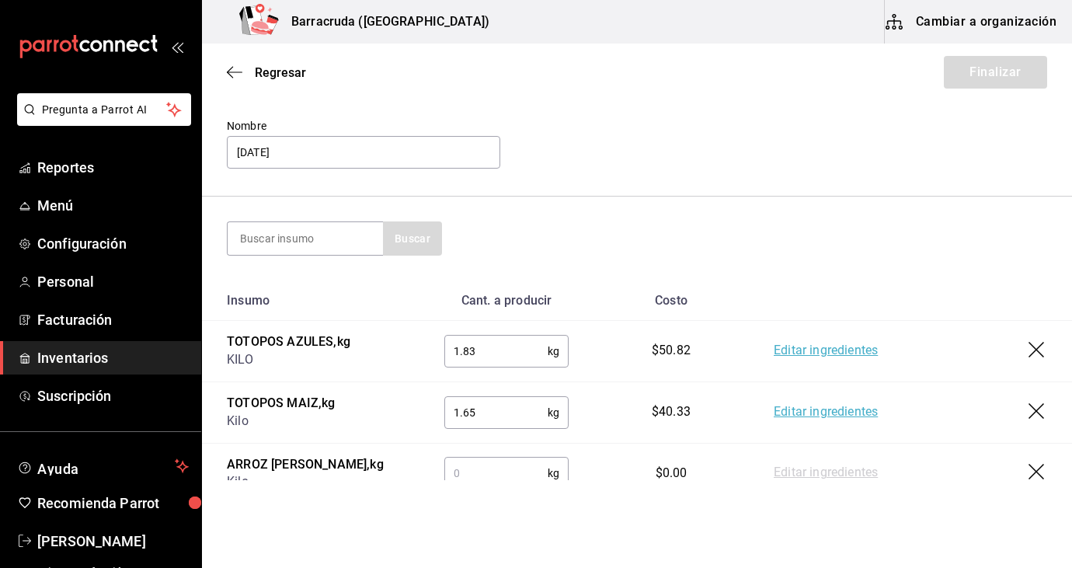
click at [484, 477] on input "text" at bounding box center [495, 473] width 103 height 31
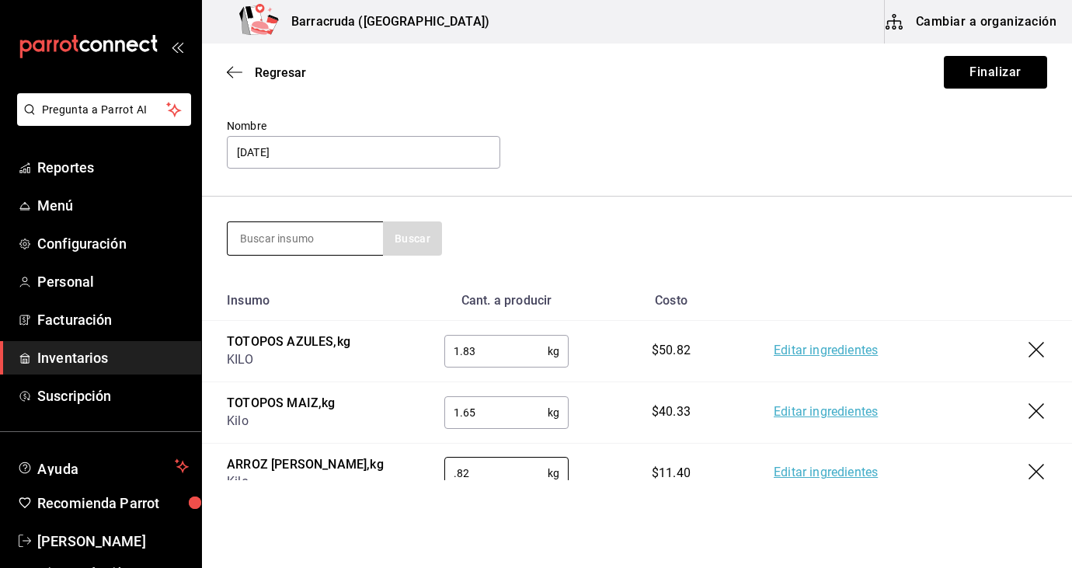
type input "0.82"
click at [342, 239] on input at bounding box center [305, 238] width 155 height 33
type input "ceboll"
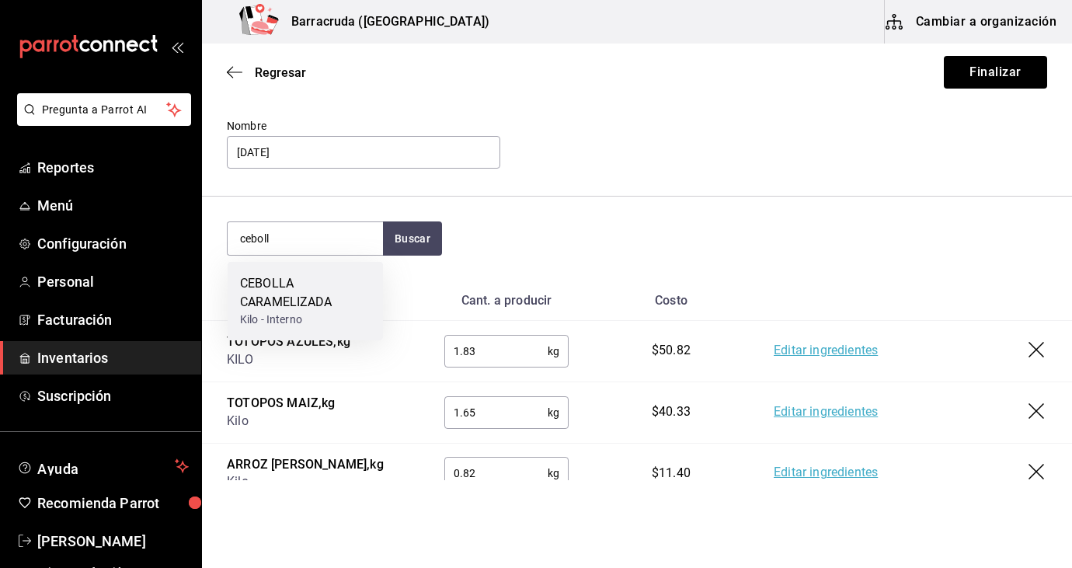
click at [280, 304] on div "CEBOLLA CARAMELIZADA" at bounding box center [305, 292] width 131 height 37
type input ".82"
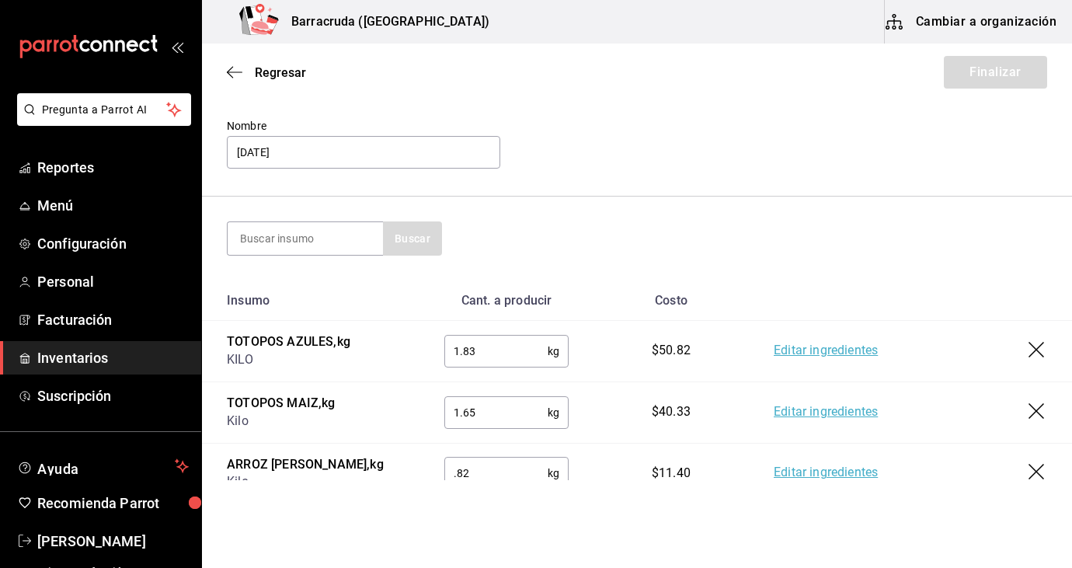
click at [564, 270] on section "Buscar" at bounding box center [637, 239] width 870 height 84
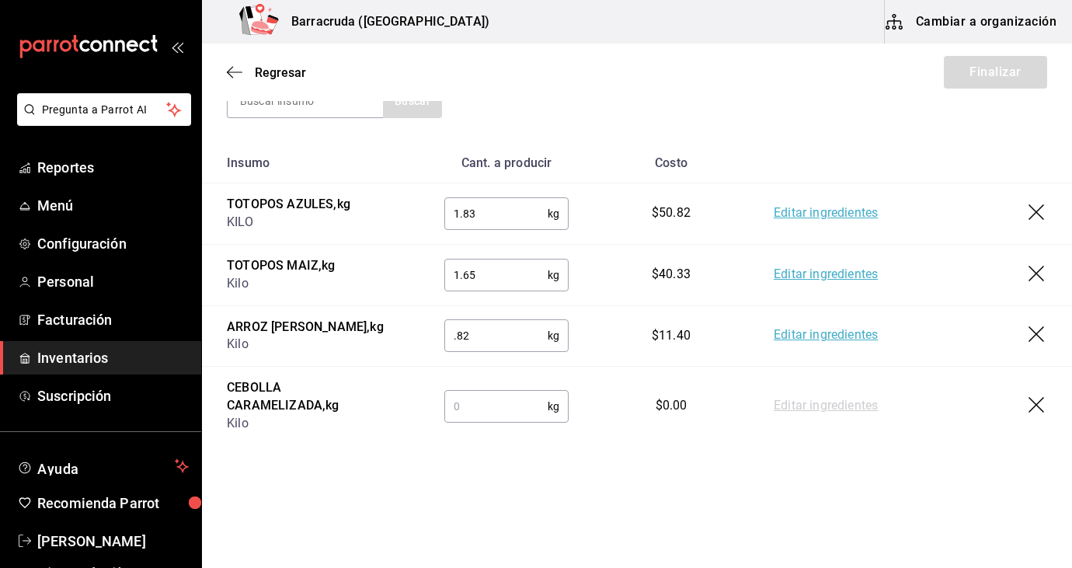
scroll to position [218, 0]
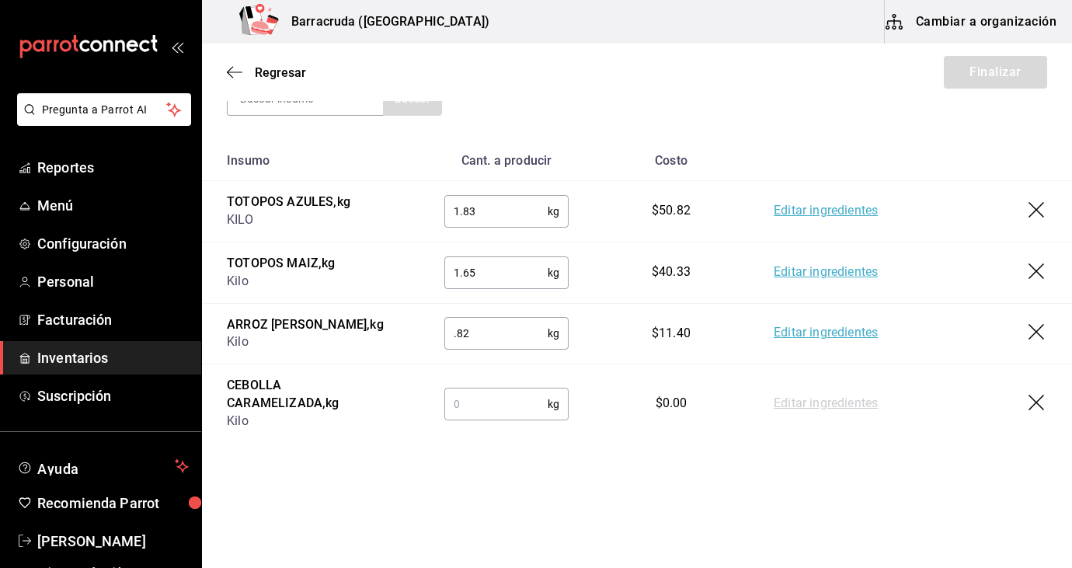
click at [476, 409] on input "text" at bounding box center [495, 403] width 103 height 31
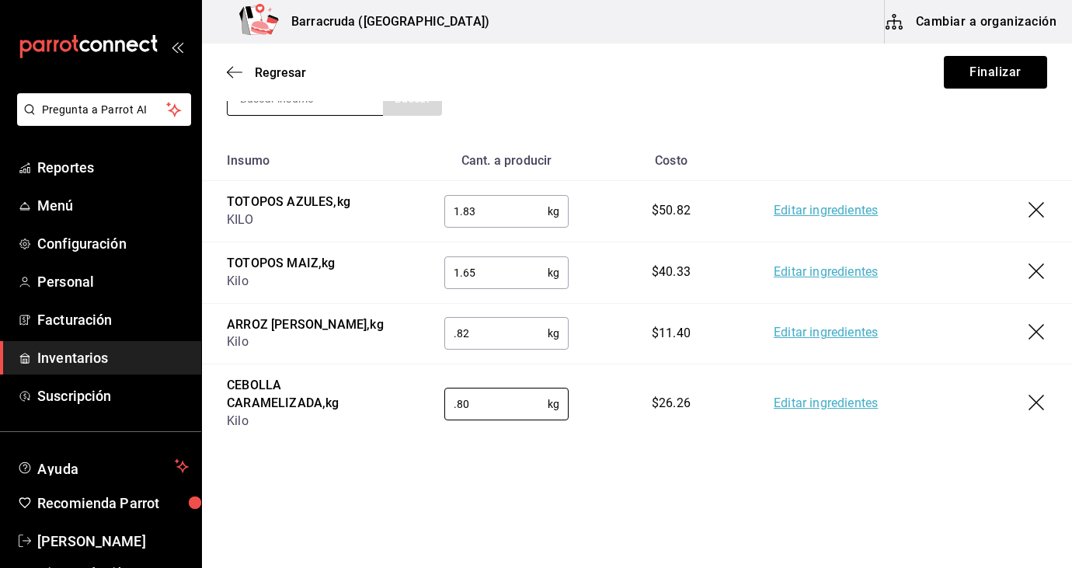
type input "0.80"
click at [343, 110] on input at bounding box center [305, 98] width 155 height 33
type input "frijo"
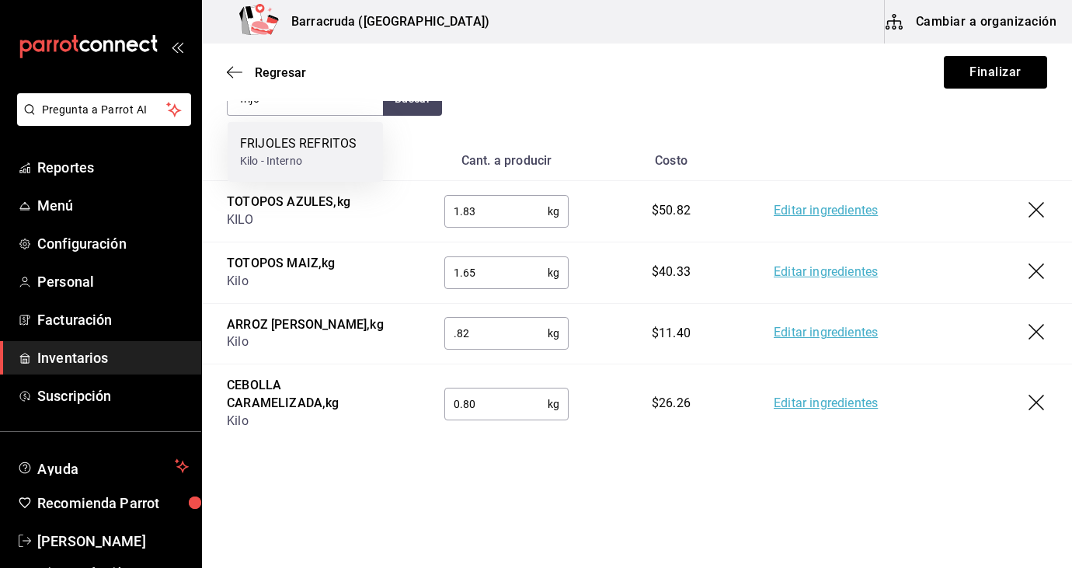
click at [298, 151] on div "FRIJOLES REFRITOS" at bounding box center [298, 143] width 117 height 19
type input ".80"
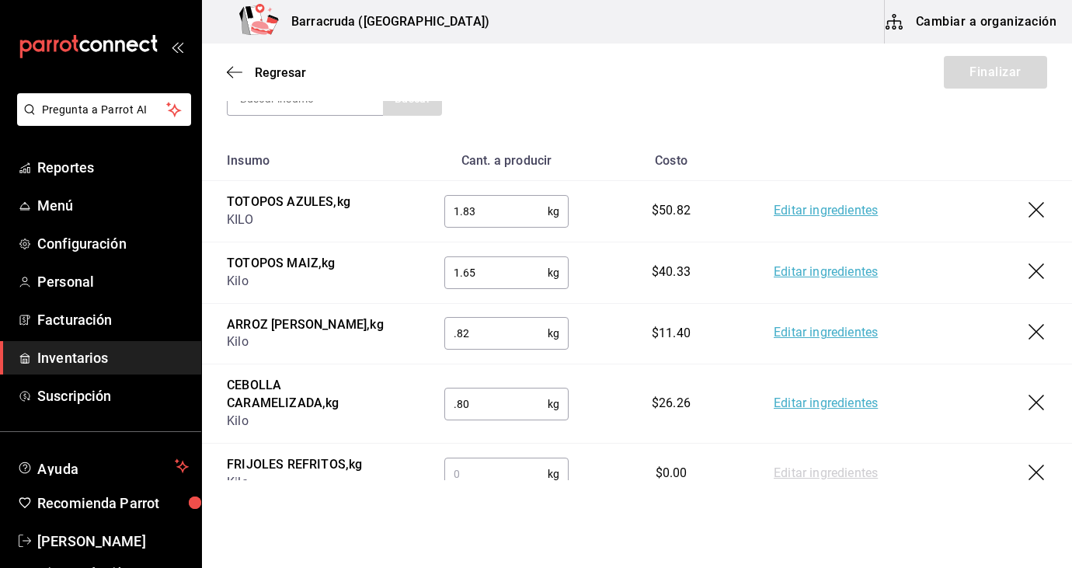
click at [457, 475] on input "text" at bounding box center [495, 473] width 103 height 31
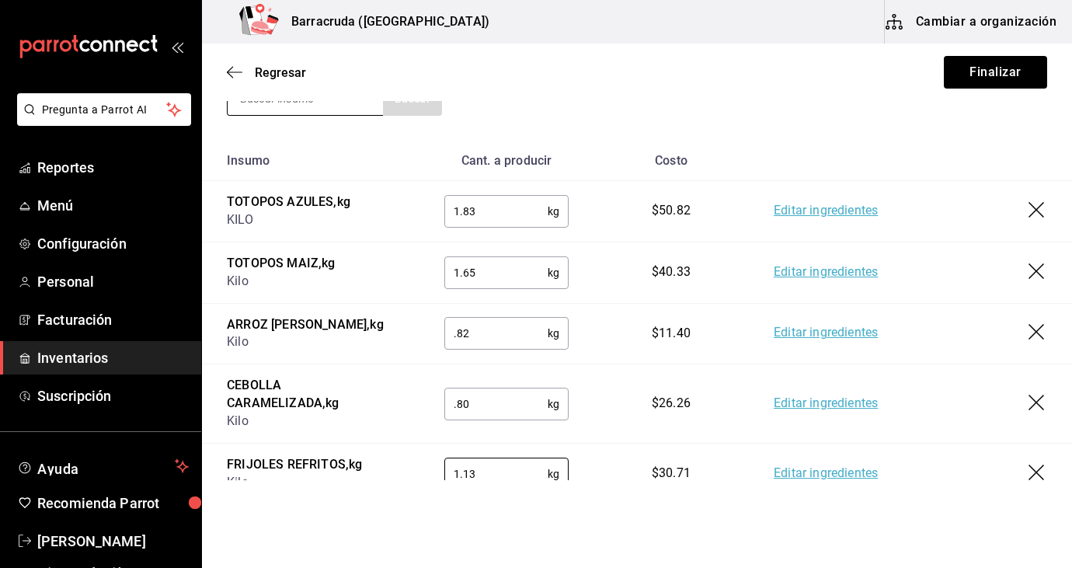
type input "1.13"
click at [367, 101] on input at bounding box center [305, 98] width 155 height 33
type input "p"
click at [417, 120] on section "polo Buscar" at bounding box center [637, 99] width 870 height 84
click at [417, 113] on button "Buscar" at bounding box center [412, 99] width 59 height 34
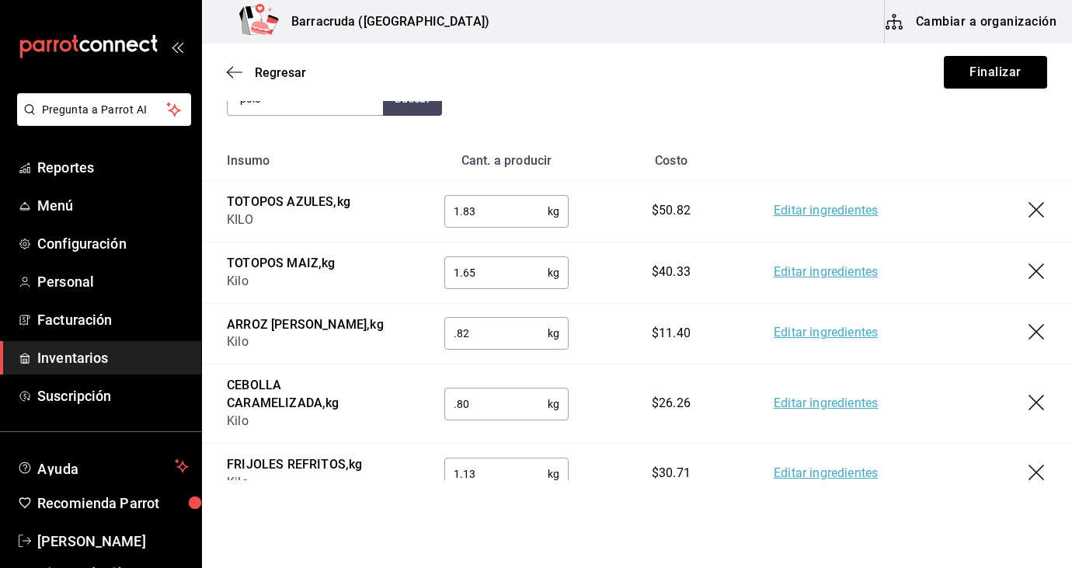
click at [508, 113] on div "polo Buscar" at bounding box center [637, 99] width 820 height 34
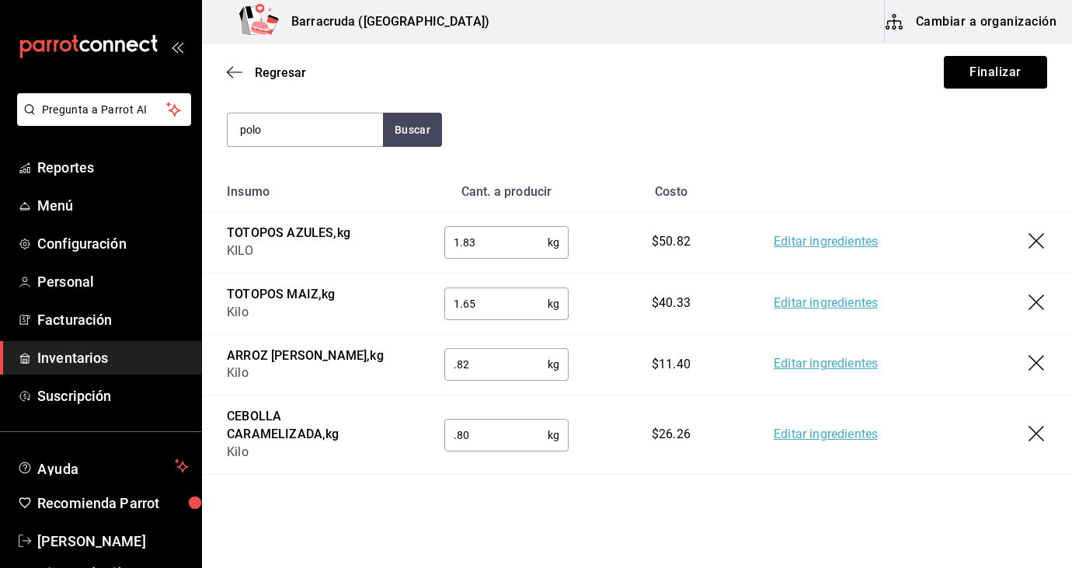
scroll to position [156, 0]
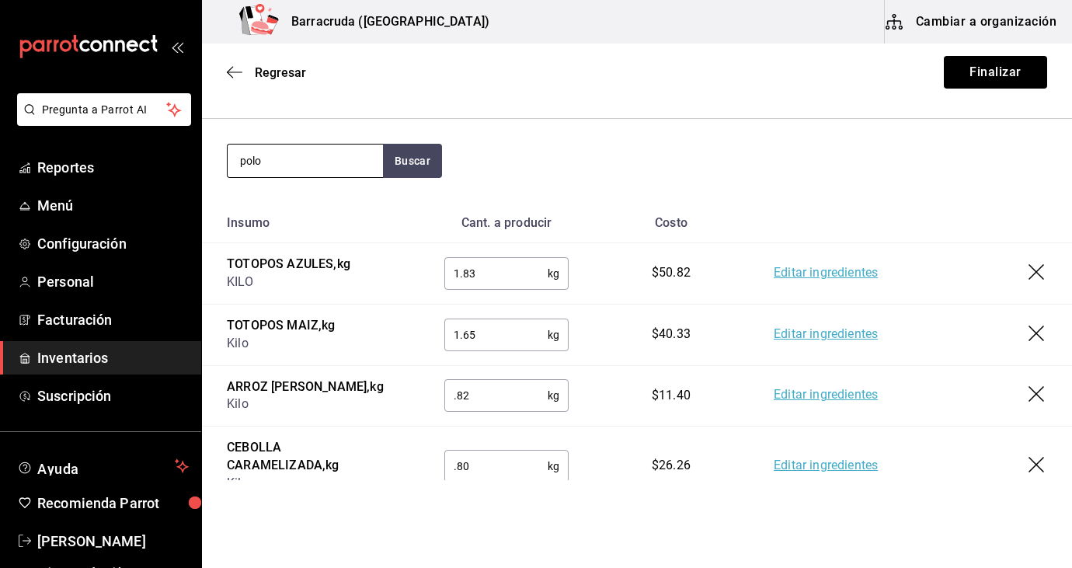
click at [284, 158] on input "polo" at bounding box center [305, 161] width 155 height 33
type input "pollo"
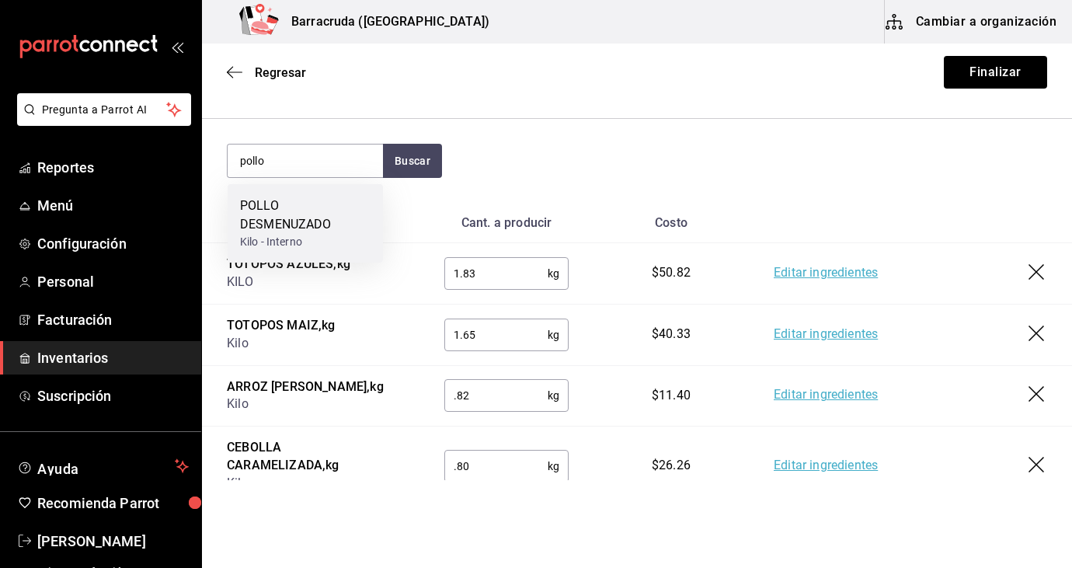
click at [272, 214] on div "POLLO DESMENUZADO" at bounding box center [305, 215] width 131 height 37
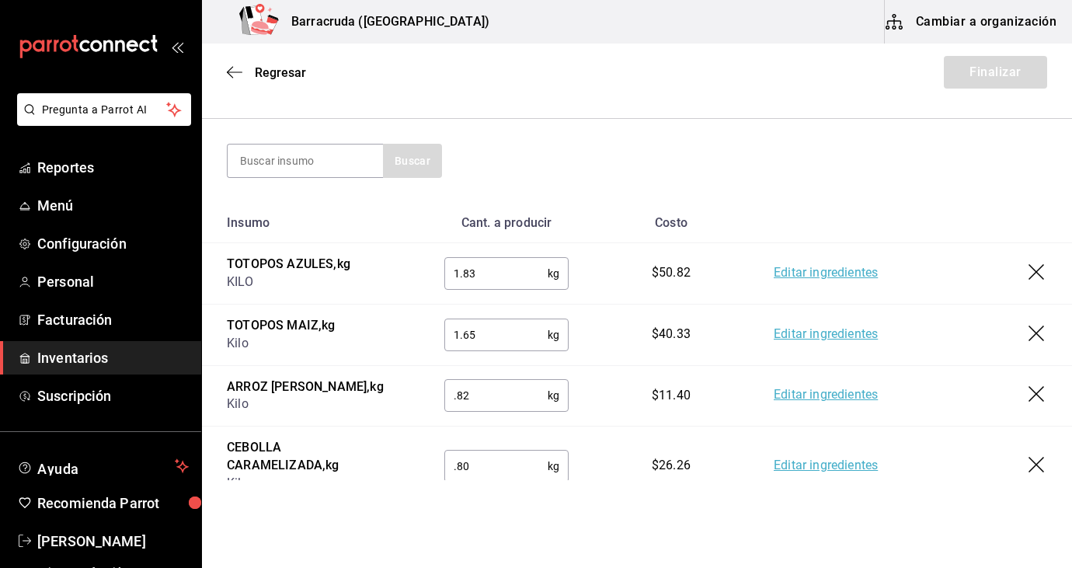
click at [399, 263] on td "TOTOPOS AZULES , kg KILO" at bounding box center [311, 273] width 218 height 61
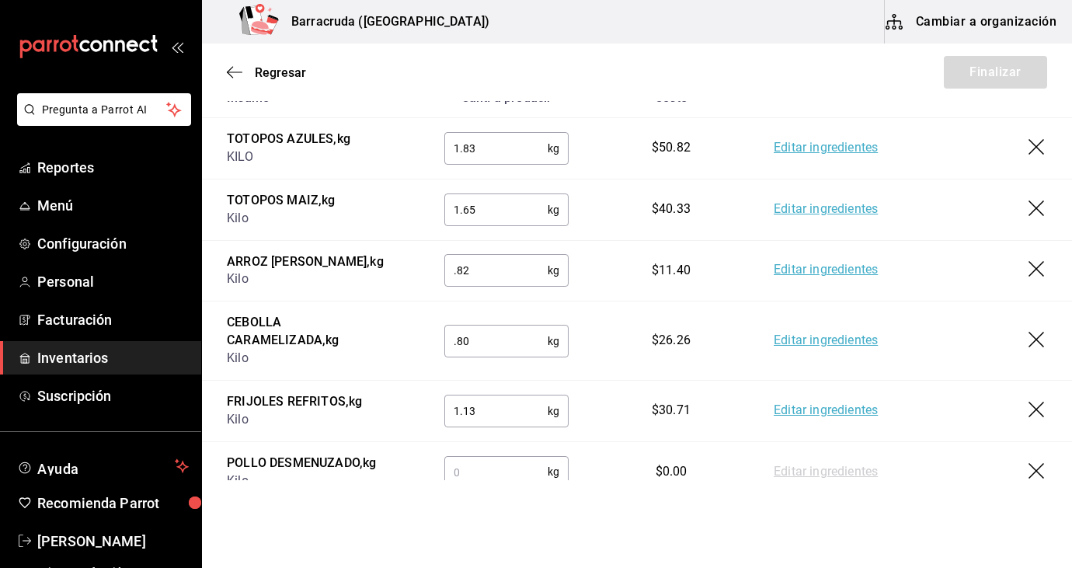
scroll to position [340, 0]
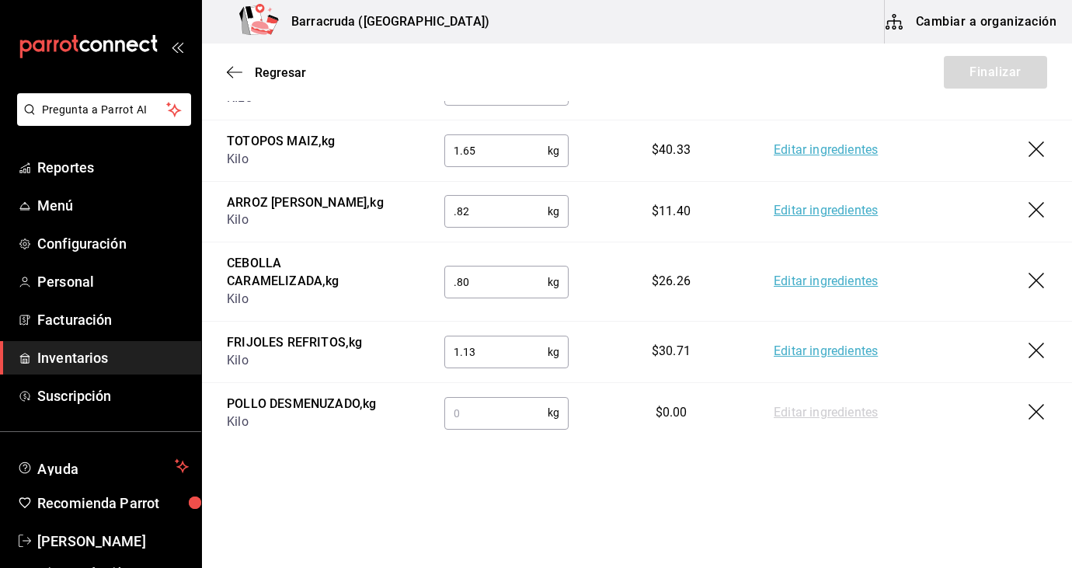
click at [489, 406] on input "text" at bounding box center [495, 412] width 103 height 31
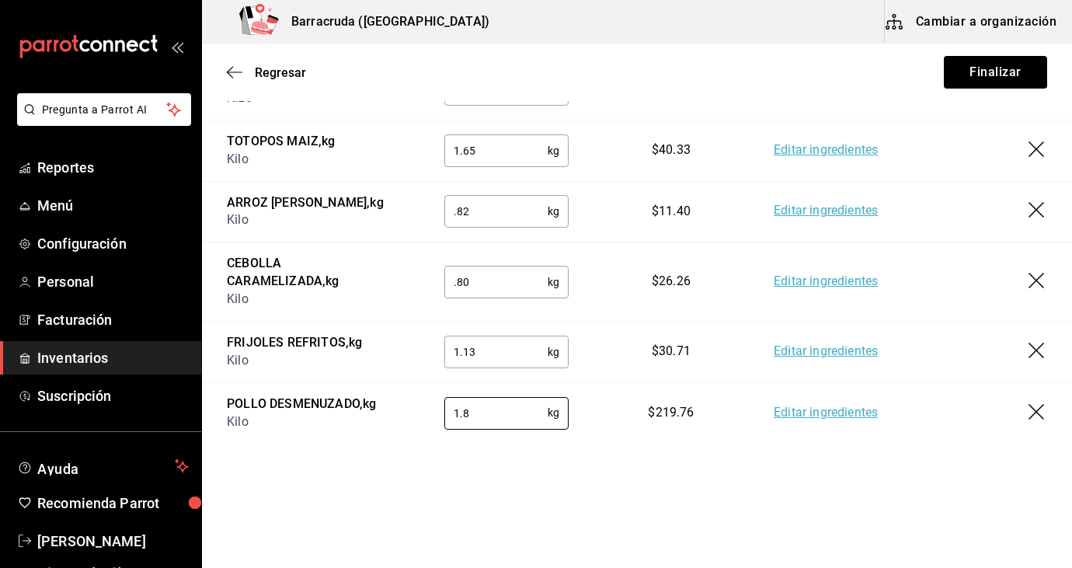
type input "1.8"
click at [957, 137] on td "Editar ingredientes" at bounding box center [910, 150] width 323 height 61
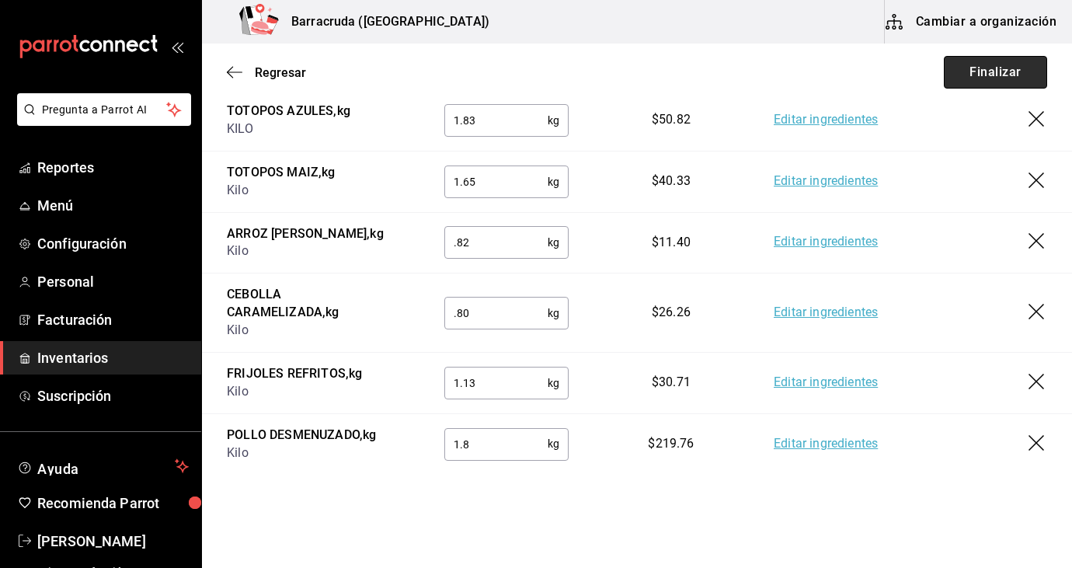
click at [978, 74] on button "Finalizar" at bounding box center [995, 72] width 103 height 33
